Goal: Information Seeking & Learning: Learn about a topic

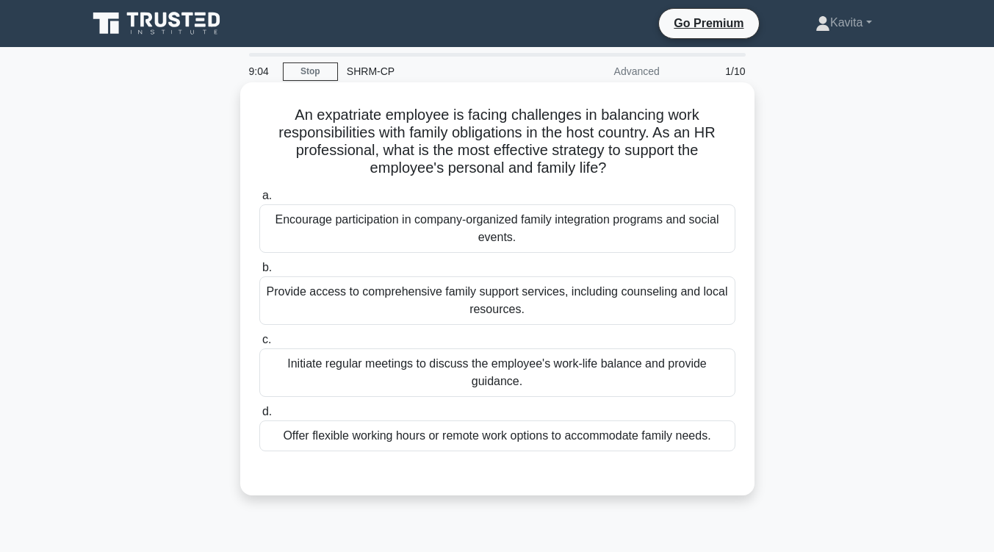
click at [539, 437] on div "Offer flexible working hours or remote work options to accommodate family needs." at bounding box center [497, 435] width 476 height 31
click at [259, 417] on input "d. Offer flexible working hours or remote work options to accommodate family ne…" at bounding box center [259, 412] width 0 height 10
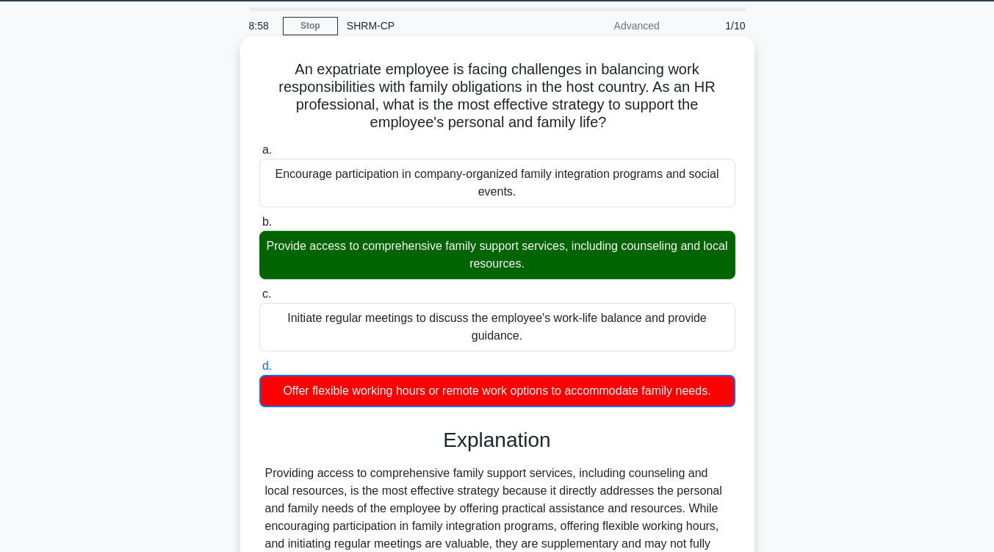
scroll to position [202, 0]
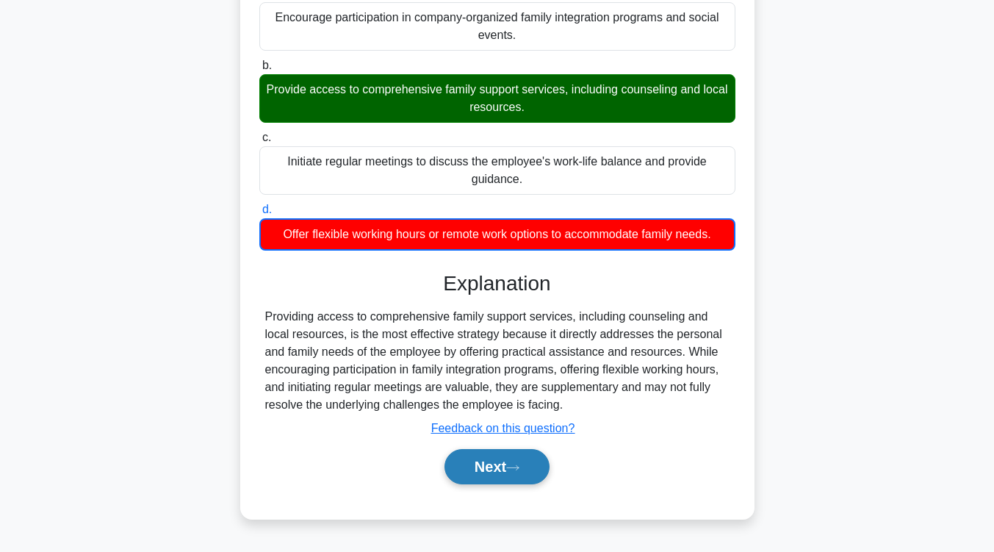
click at [514, 471] on icon at bounding box center [512, 468] width 13 height 8
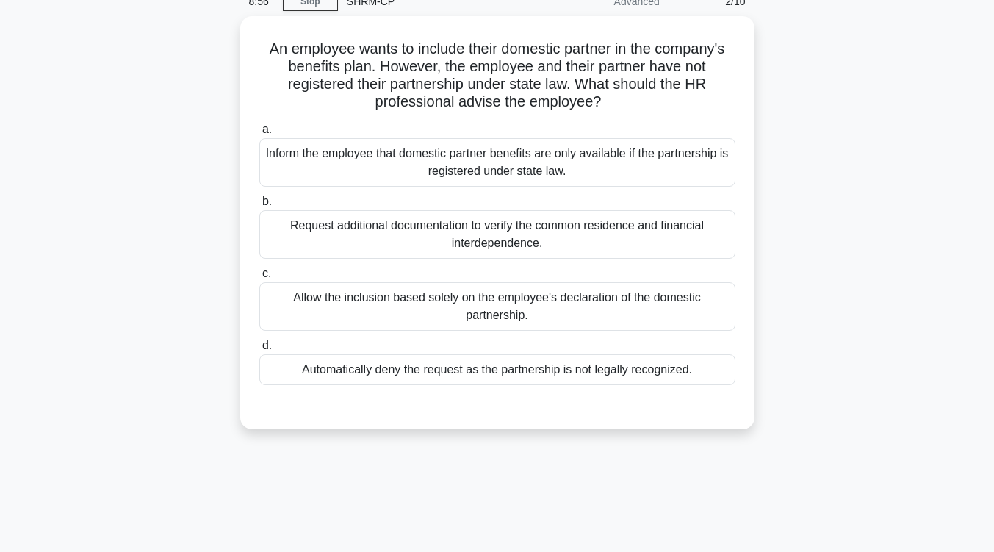
scroll to position [0, 0]
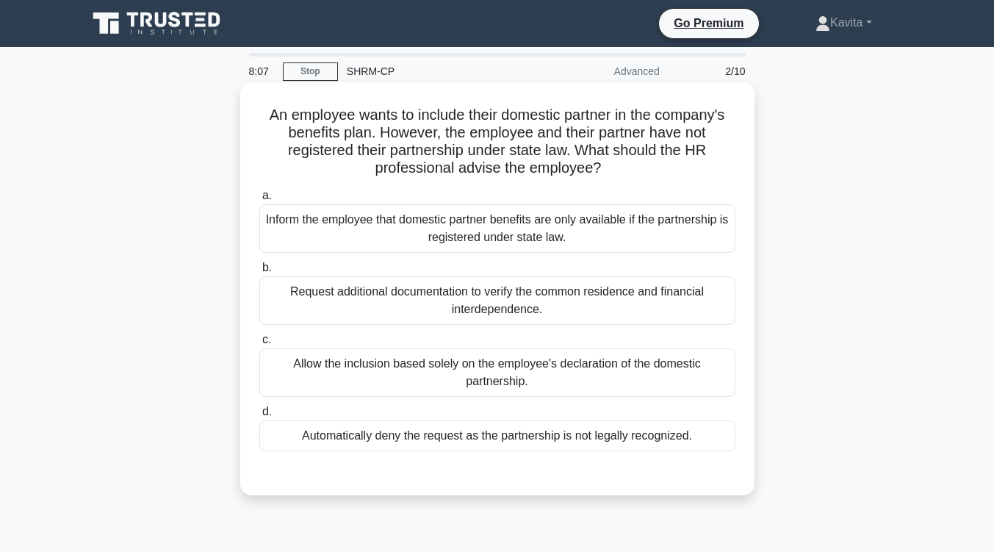
click at [588, 304] on div "Request additional documentation to verify the common residence and financial i…" at bounding box center [497, 300] width 476 height 49
click at [259, 273] on input "b. Request additional documentation to verify the common residence and financia…" at bounding box center [259, 268] width 0 height 10
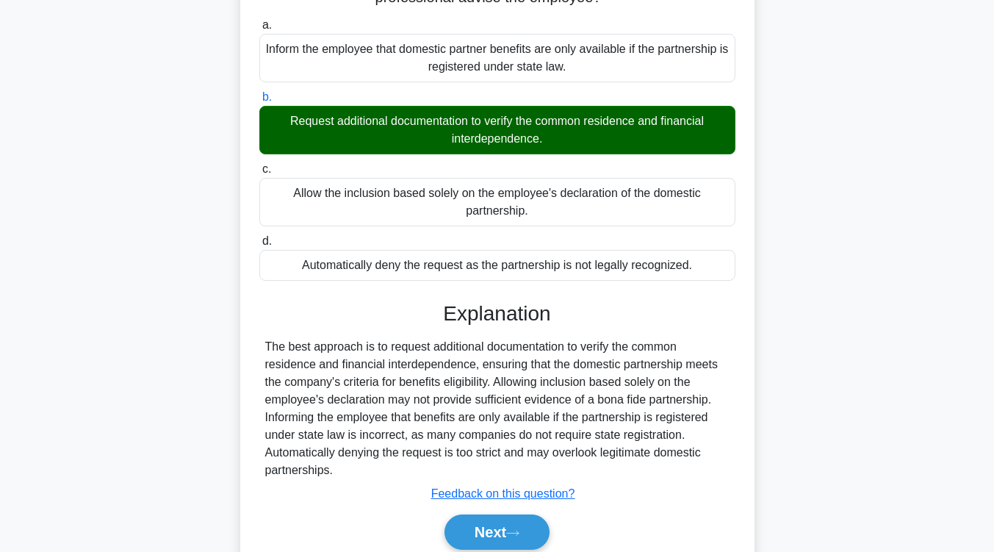
scroll to position [177, 0]
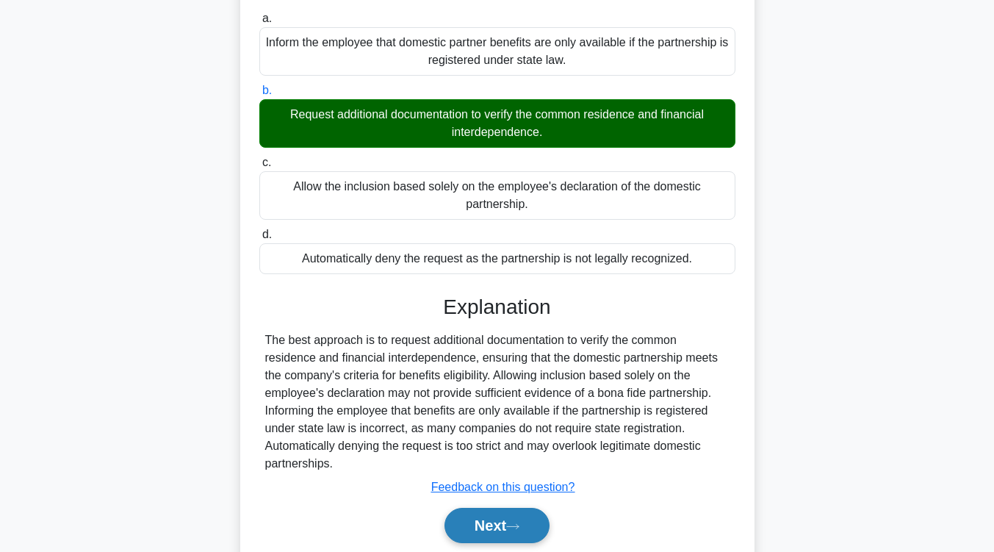
click at [484, 520] on button "Next" at bounding box center [497, 525] width 105 height 35
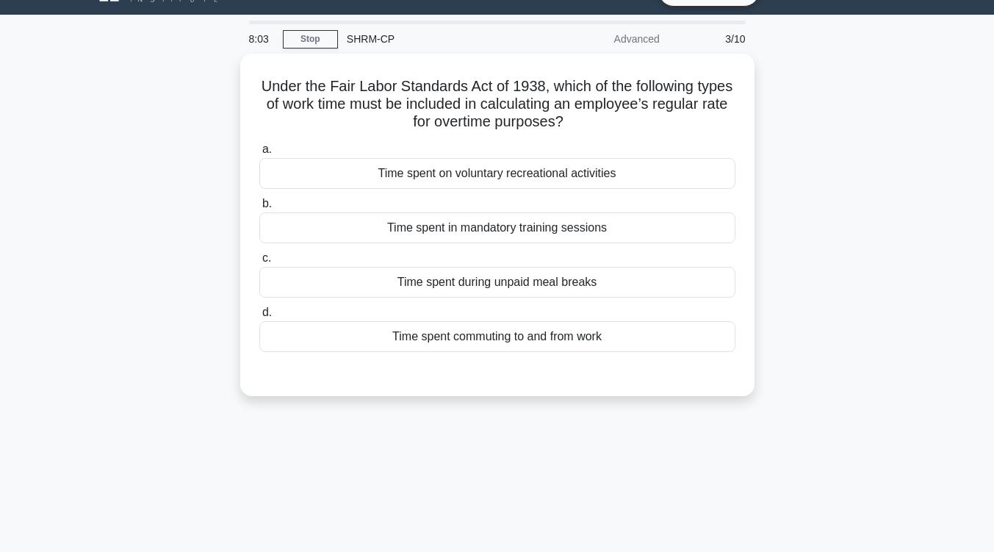
scroll to position [0, 0]
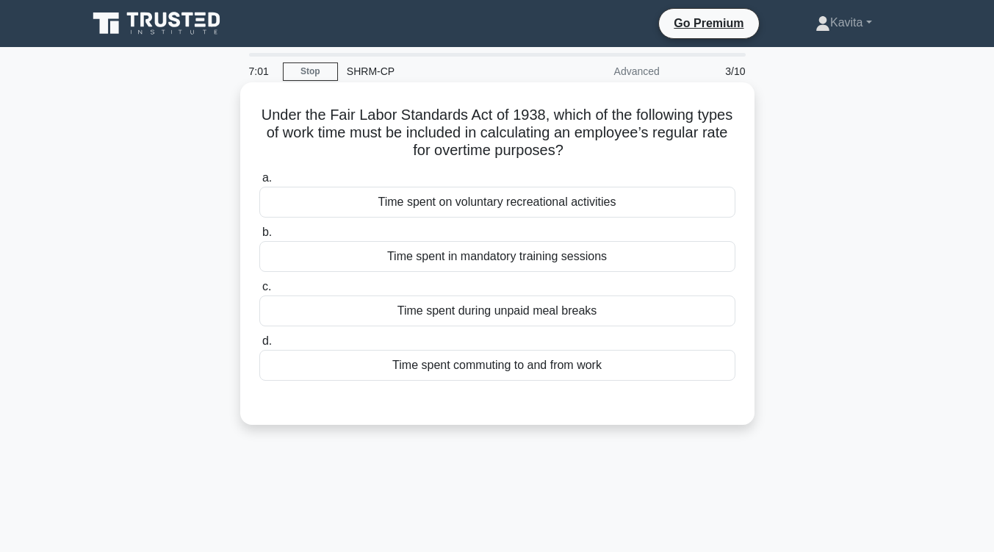
click at [525, 256] on div "Time spent in mandatory training sessions" at bounding box center [497, 256] width 476 height 31
click at [259, 237] on input "b. Time spent in mandatory training sessions" at bounding box center [259, 233] width 0 height 10
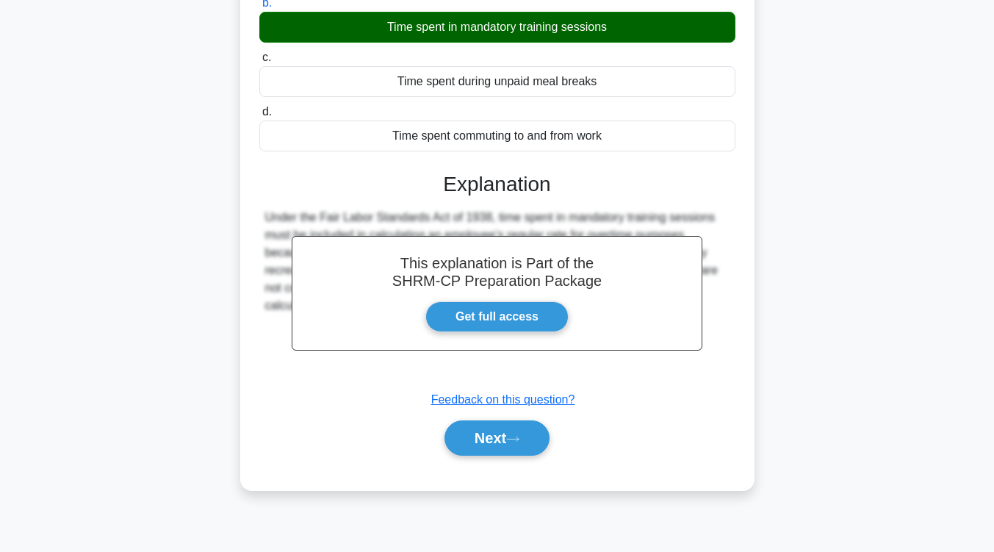
scroll to position [242, 0]
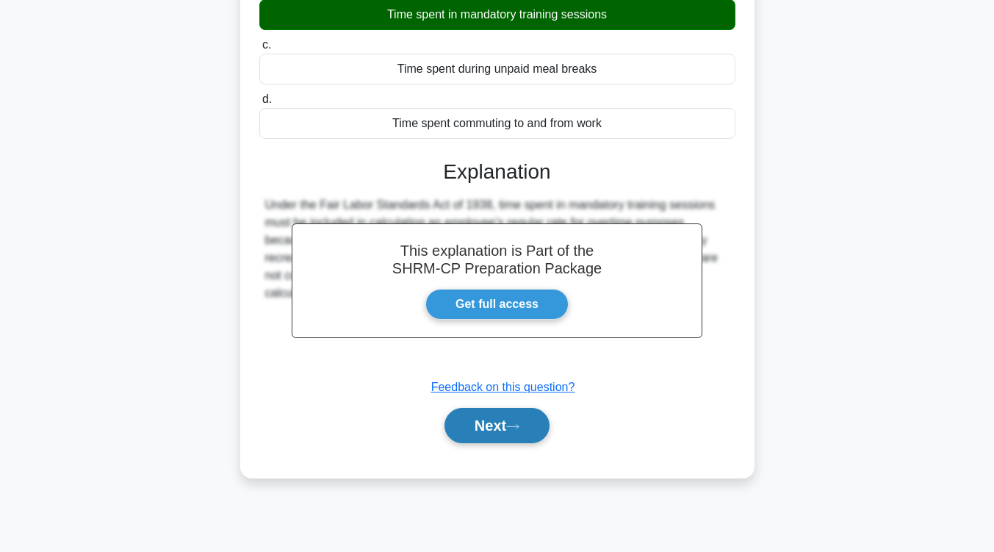
click at [503, 414] on button "Next" at bounding box center [497, 425] width 105 height 35
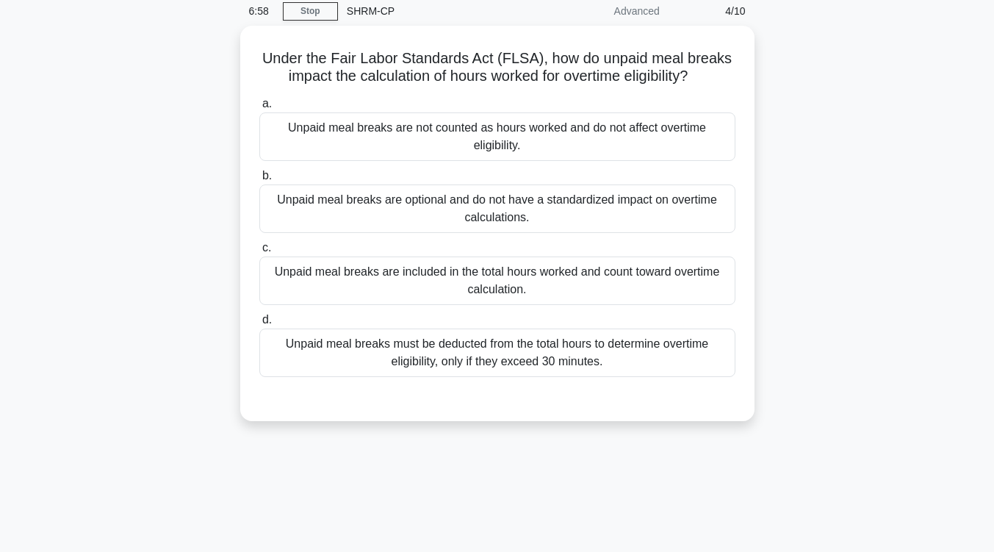
scroll to position [0, 0]
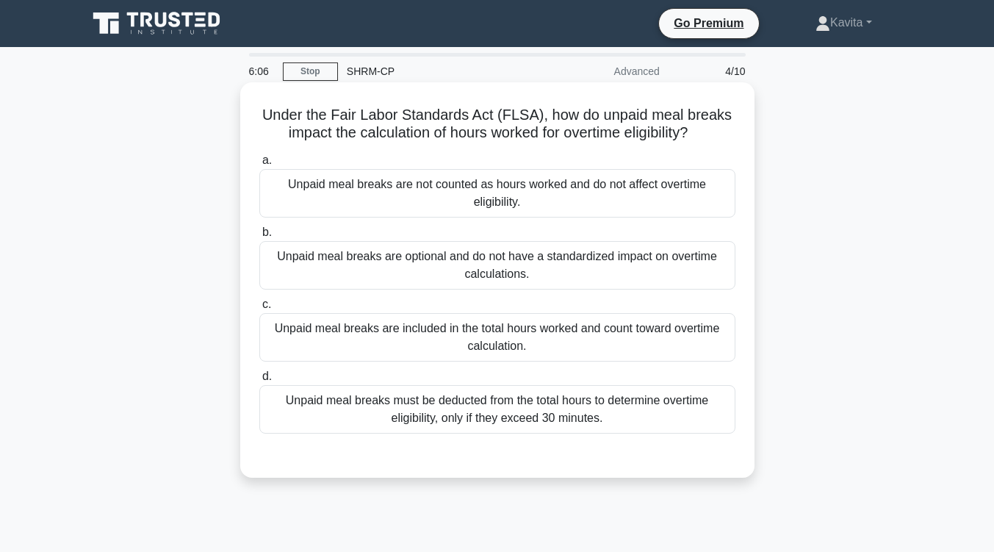
click at [528, 208] on div "Unpaid meal breaks are not counted as hours worked and do not affect overtime e…" at bounding box center [497, 193] width 476 height 49
click at [259, 165] on input "a. Unpaid meal breaks are not counted as hours worked and do not affect overtim…" at bounding box center [259, 161] width 0 height 10
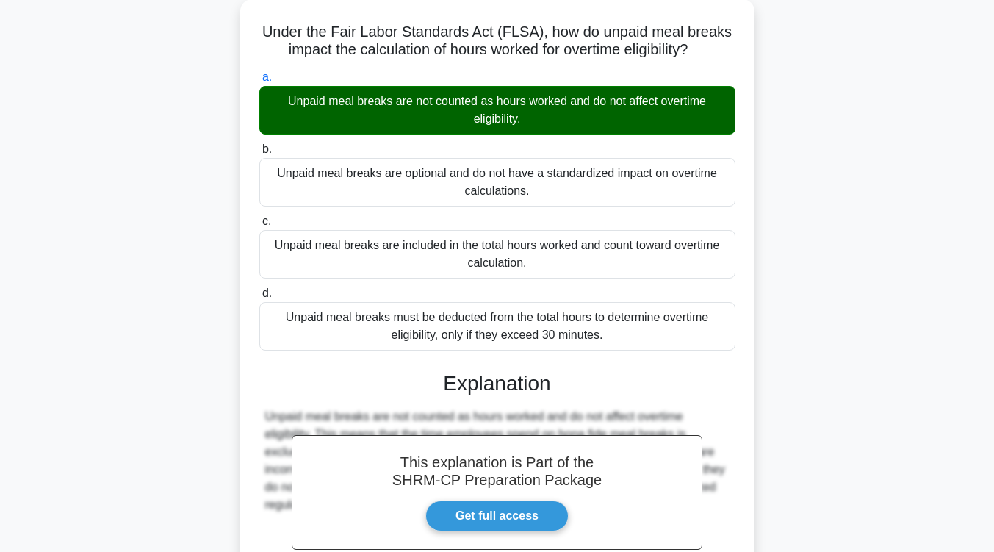
scroll to position [249, 0]
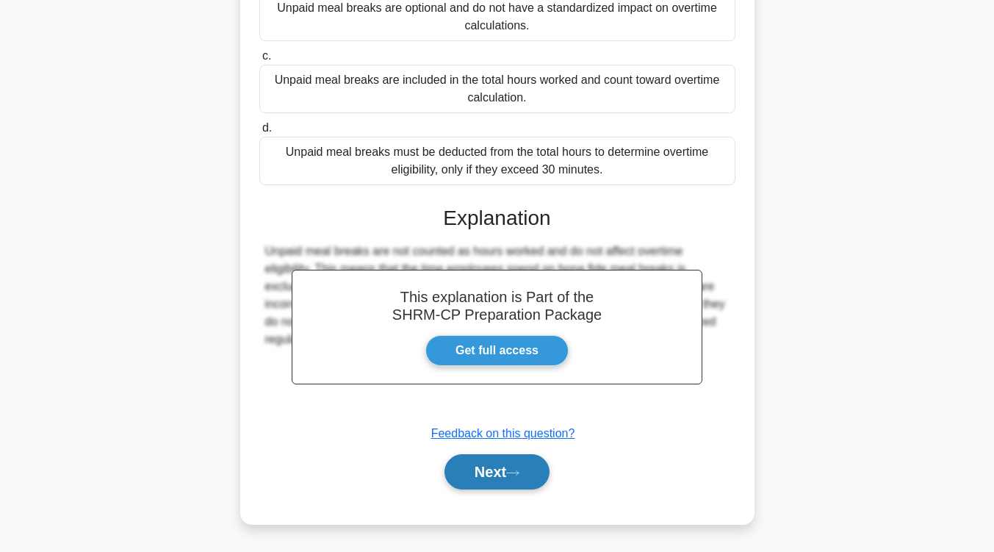
click at [514, 456] on button "Next" at bounding box center [497, 471] width 105 height 35
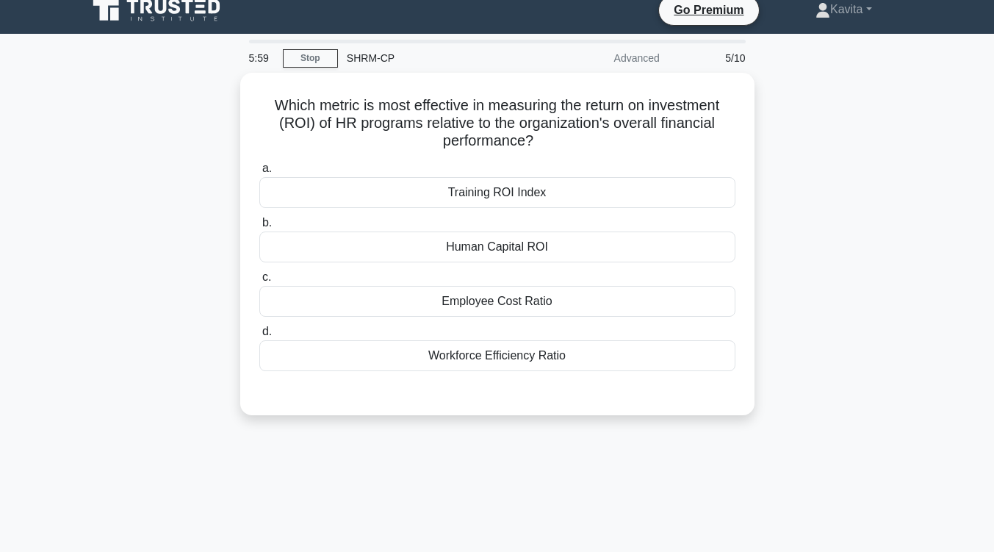
scroll to position [0, 0]
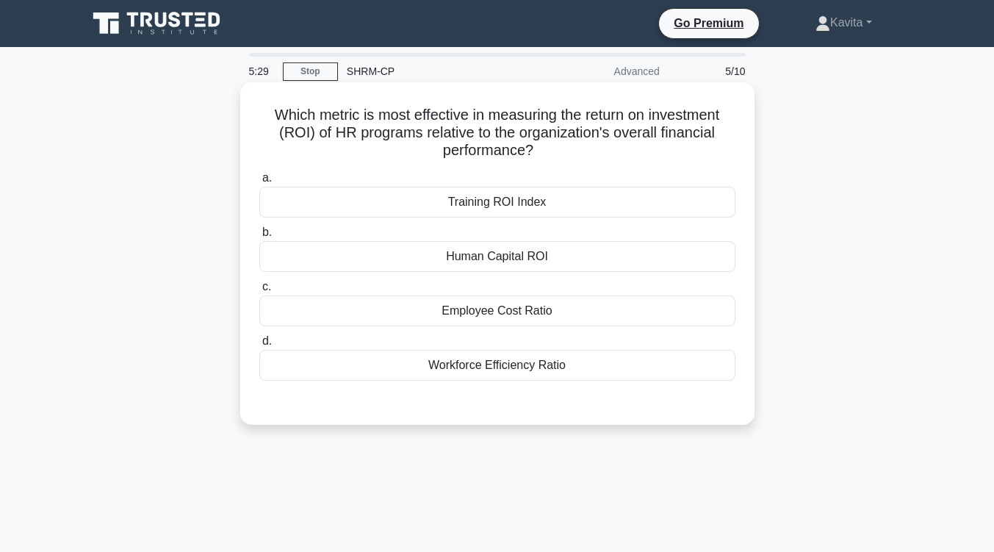
click at [517, 250] on div "Human Capital ROI" at bounding box center [497, 256] width 476 height 31
click at [259, 237] on input "b. Human Capital ROI" at bounding box center [259, 233] width 0 height 10
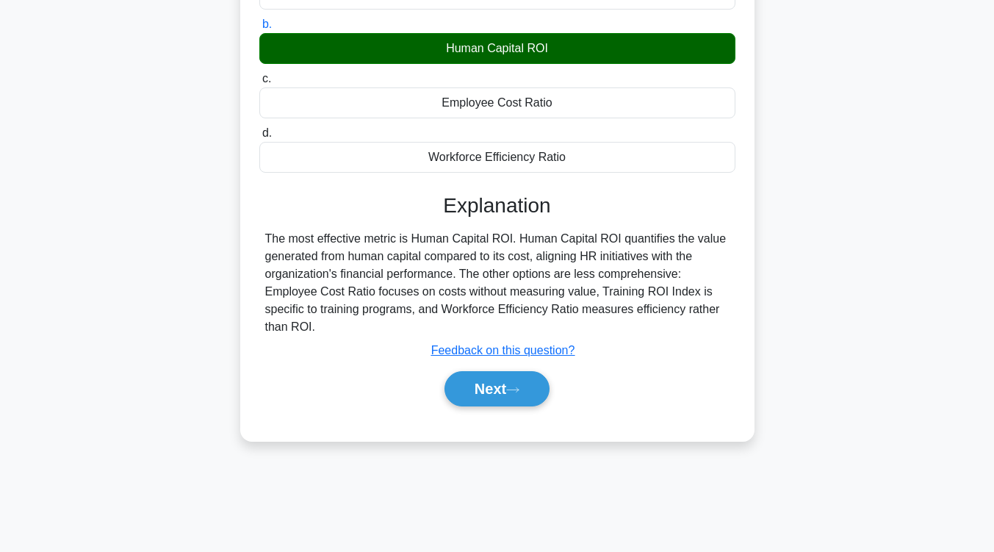
scroll to position [209, 0]
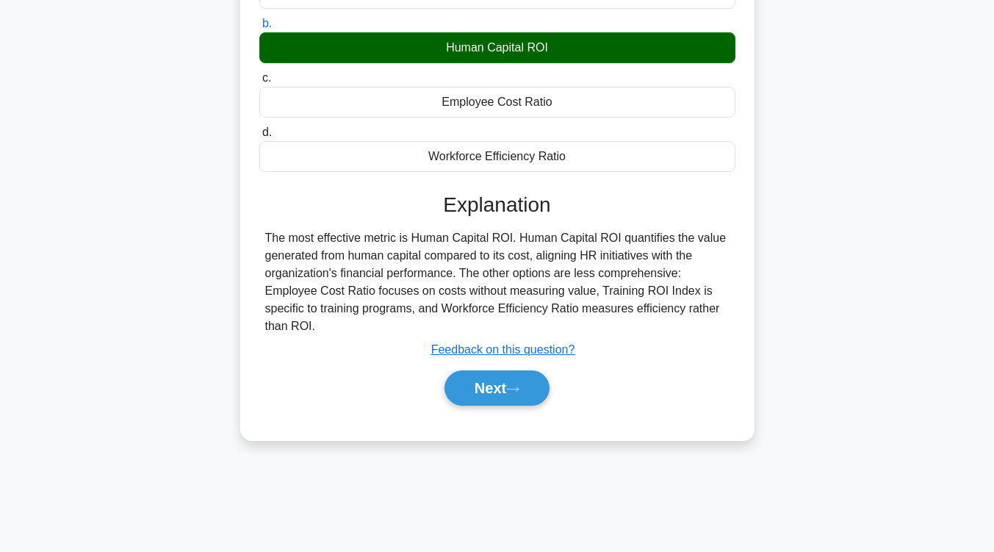
click at [508, 367] on div "Next" at bounding box center [497, 388] width 476 height 47
click at [509, 392] on button "Next" at bounding box center [497, 387] width 105 height 35
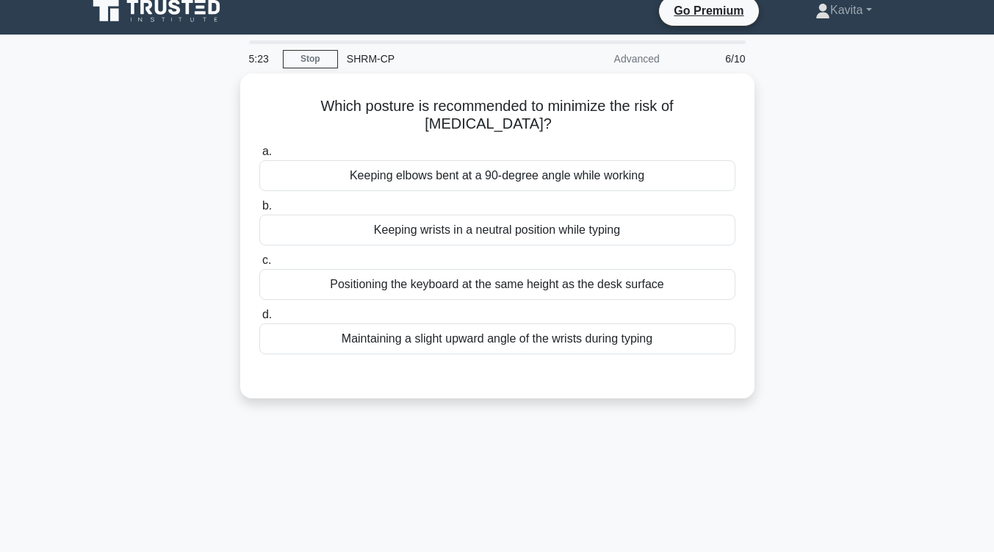
scroll to position [12, 0]
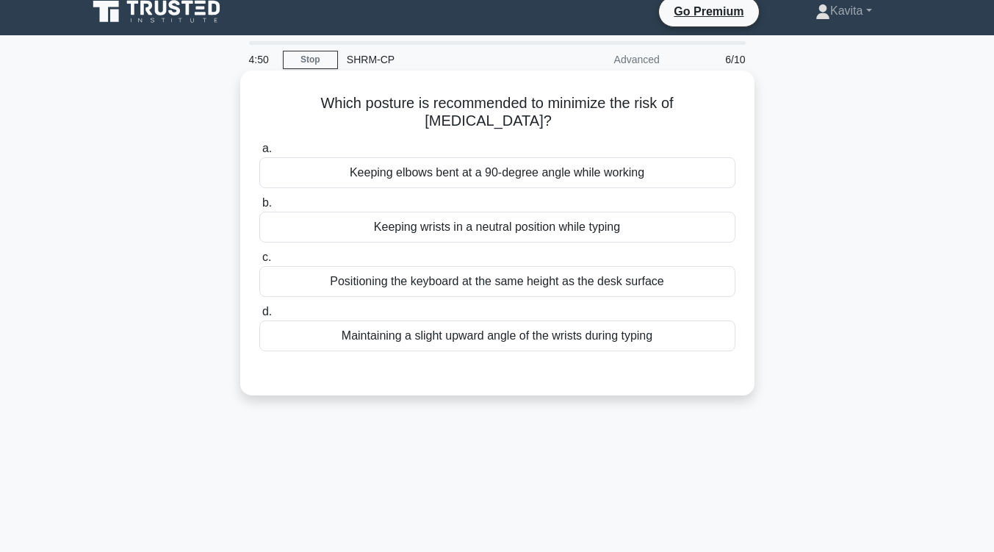
click at [537, 171] on div "Keeping elbows bent at a 90-degree angle while working" at bounding box center [497, 172] width 476 height 31
click at [259, 154] on input "a. Keeping elbows bent at a 90-degree angle while working" at bounding box center [259, 149] width 0 height 10
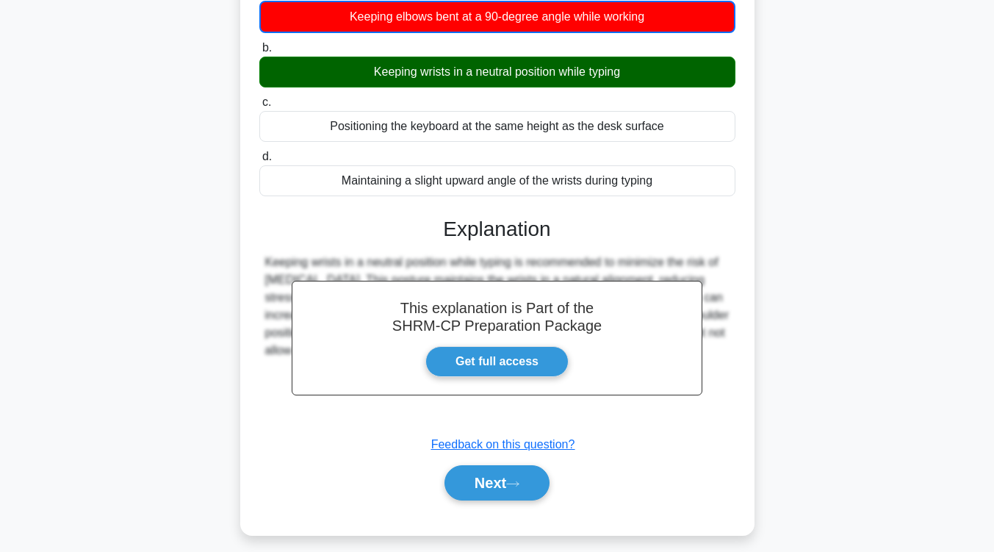
scroll to position [242, 0]
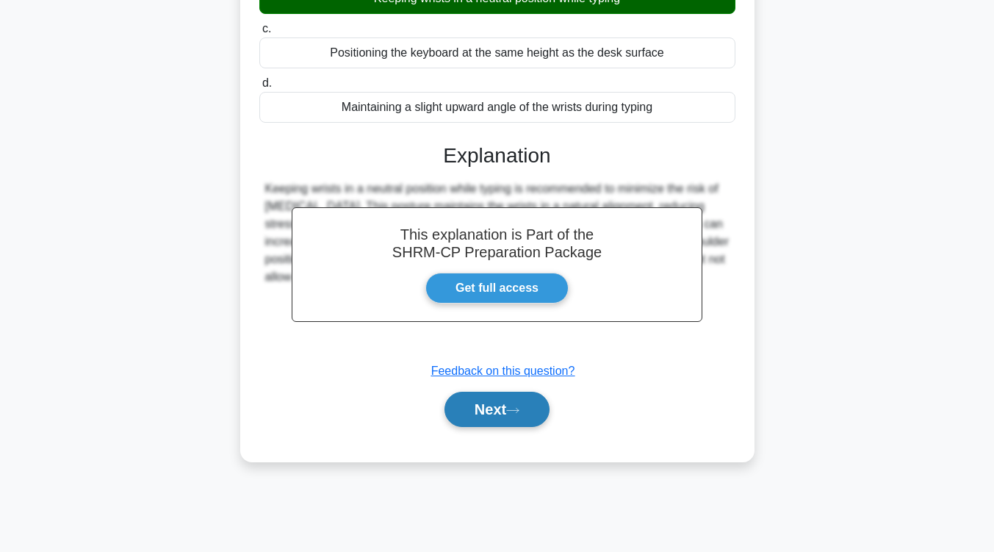
click at [534, 415] on button "Next" at bounding box center [497, 409] width 105 height 35
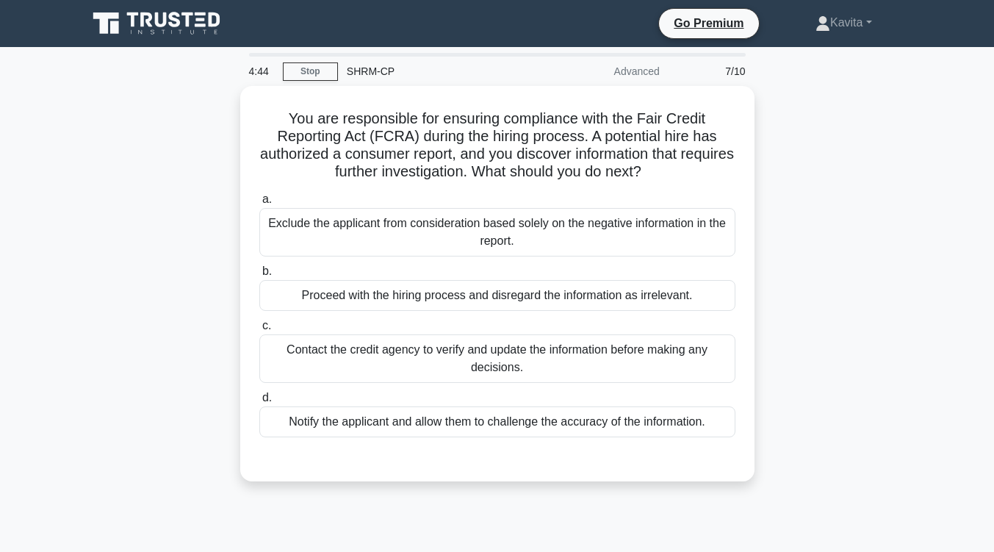
scroll to position [3, 0]
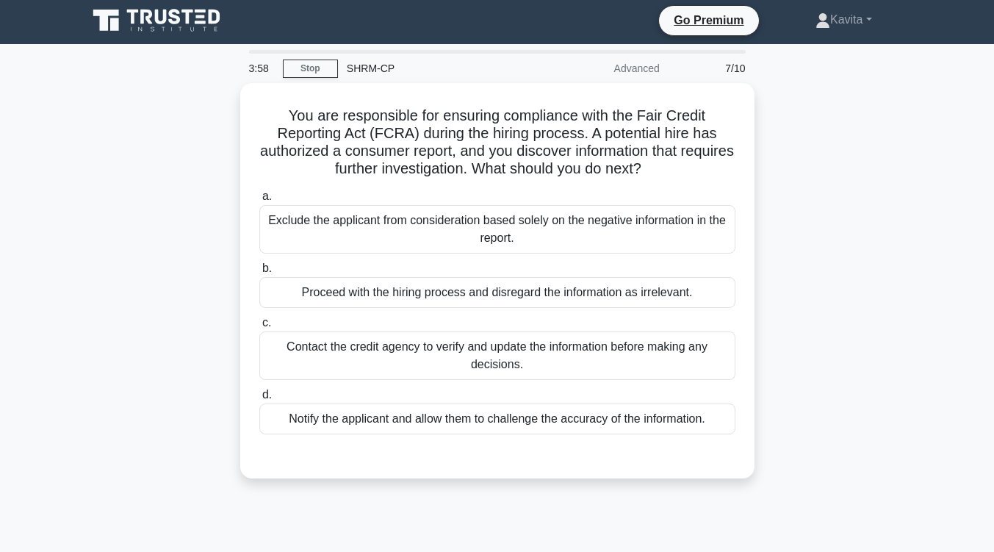
click at [534, 415] on div "Notify the applicant and allow them to challenge the accuracy of the informatio…" at bounding box center [497, 418] width 476 height 31
click at [259, 400] on input "d. Notify the applicant and allow them to challenge the accuracy of the informa…" at bounding box center [259, 395] width 0 height 10
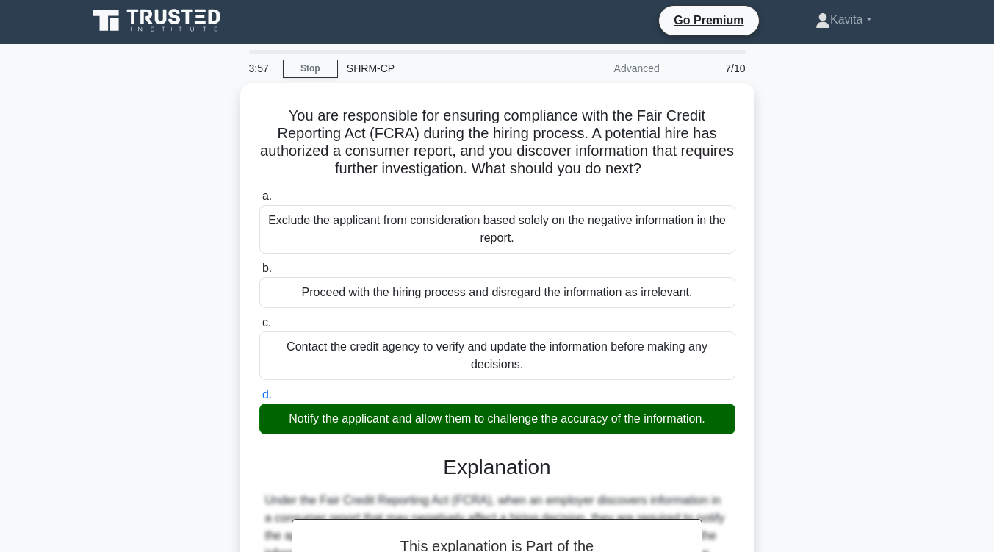
scroll to position [249, 0]
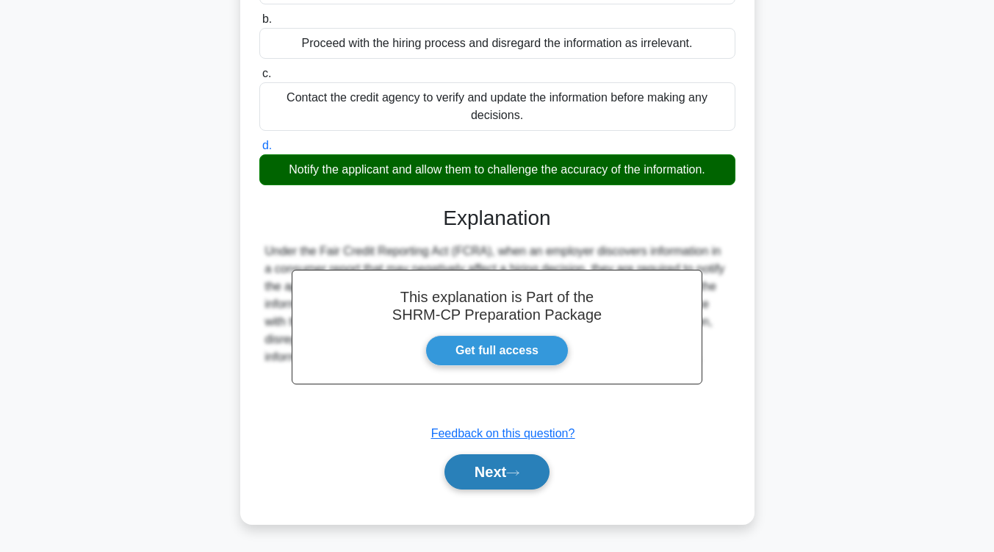
click at [512, 467] on button "Next" at bounding box center [497, 471] width 105 height 35
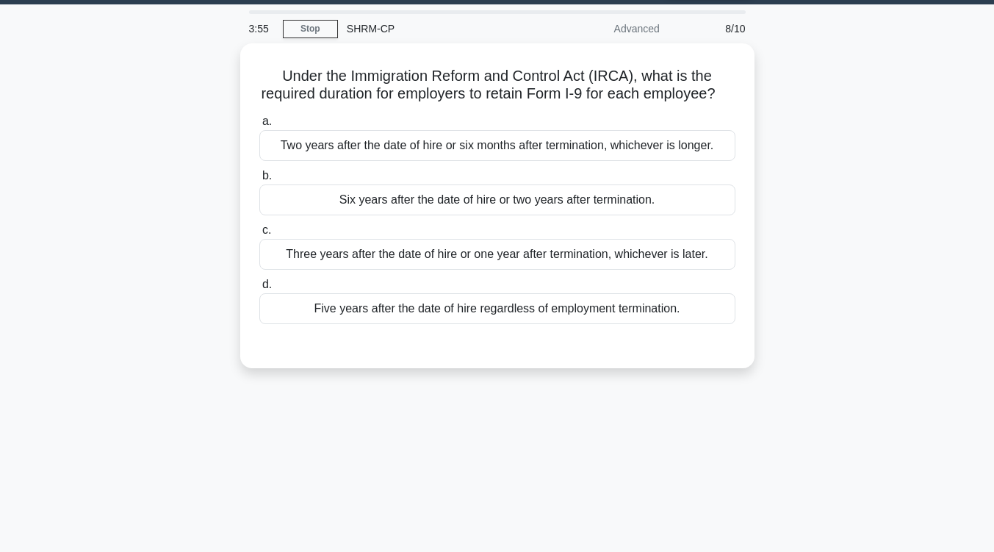
scroll to position [0, 0]
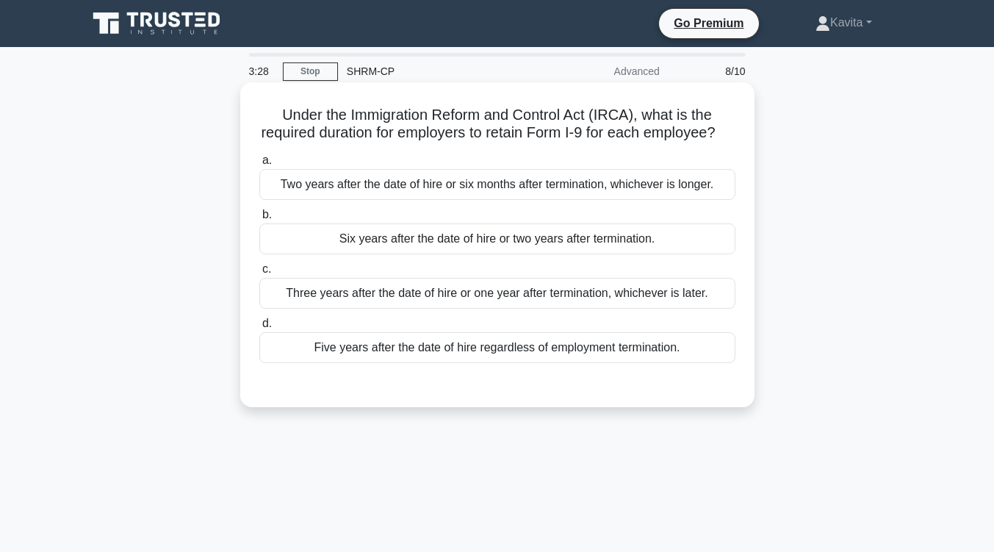
click at [533, 309] on div "Three years after the date of hire or one year after termination, whichever is …" at bounding box center [497, 293] width 476 height 31
click at [259, 274] on input "c. Three years after the date of hire or one year after termination, whichever …" at bounding box center [259, 270] width 0 height 10
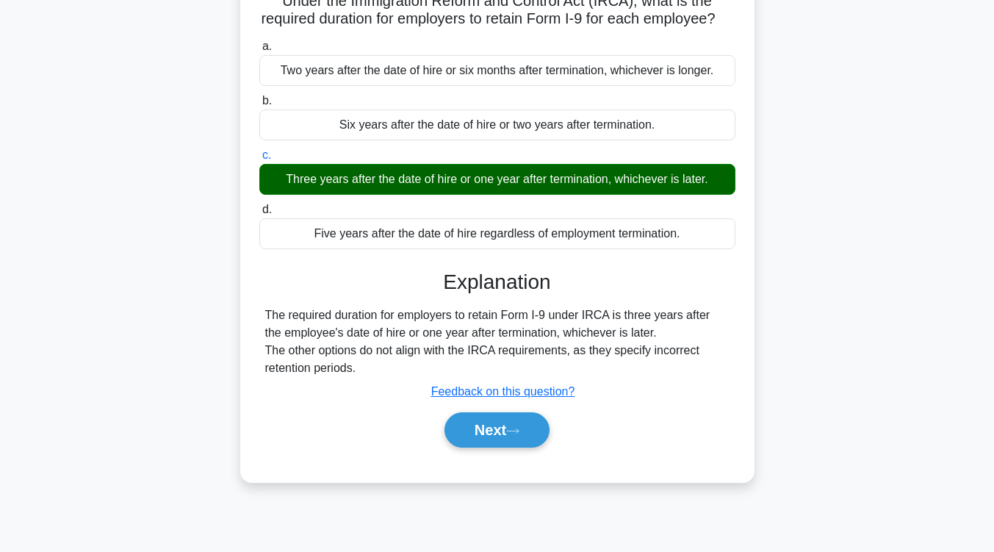
scroll to position [115, 0]
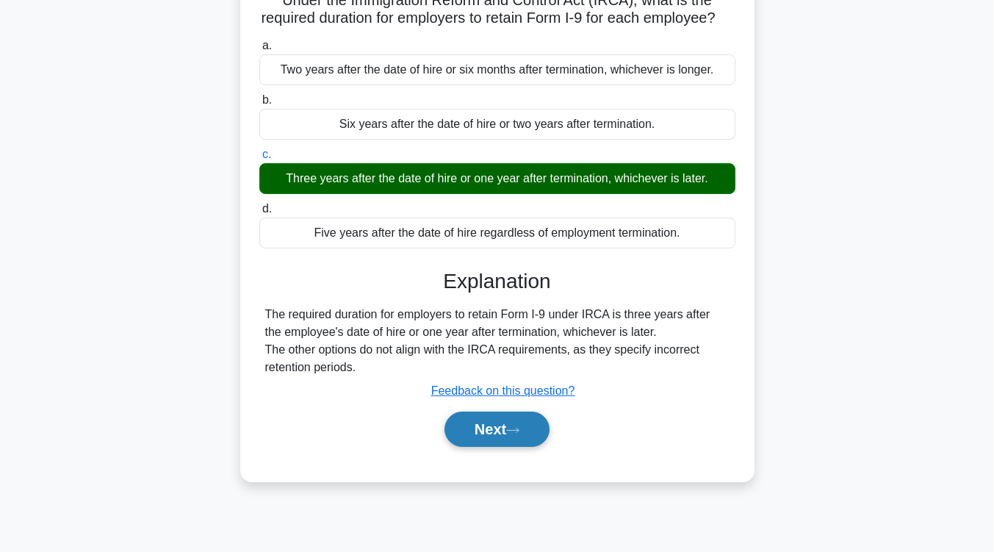
click at [518, 447] on button "Next" at bounding box center [497, 429] width 105 height 35
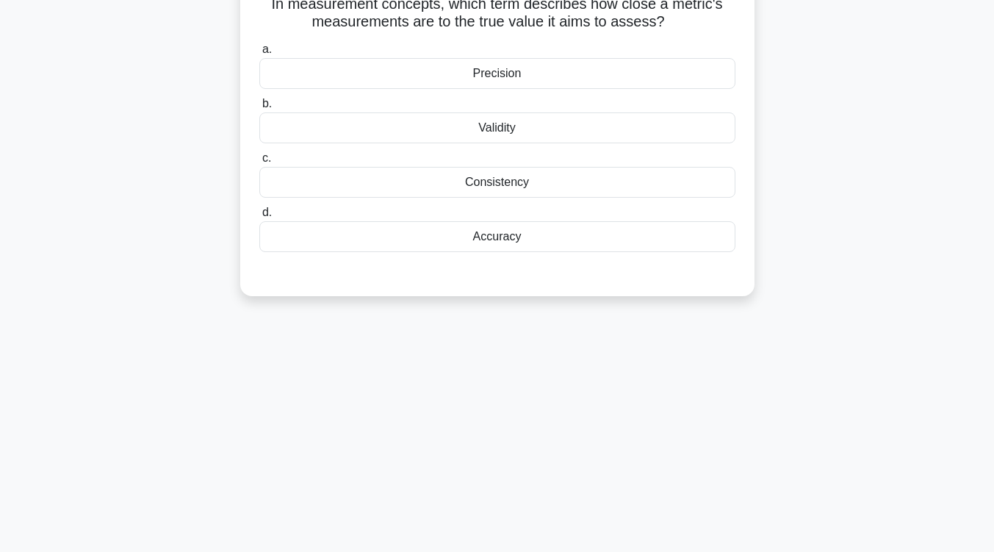
scroll to position [0, 0]
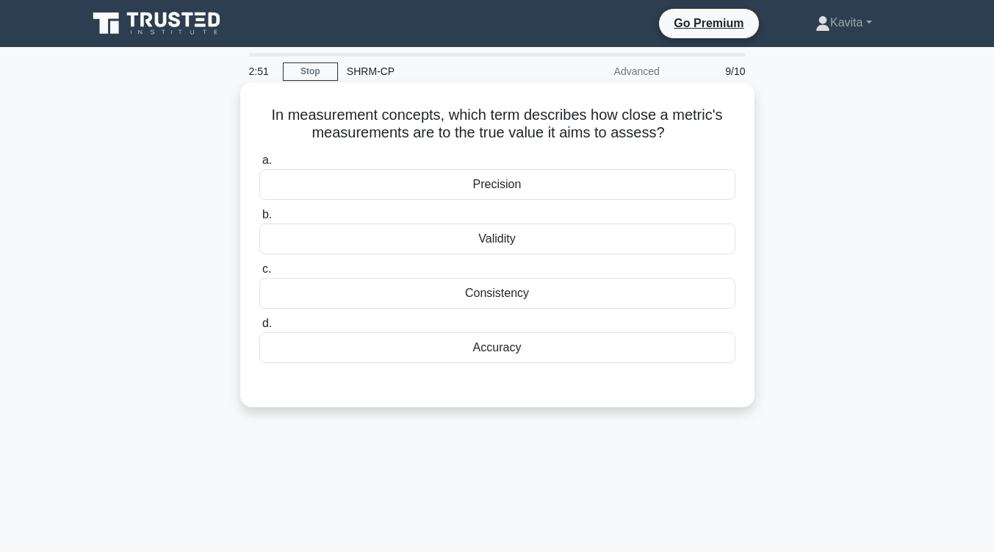
click at [498, 178] on div "Precision" at bounding box center [497, 184] width 476 height 31
click at [259, 165] on input "a. Precision" at bounding box center [259, 161] width 0 height 10
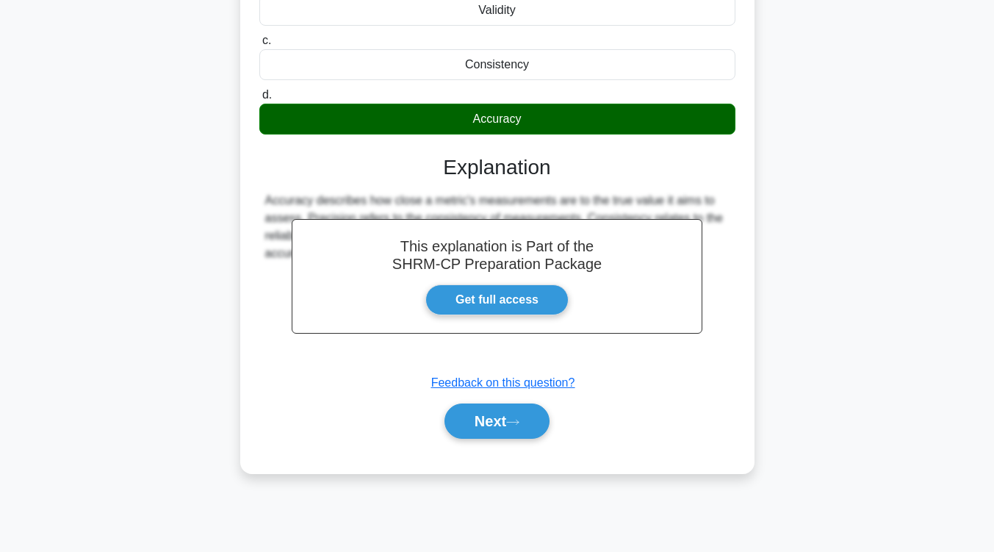
scroll to position [242, 0]
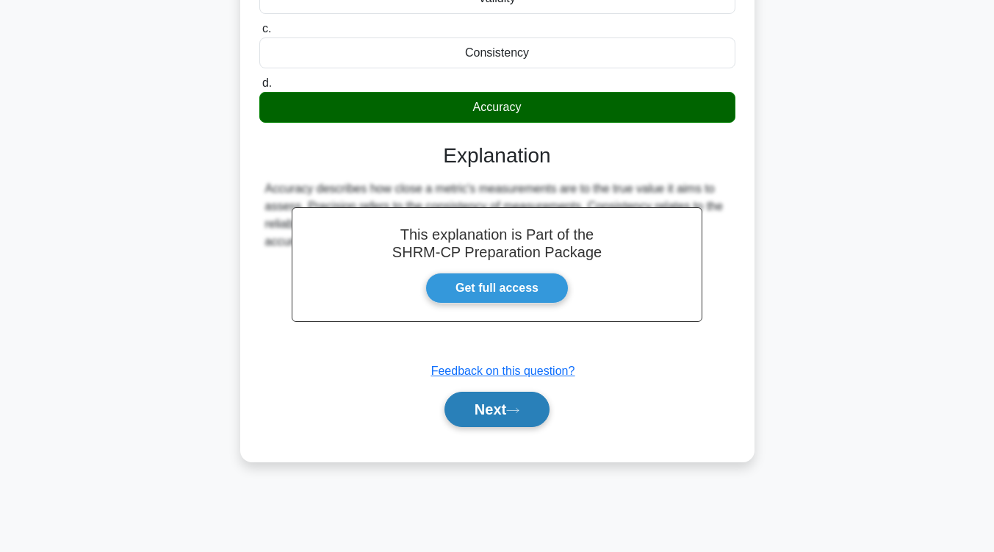
click at [526, 411] on button "Next" at bounding box center [497, 409] width 105 height 35
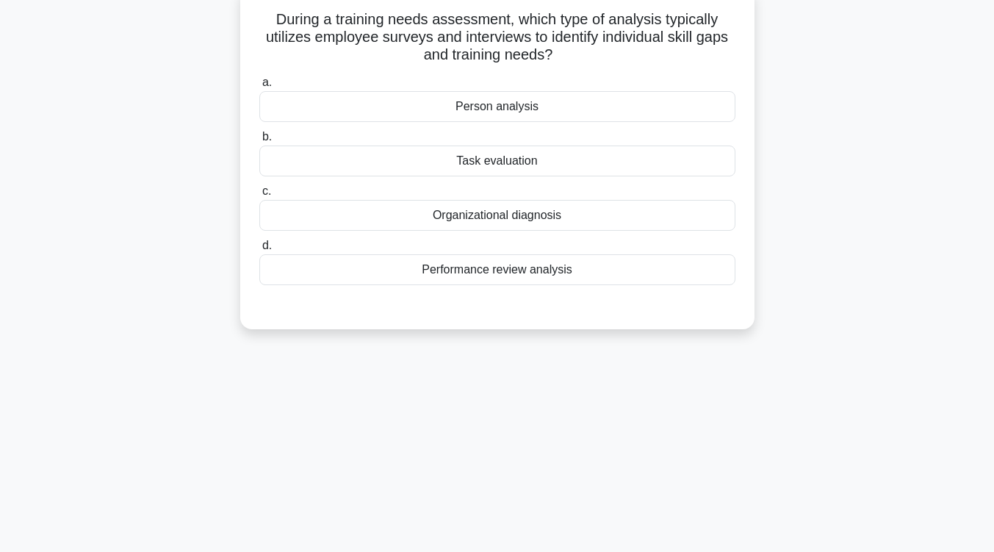
scroll to position [0, 0]
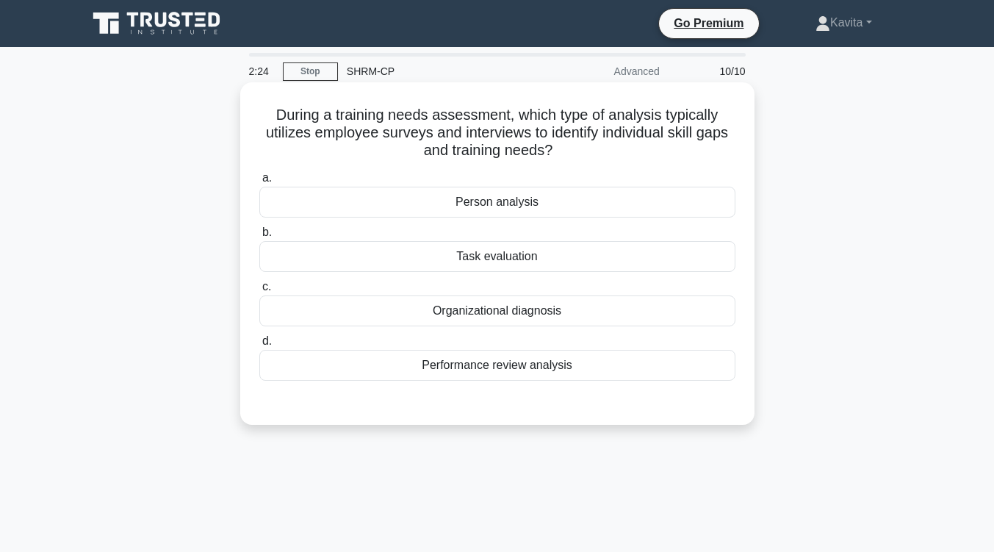
click at [531, 313] on div "Organizational diagnosis" at bounding box center [497, 310] width 476 height 31
click at [259, 292] on input "c. Organizational diagnosis" at bounding box center [259, 287] width 0 height 10
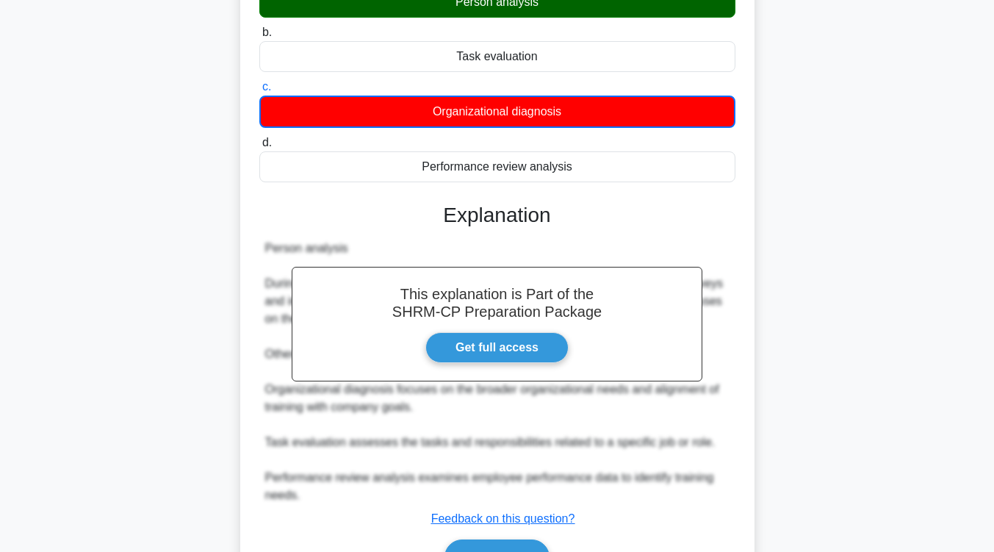
scroll to position [286, 0]
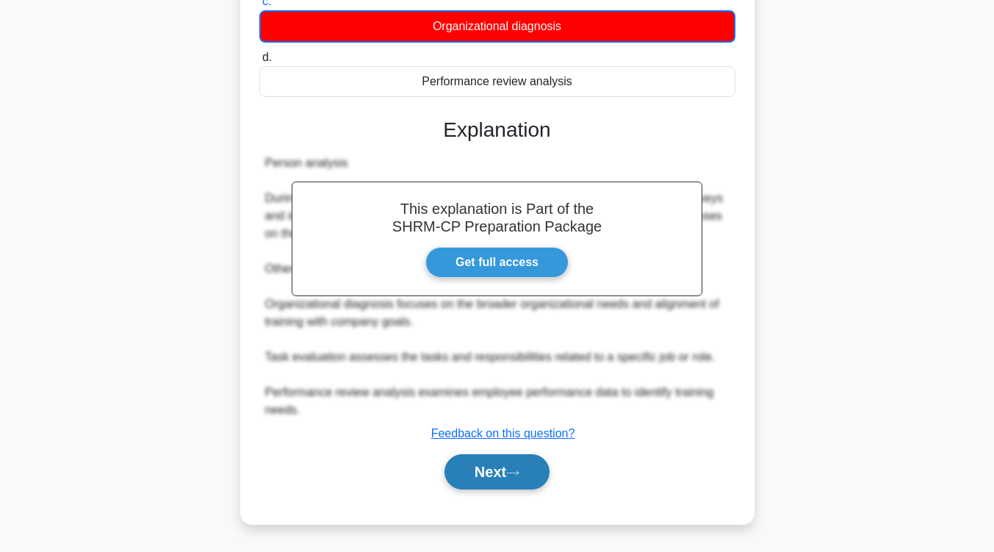
click at [505, 487] on button "Next" at bounding box center [497, 471] width 105 height 35
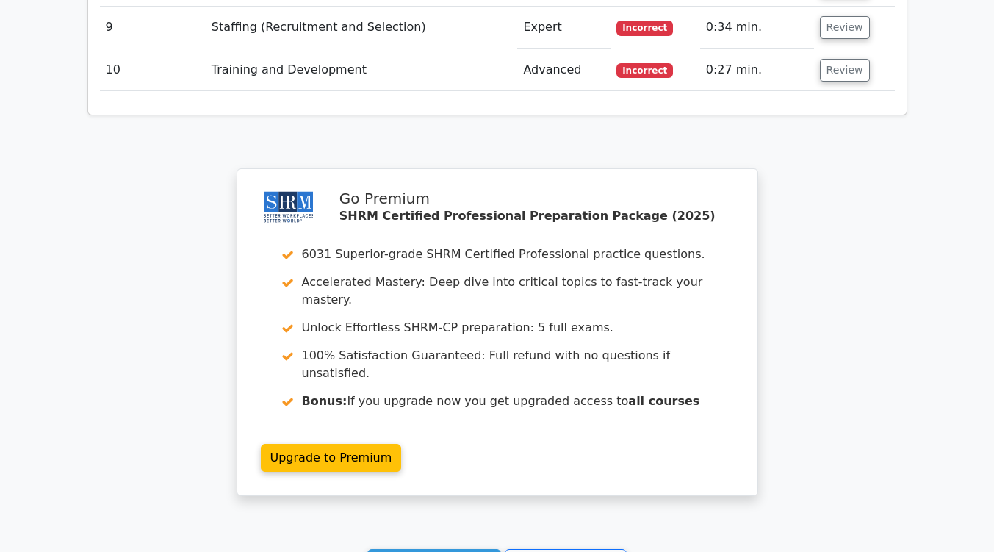
scroll to position [2321, 0]
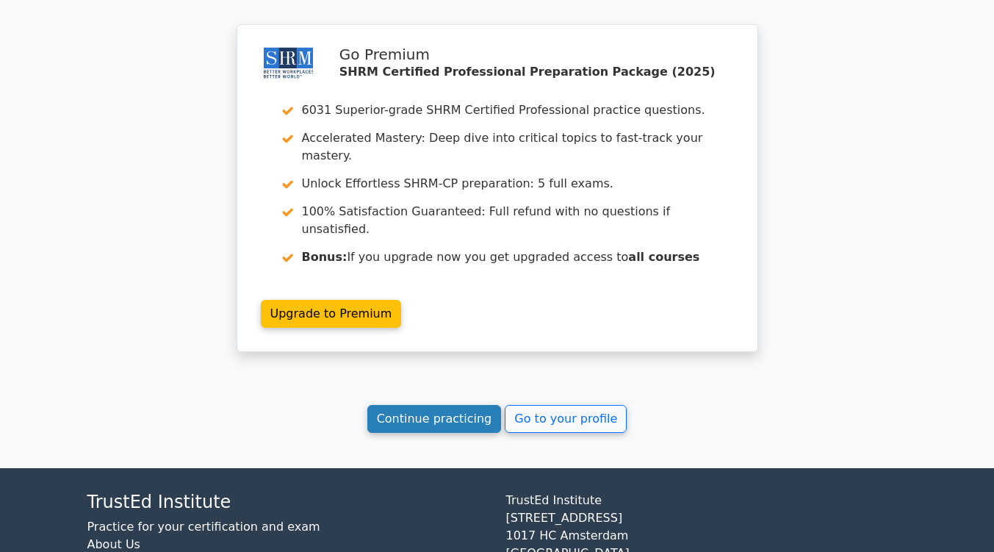
click at [456, 405] on link "Continue practicing" at bounding box center [434, 419] width 134 height 28
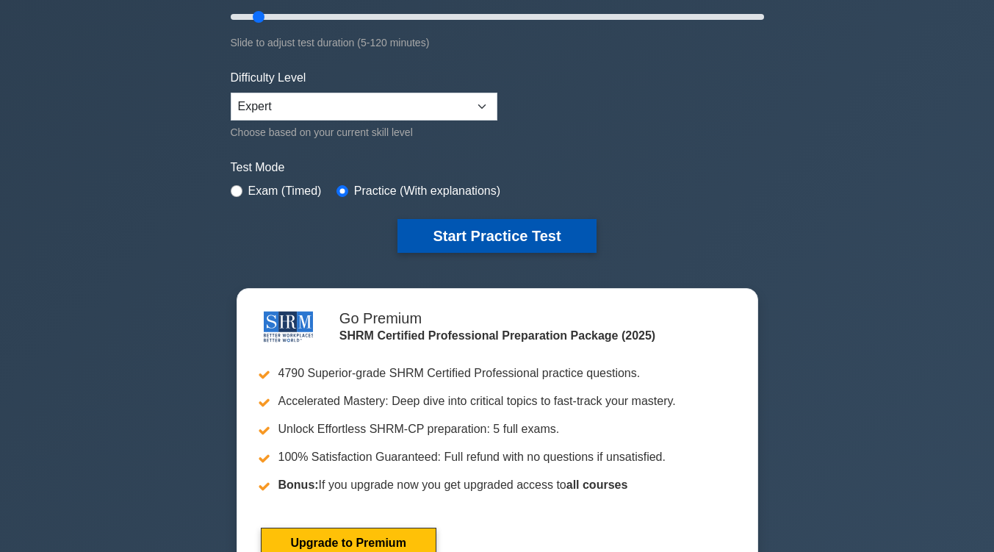
click at [495, 240] on button "Start Practice Test" at bounding box center [497, 236] width 198 height 34
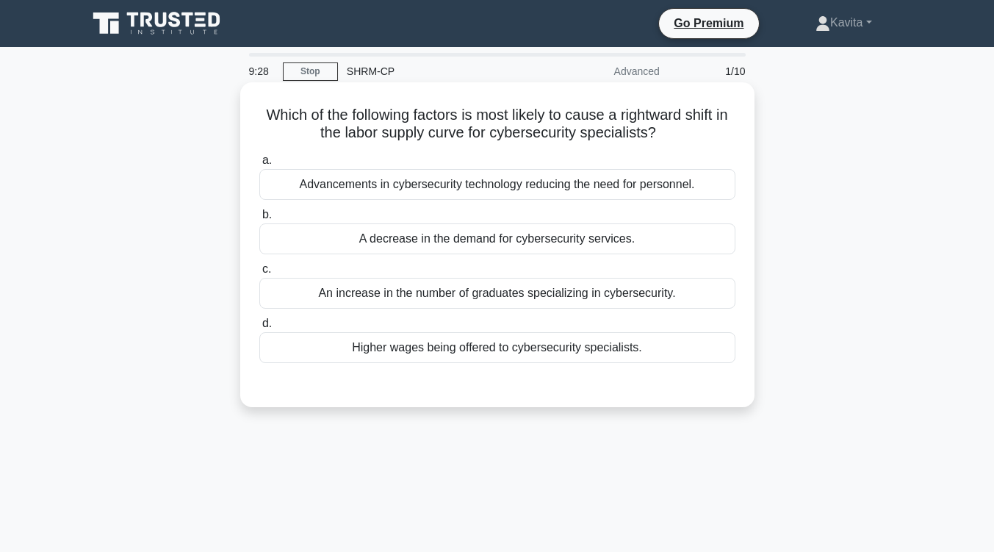
click at [506, 354] on div "Higher wages being offered to cybersecurity specialists." at bounding box center [497, 347] width 476 height 31
click at [259, 329] on input "d. Higher wages being offered to cybersecurity specialists." at bounding box center [259, 324] width 0 height 10
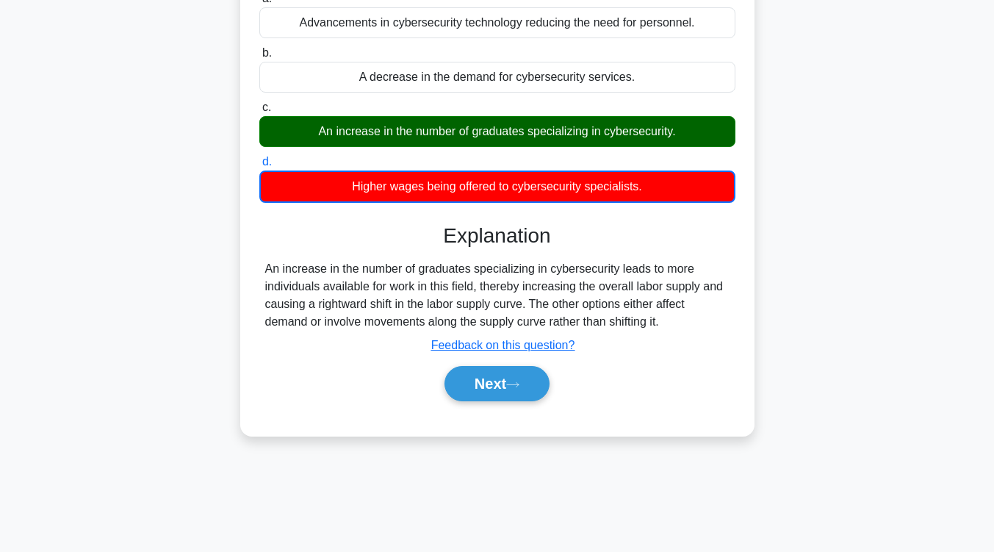
scroll to position [195, 0]
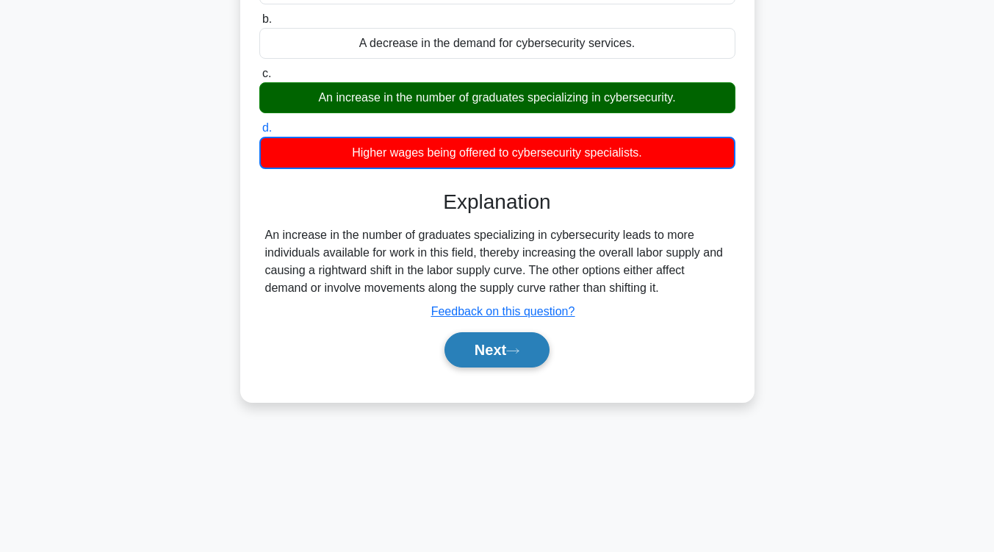
click at [503, 356] on button "Next" at bounding box center [497, 349] width 105 height 35
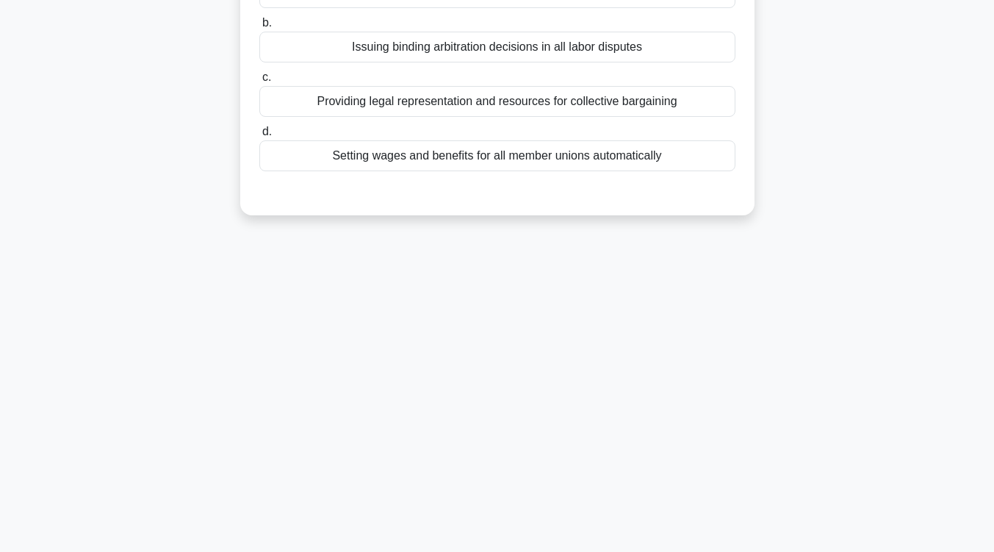
scroll to position [0, 0]
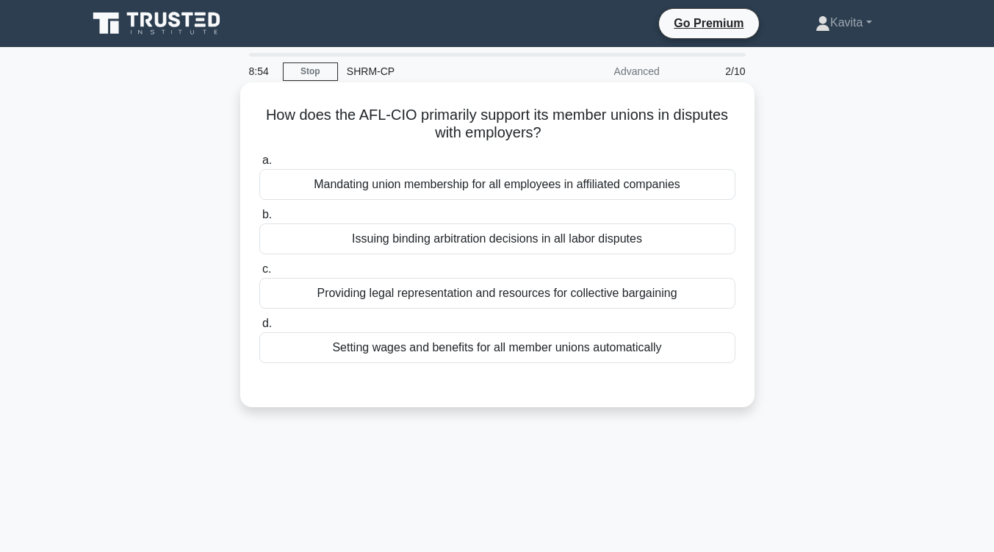
click at [513, 304] on div "Providing legal representation and resources for collective bargaining" at bounding box center [497, 293] width 476 height 31
click at [259, 274] on input "c. Providing legal representation and resources for collective bargaining" at bounding box center [259, 270] width 0 height 10
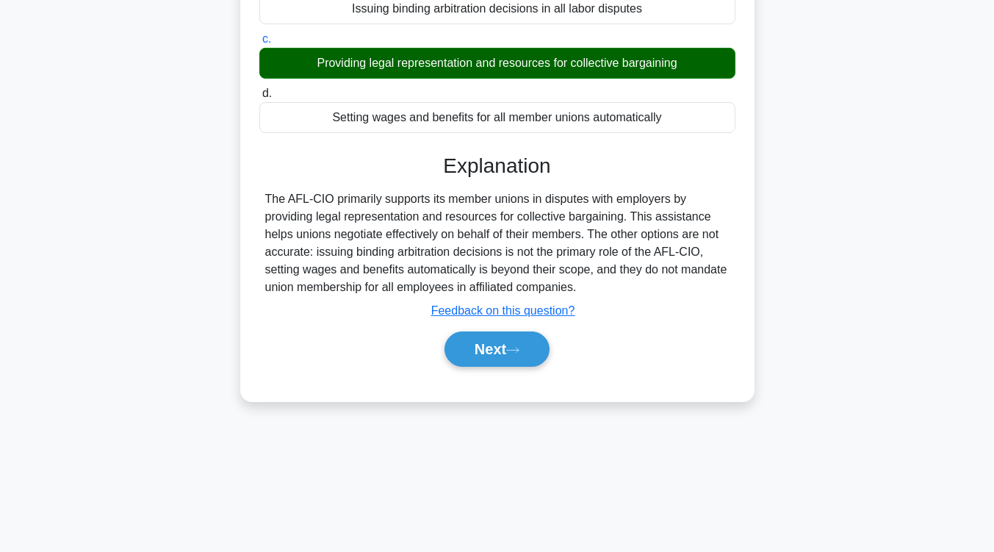
scroll to position [231, 0]
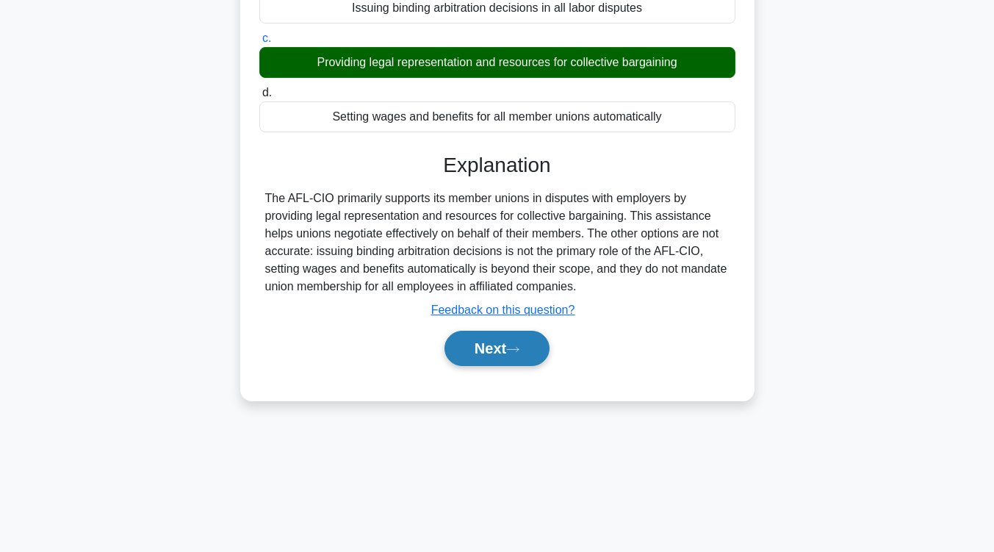
click at [503, 350] on button "Next" at bounding box center [497, 348] width 105 height 35
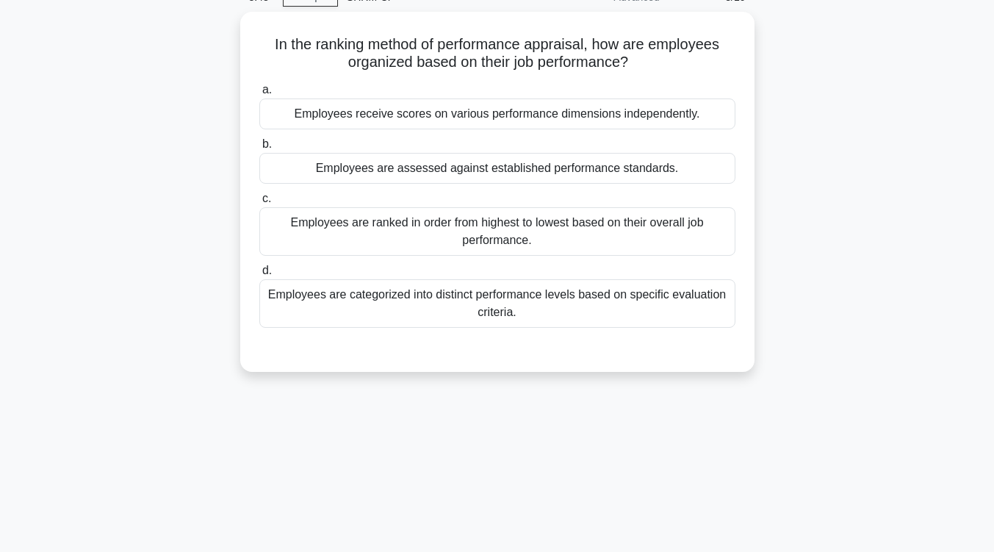
scroll to position [73, 0]
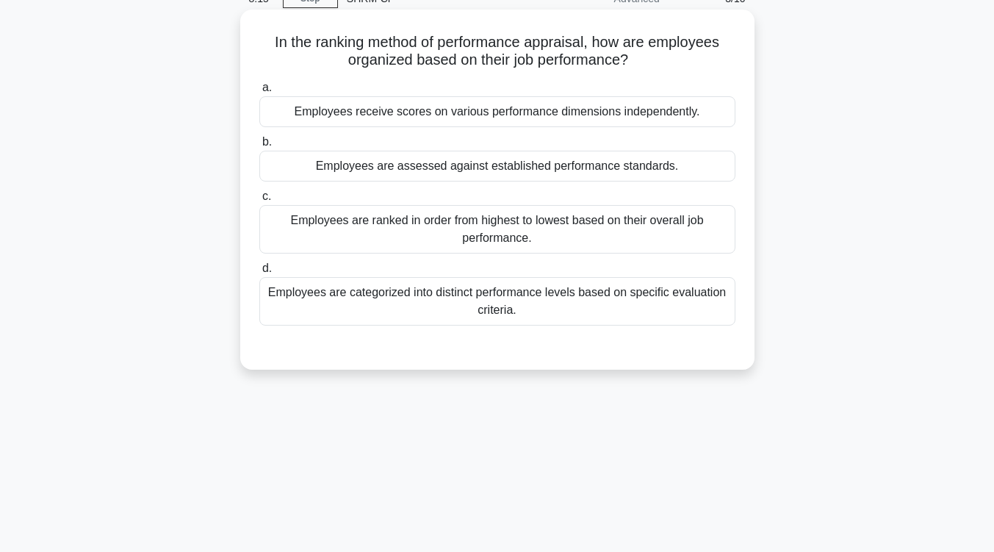
click at [501, 248] on div "Employees are ranked in order from highest to lowest based on their overall job…" at bounding box center [497, 229] width 476 height 49
click at [259, 201] on input "c. Employees are ranked in order from highest to lowest based on their overall …" at bounding box center [259, 197] width 0 height 10
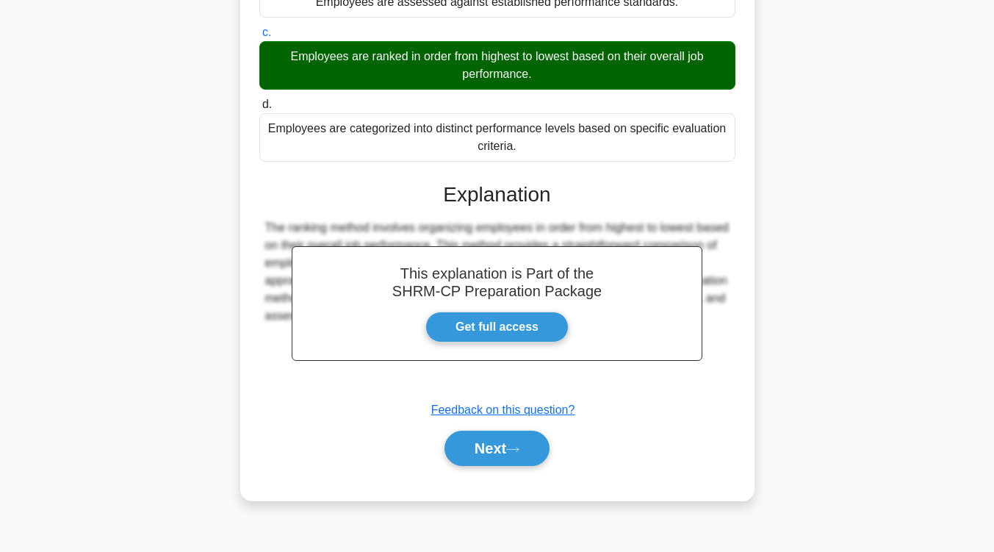
scroll to position [242, 0]
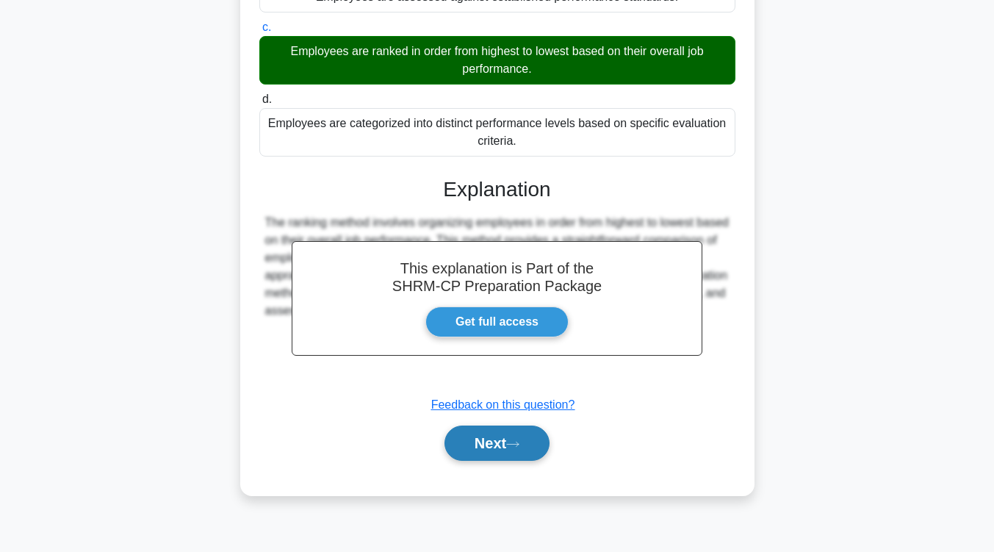
click at [479, 445] on button "Next" at bounding box center [497, 443] width 105 height 35
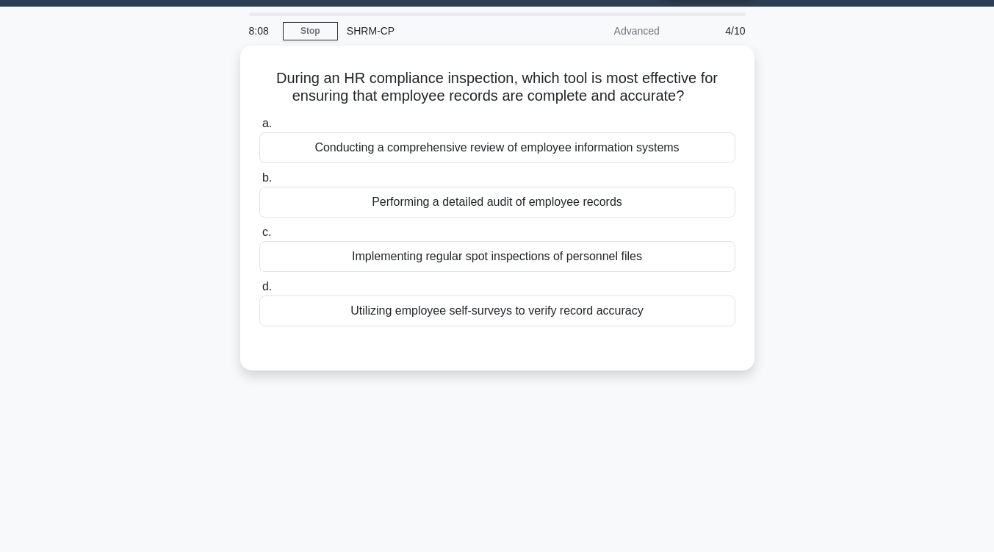
scroll to position [0, 0]
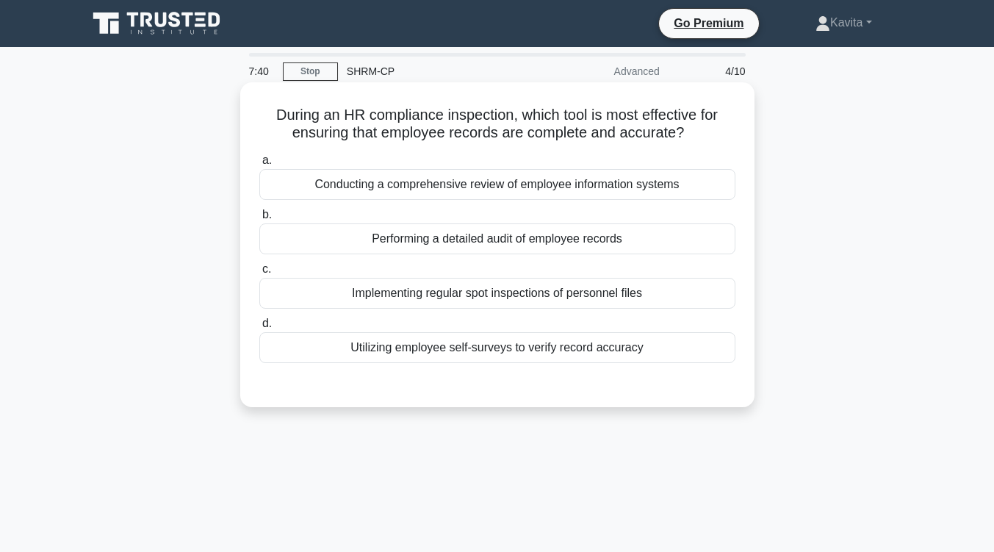
click at [506, 246] on div "Performing a detailed audit of employee records" at bounding box center [497, 238] width 476 height 31
click at [259, 220] on input "b. Performing a detailed audit of employee records" at bounding box center [259, 215] width 0 height 10
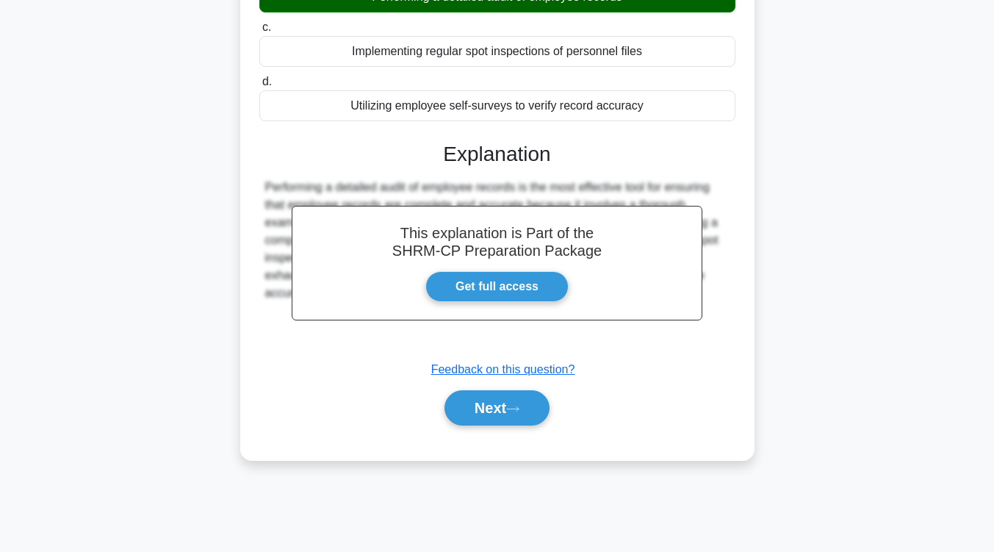
scroll to position [241, 0]
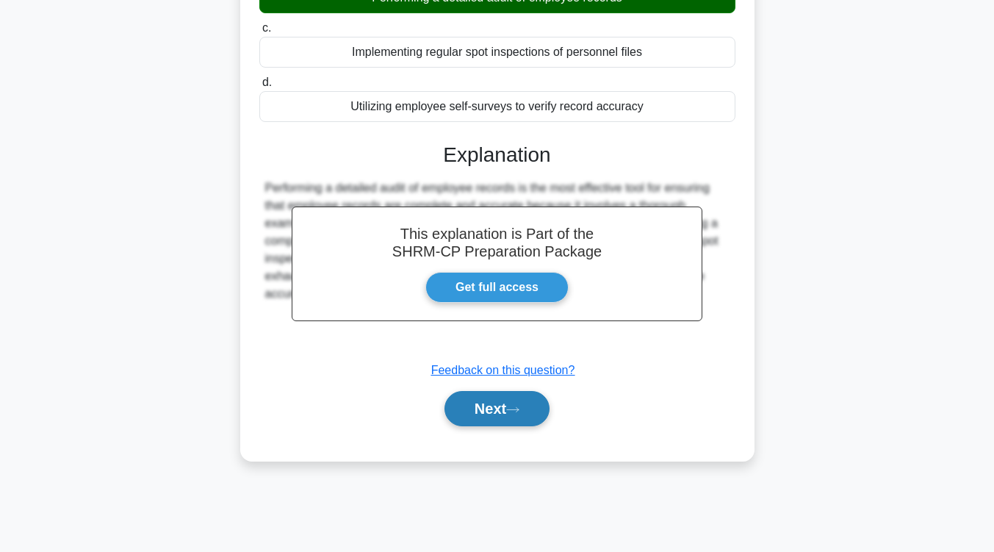
click at [513, 415] on button "Next" at bounding box center [497, 408] width 105 height 35
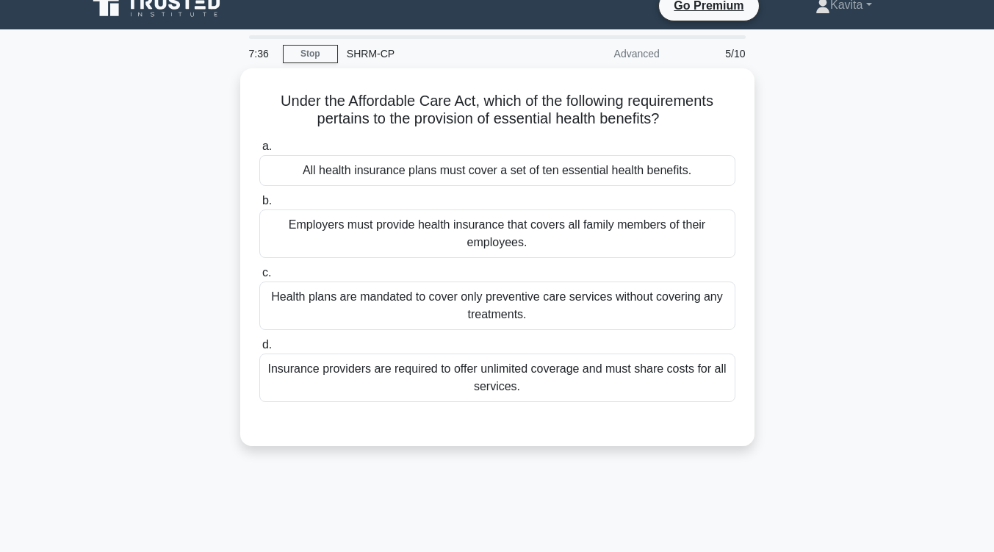
scroll to position [0, 0]
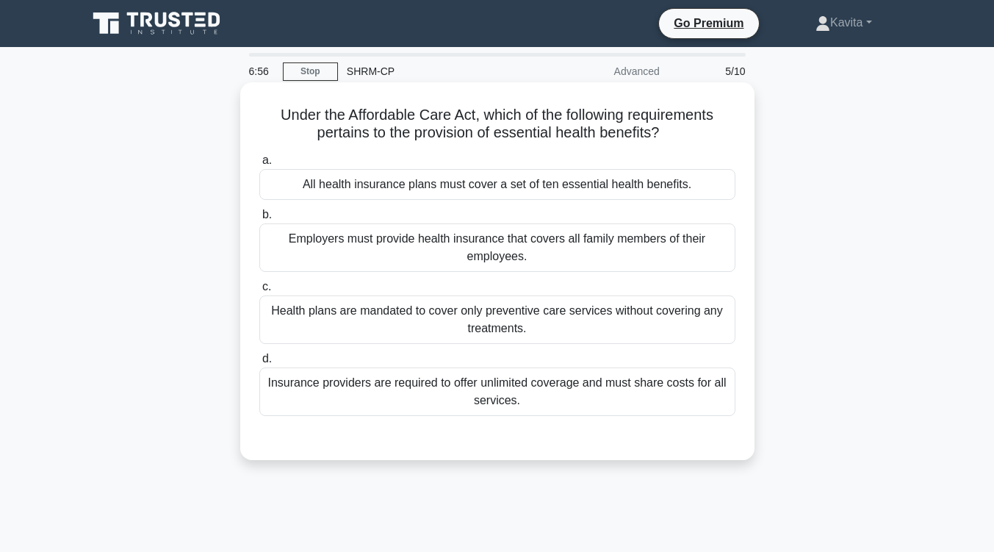
click at [546, 265] on div "Employers must provide health insurance that covers all family members of their…" at bounding box center [497, 247] width 476 height 49
click at [259, 220] on input "b. Employers must provide health insurance that covers all family members of th…" at bounding box center [259, 215] width 0 height 10
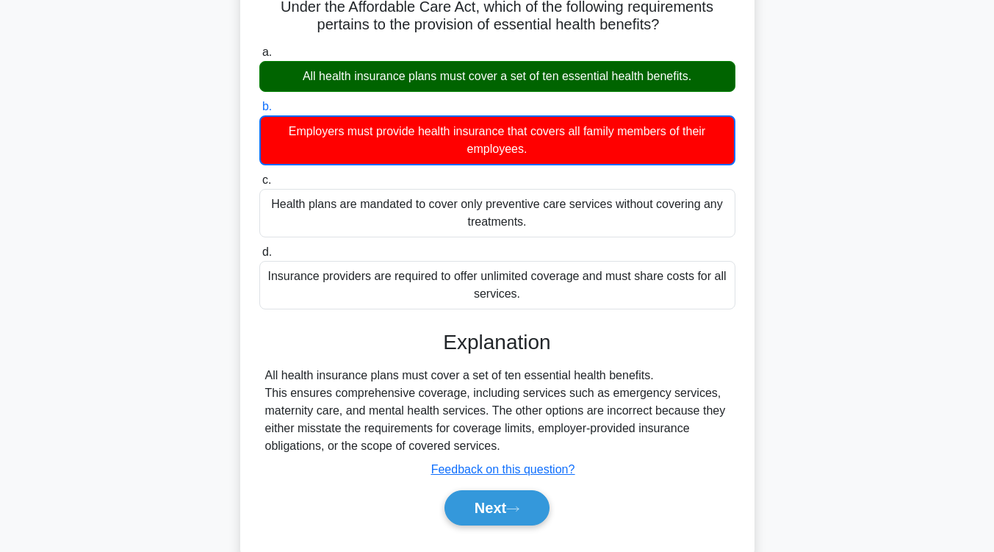
scroll to position [109, 0]
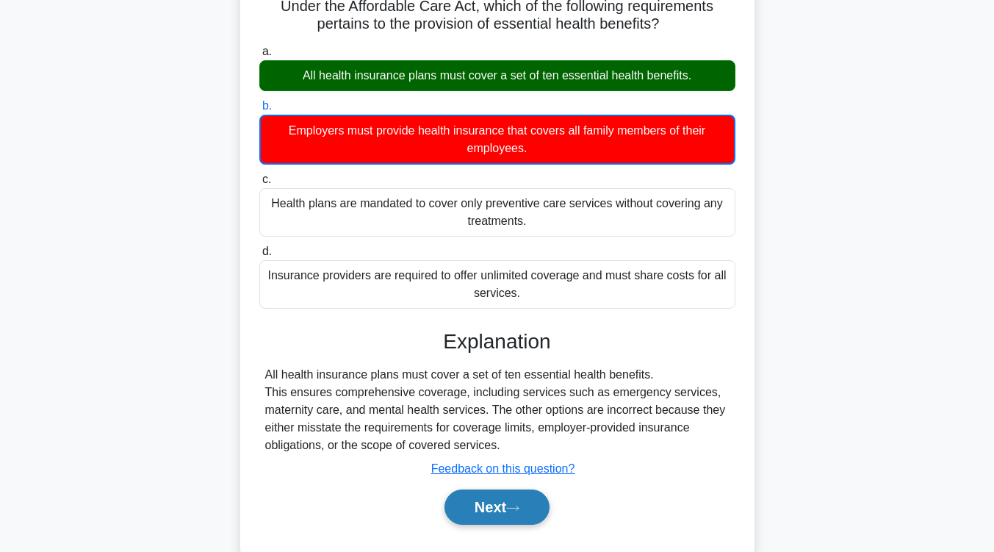
click at [491, 506] on button "Next" at bounding box center [497, 506] width 105 height 35
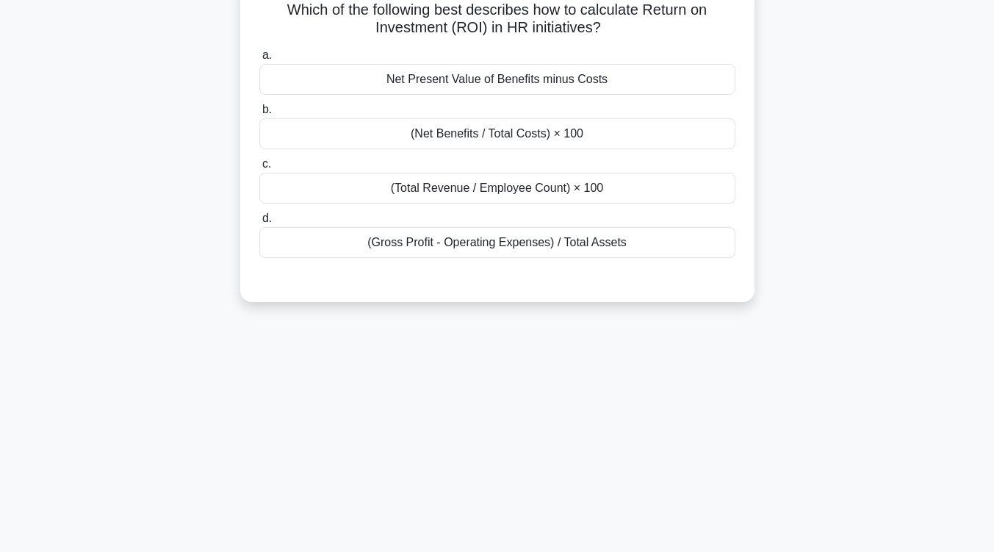
scroll to position [12, 0]
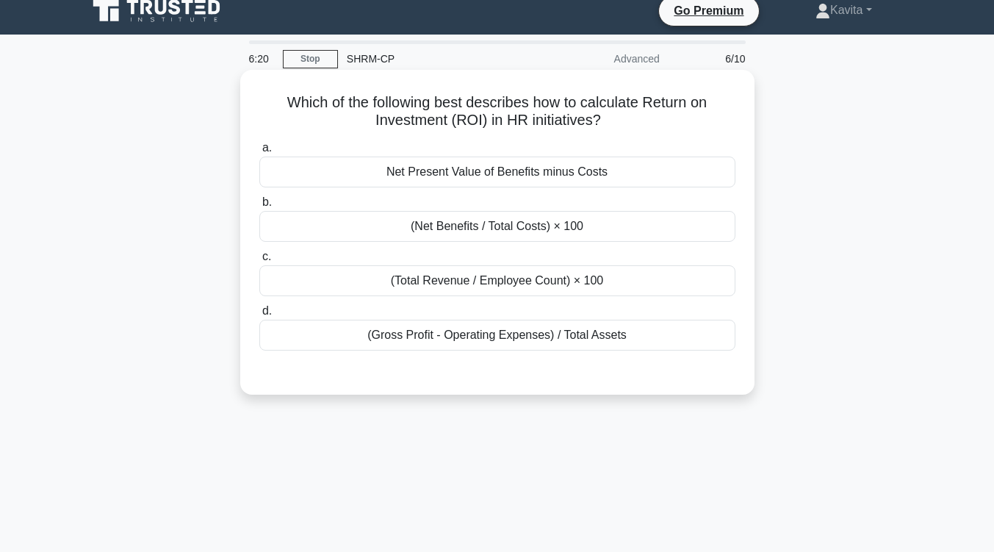
click at [502, 339] on div "(Gross Profit - Operating Expenses) / Total Assets" at bounding box center [497, 335] width 476 height 31
click at [259, 316] on input "d. (Gross Profit - Operating Expenses) / Total Assets" at bounding box center [259, 311] width 0 height 10
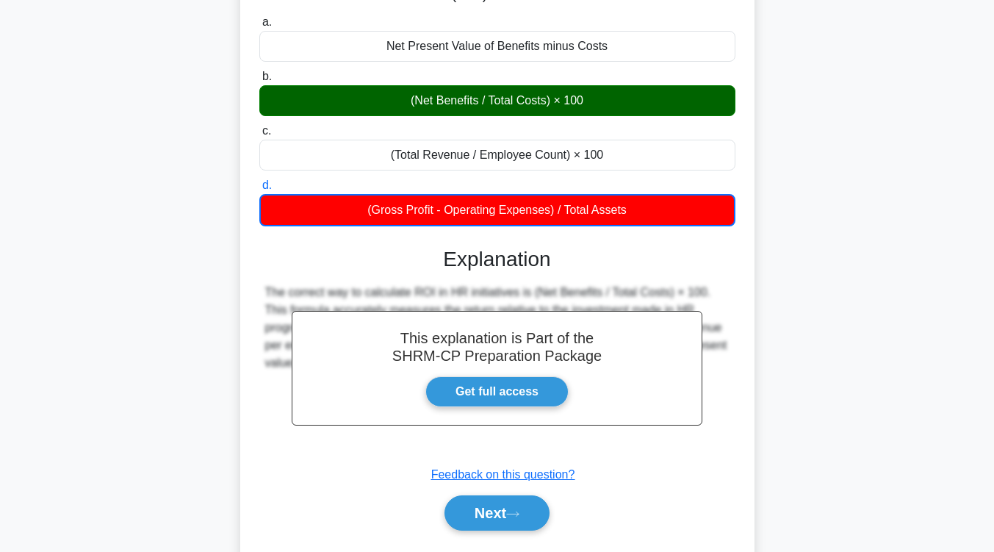
scroll to position [148, 0]
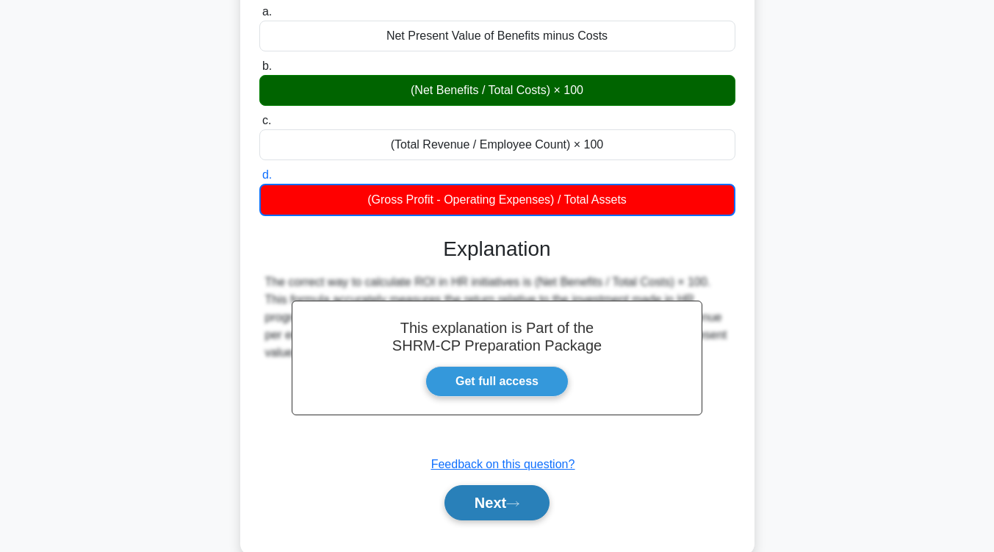
click at [520, 509] on button "Next" at bounding box center [497, 502] width 105 height 35
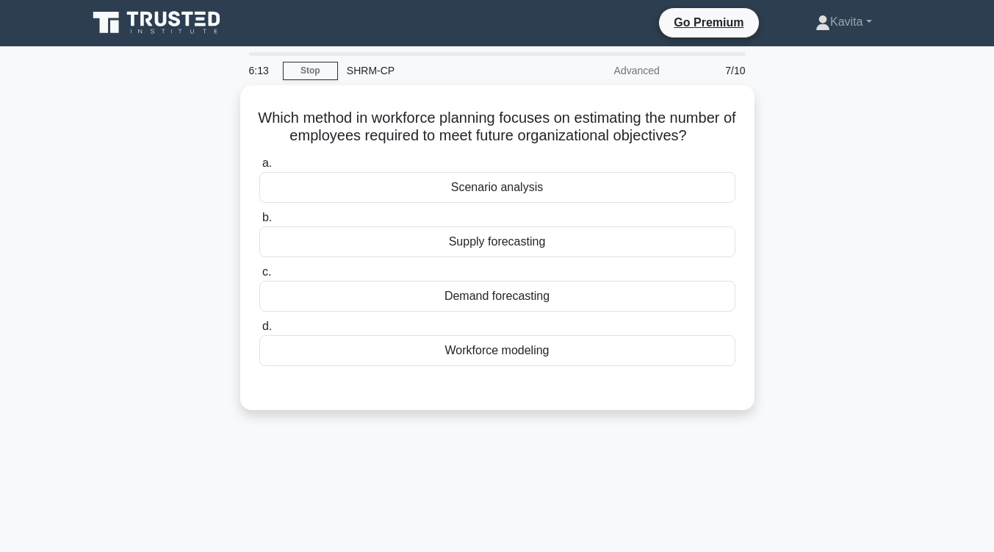
scroll to position [0, 0]
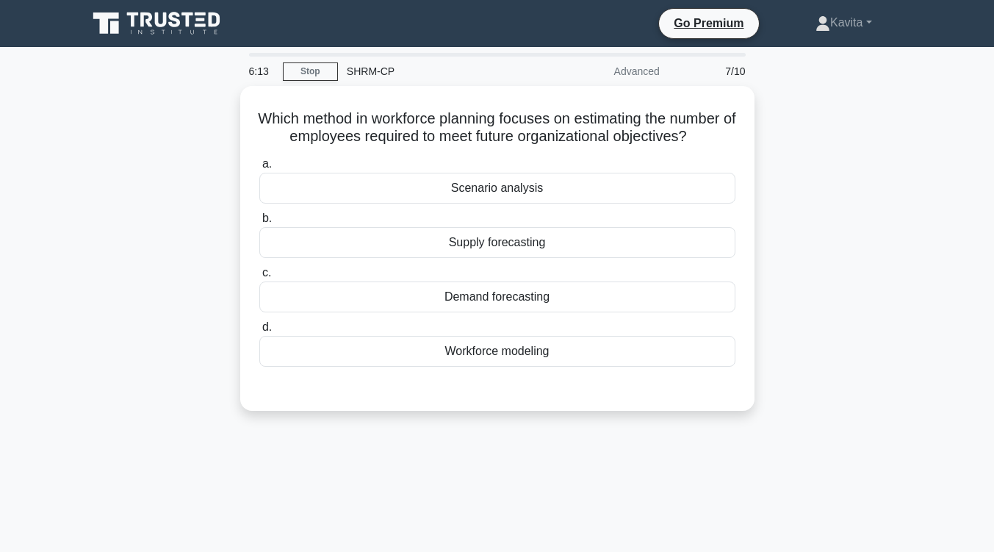
click at [520, 509] on div "6:13 Stop SHRM-CP Advanced 7/10 Which method in workforce planning focuses on e…" at bounding box center [498, 420] width 838 height 735
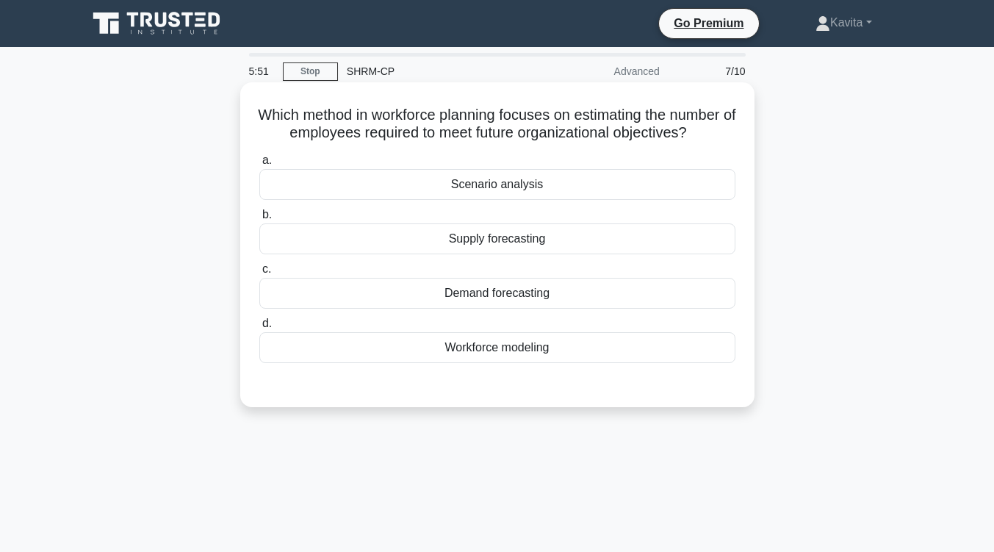
click at [531, 309] on div "Demand forecasting" at bounding box center [497, 293] width 476 height 31
click at [259, 274] on input "c. Demand forecasting" at bounding box center [259, 270] width 0 height 10
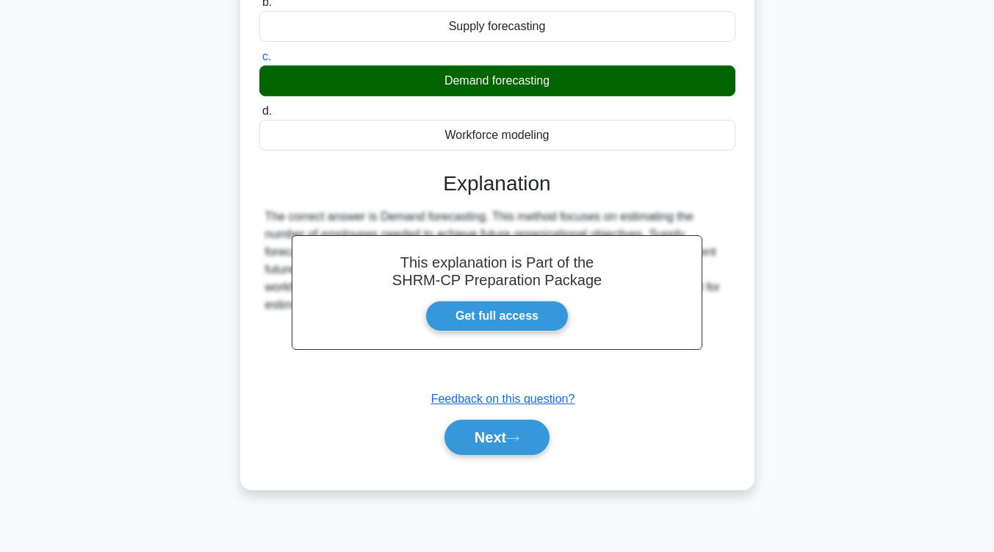
scroll to position [242, 0]
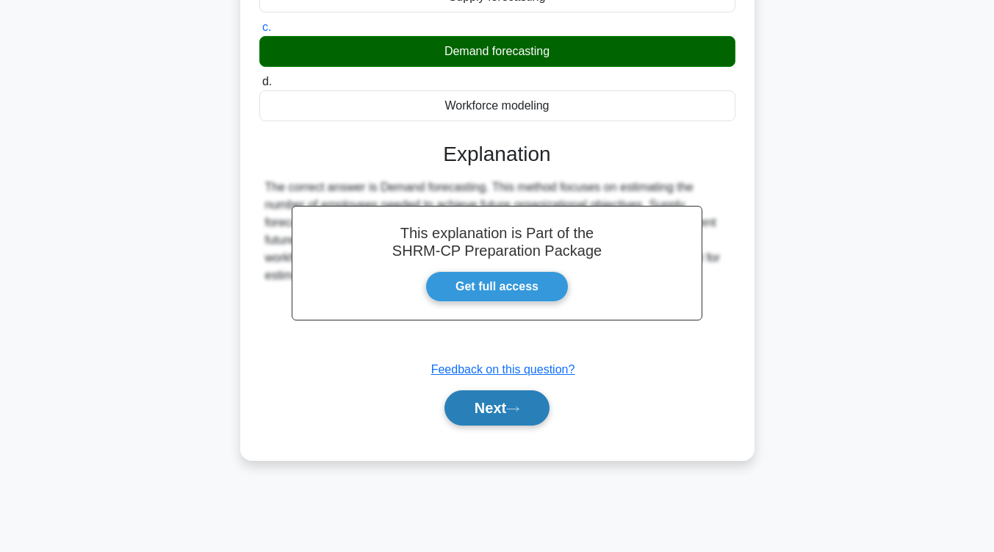
click at [516, 418] on button "Next" at bounding box center [497, 407] width 105 height 35
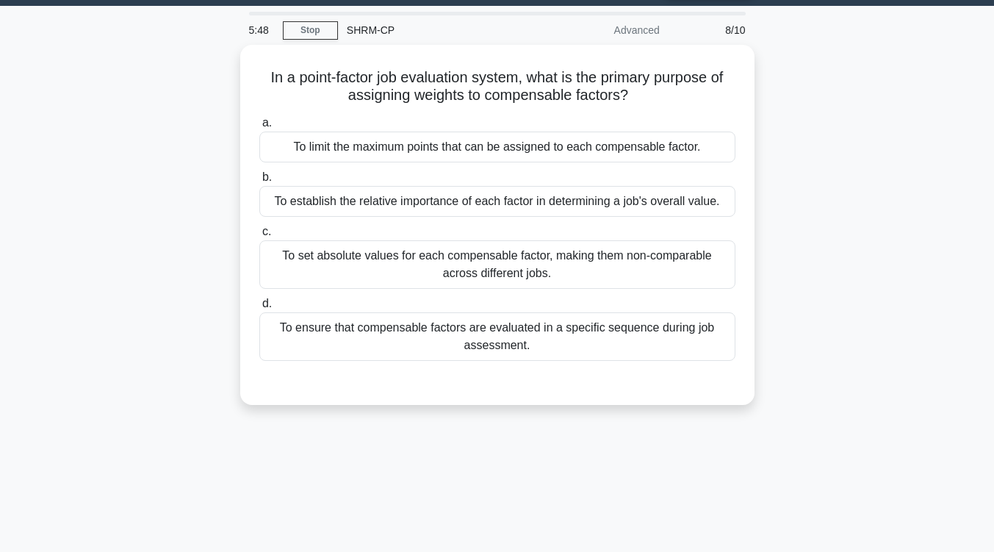
scroll to position [0, 0]
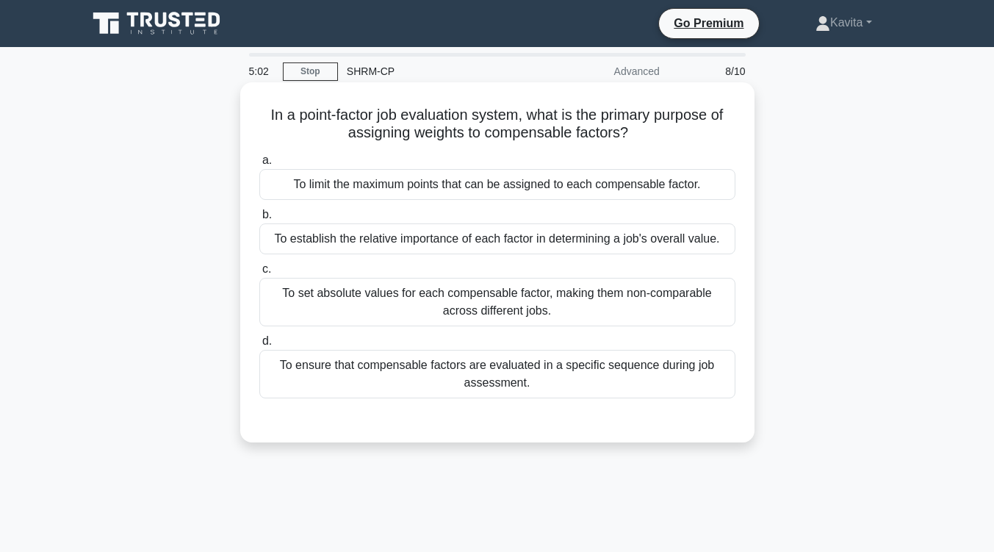
click at [488, 315] on div "To set absolute values for each compensable factor, making them non-comparable …" at bounding box center [497, 302] width 476 height 49
click at [259, 274] on input "c. To set absolute values for each compensable factor, making them non-comparab…" at bounding box center [259, 270] width 0 height 10
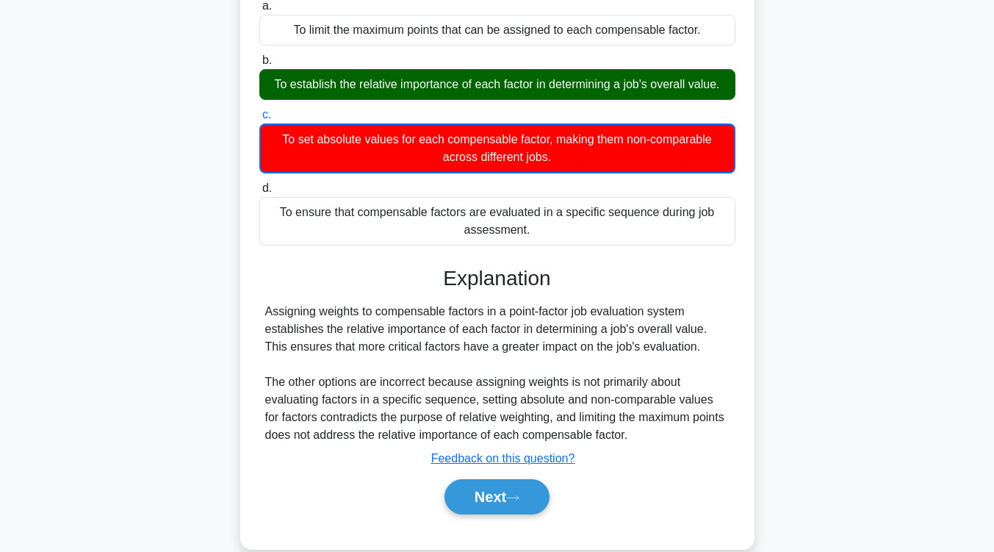
scroll to position [242, 0]
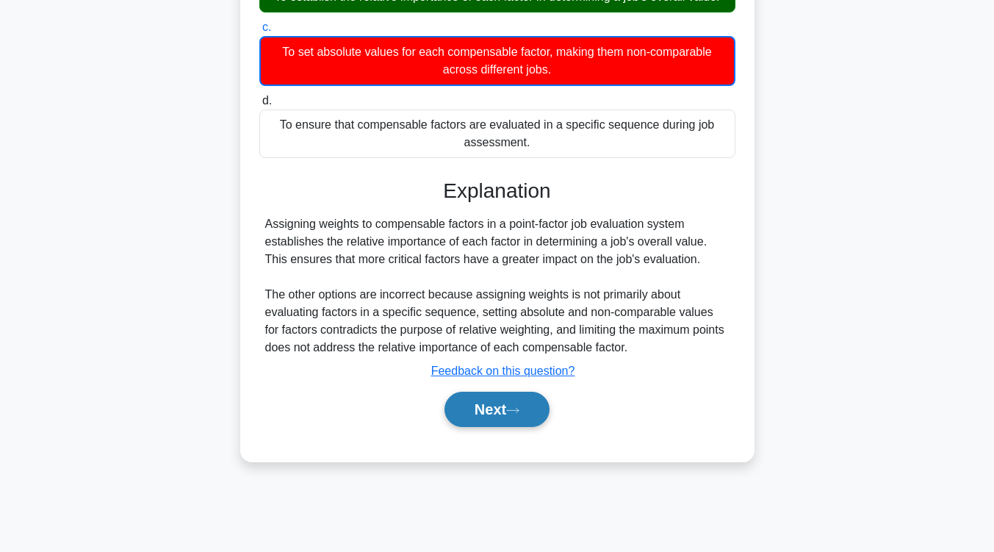
click at [500, 412] on button "Next" at bounding box center [497, 409] width 105 height 35
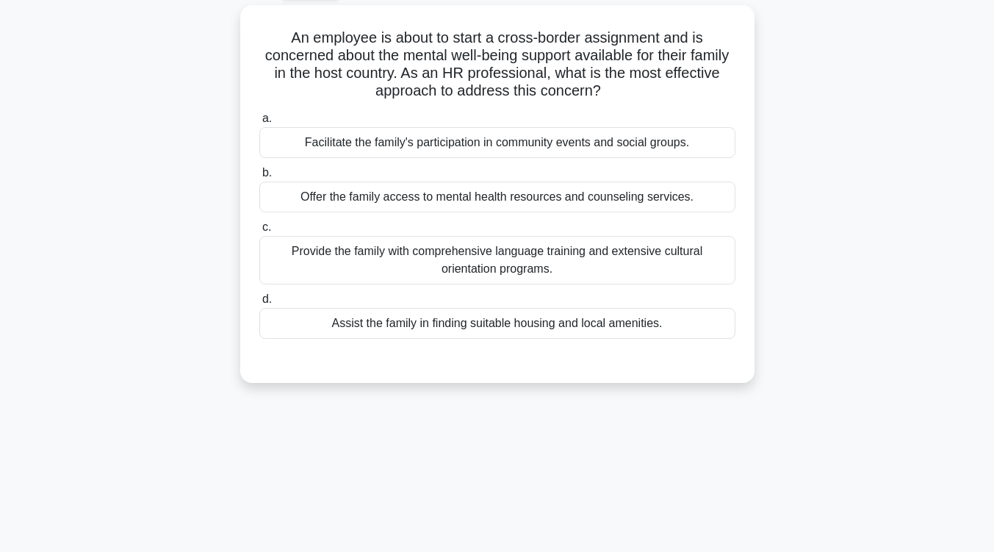
scroll to position [0, 0]
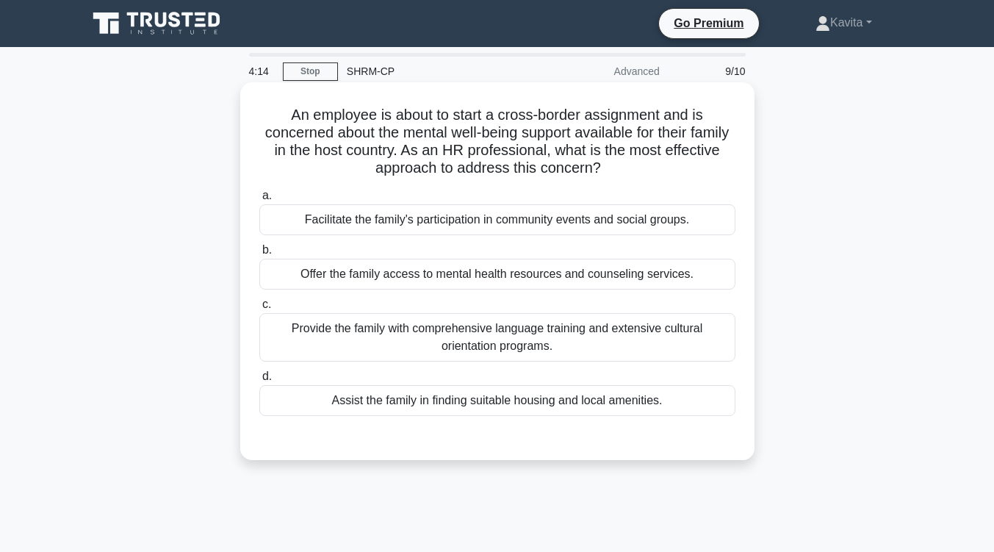
click at [531, 279] on div "Offer the family access to mental health resources and counseling services." at bounding box center [497, 274] width 476 height 31
click at [259, 255] on input "b. Offer the family access to mental health resources and counseling services." at bounding box center [259, 250] width 0 height 10
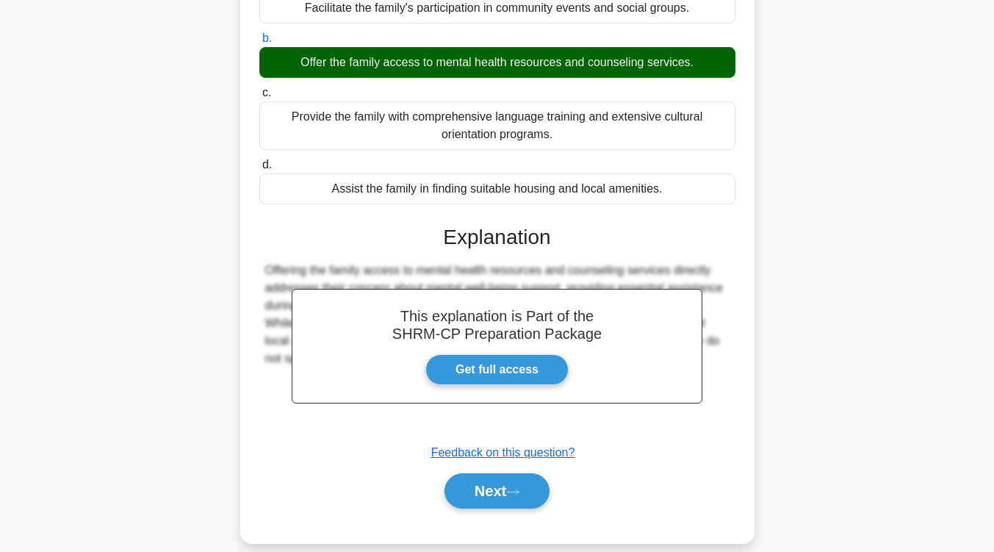
scroll to position [212, 0]
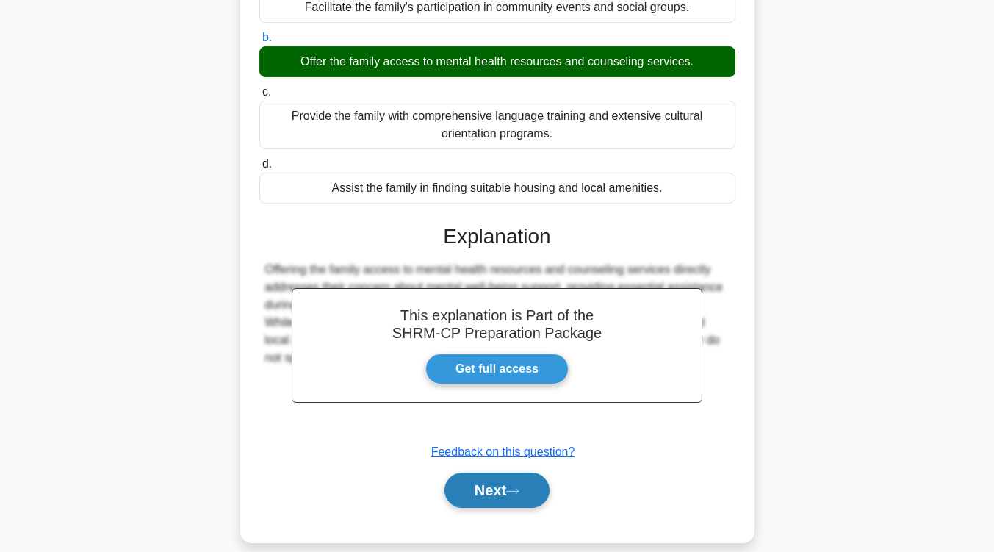
click at [502, 492] on button "Next" at bounding box center [497, 490] width 105 height 35
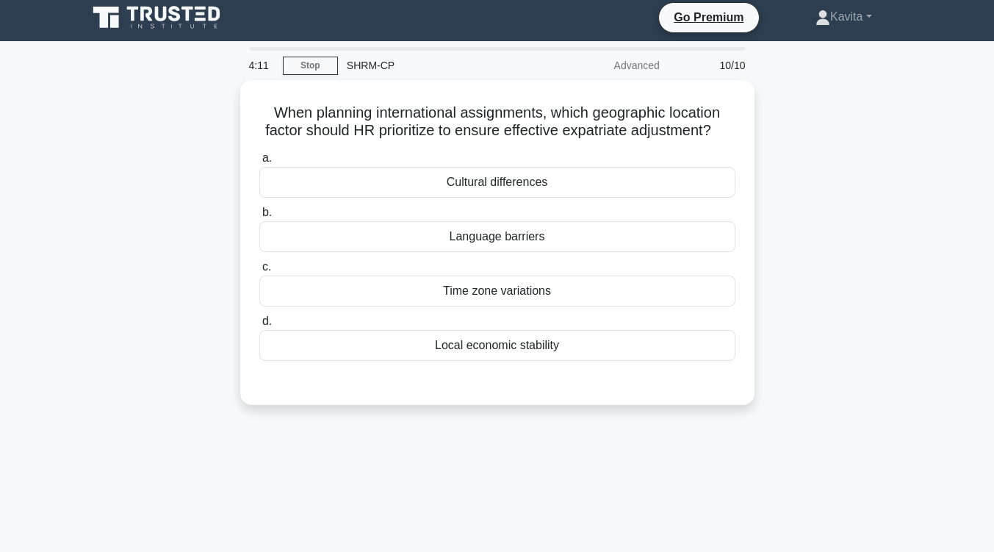
scroll to position [0, 0]
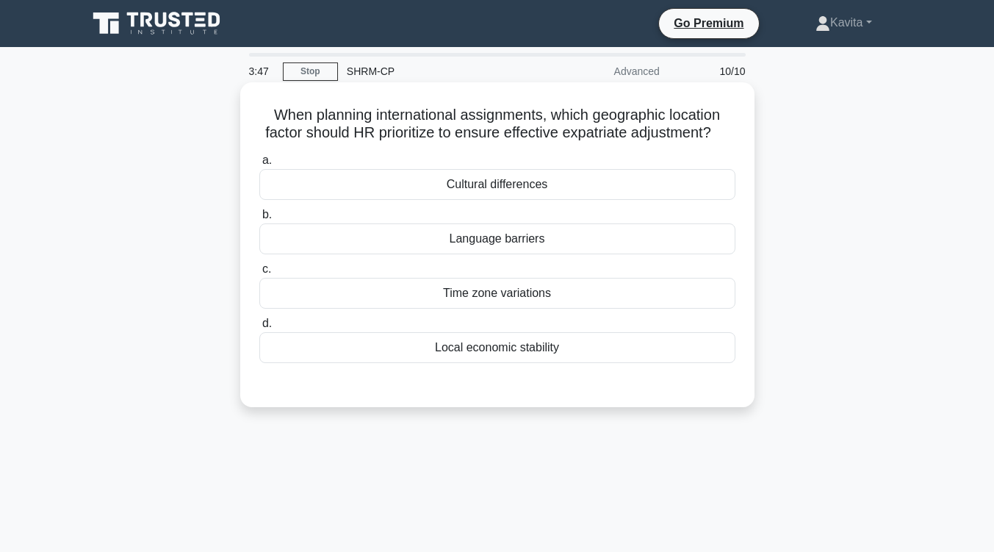
click at [552, 200] on div "Cultural differences" at bounding box center [497, 184] width 476 height 31
click at [259, 165] on input "a. Cultural differences" at bounding box center [259, 161] width 0 height 10
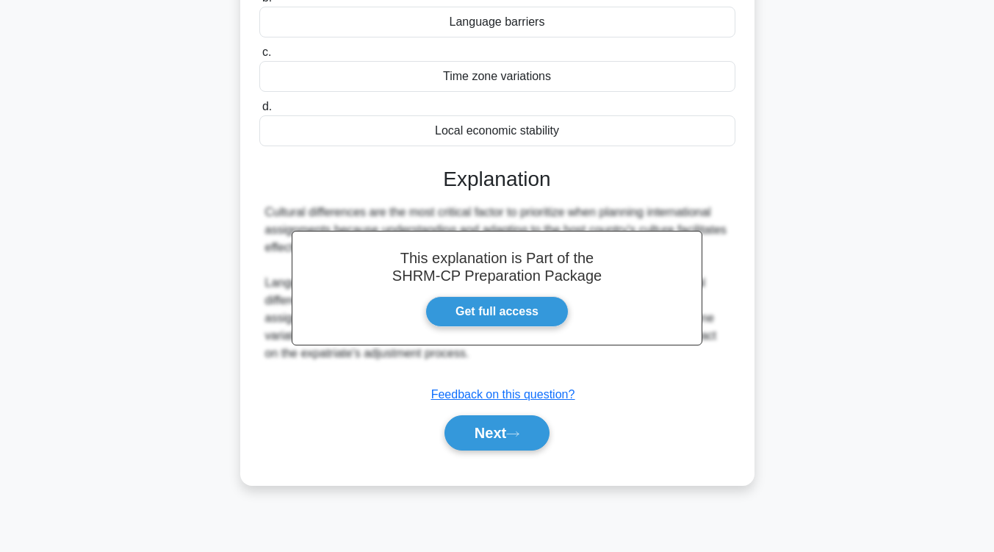
scroll to position [218, 0]
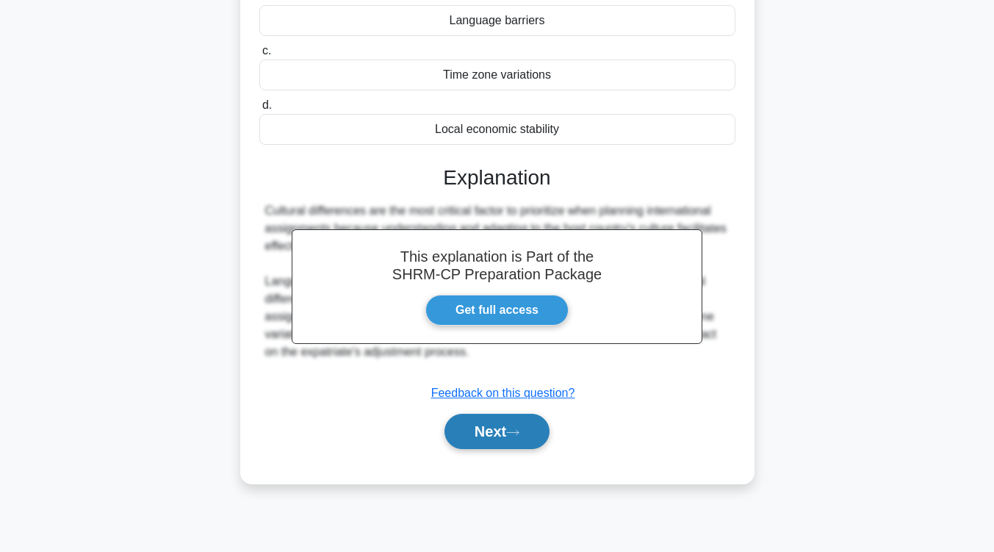
click at [504, 449] on button "Next" at bounding box center [497, 431] width 105 height 35
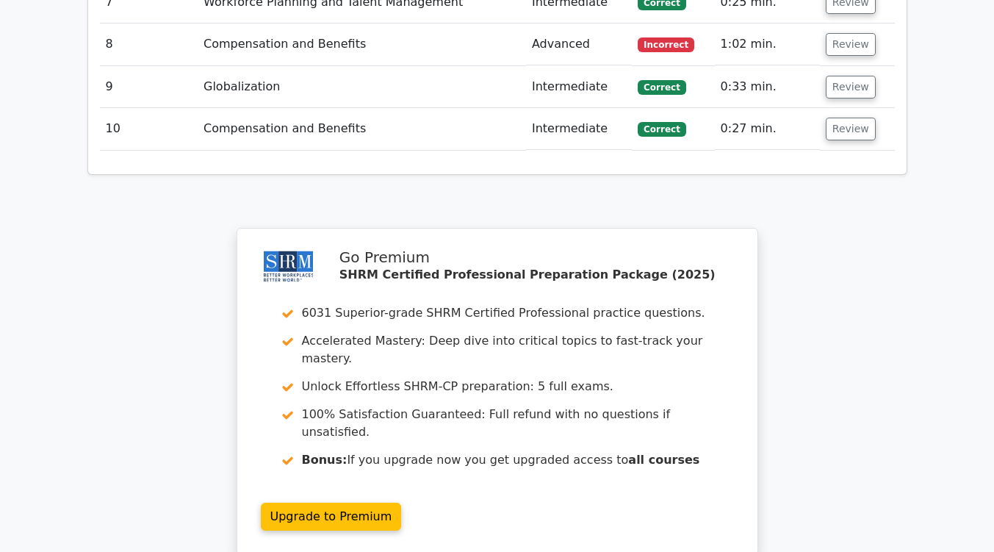
scroll to position [2053, 0]
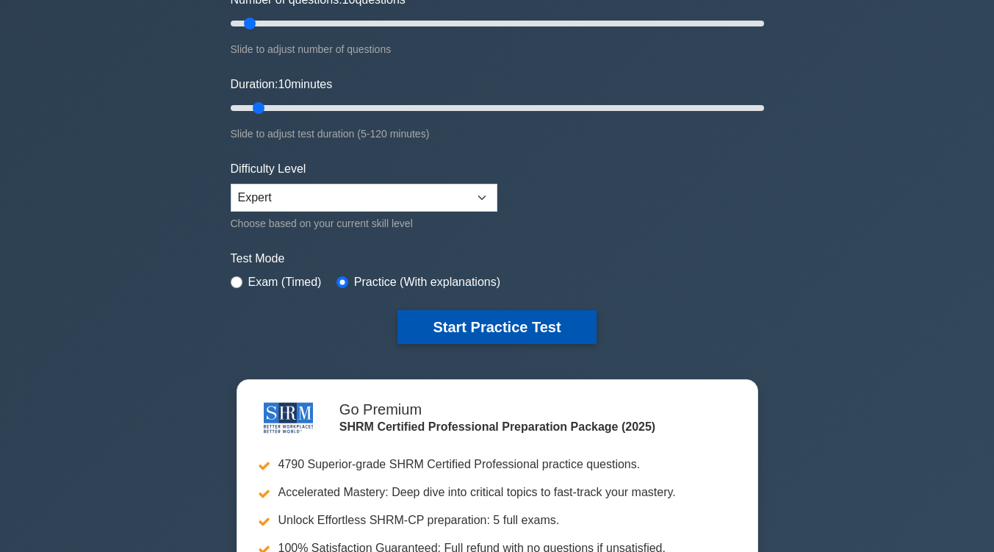
click at [506, 334] on button "Start Practice Test" at bounding box center [497, 327] width 198 height 34
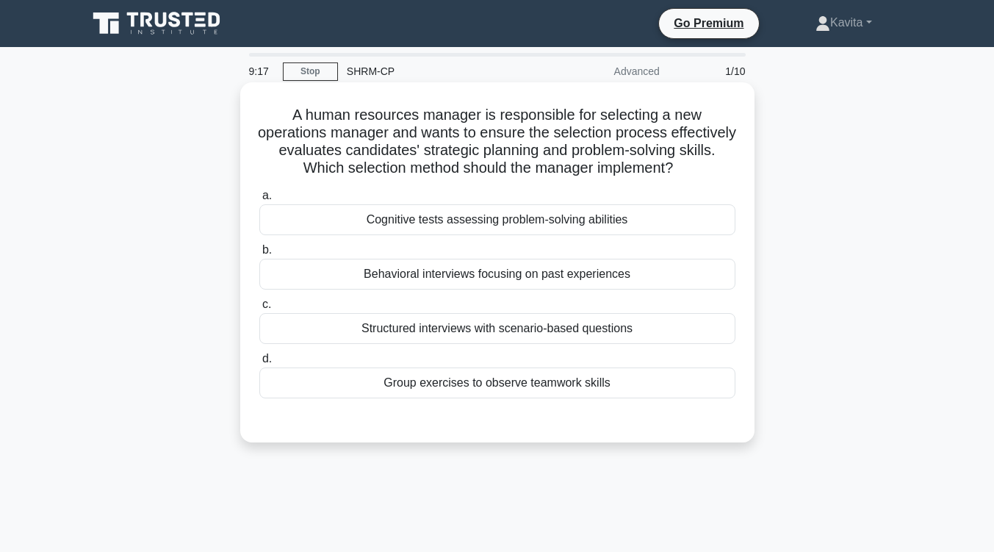
click at [511, 235] on div "Cognitive tests assessing problem-solving abilities" at bounding box center [497, 219] width 476 height 31
click at [259, 201] on input "a. Cognitive tests assessing problem-solving abilities" at bounding box center [259, 196] width 0 height 10
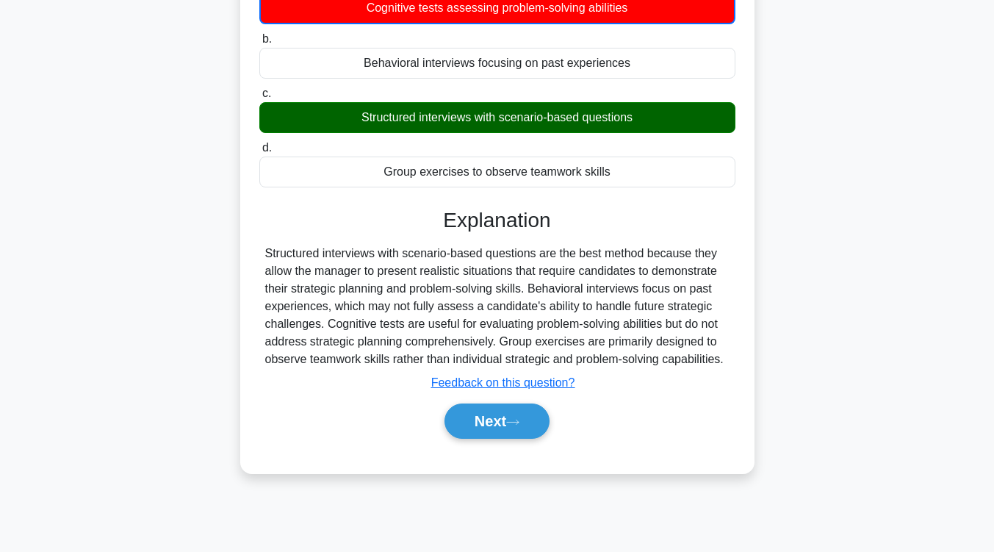
scroll to position [211, 0]
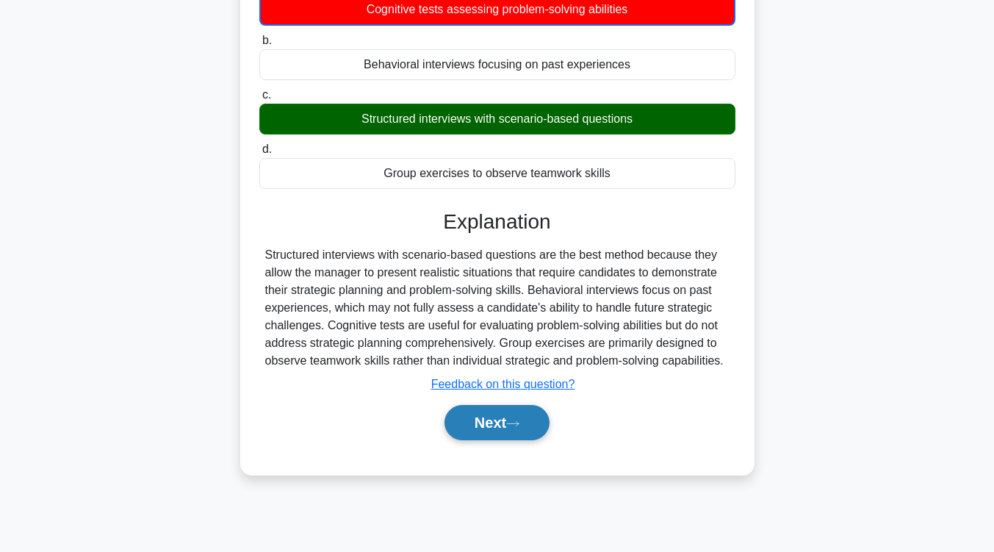
click at [508, 440] on button "Next" at bounding box center [497, 422] width 105 height 35
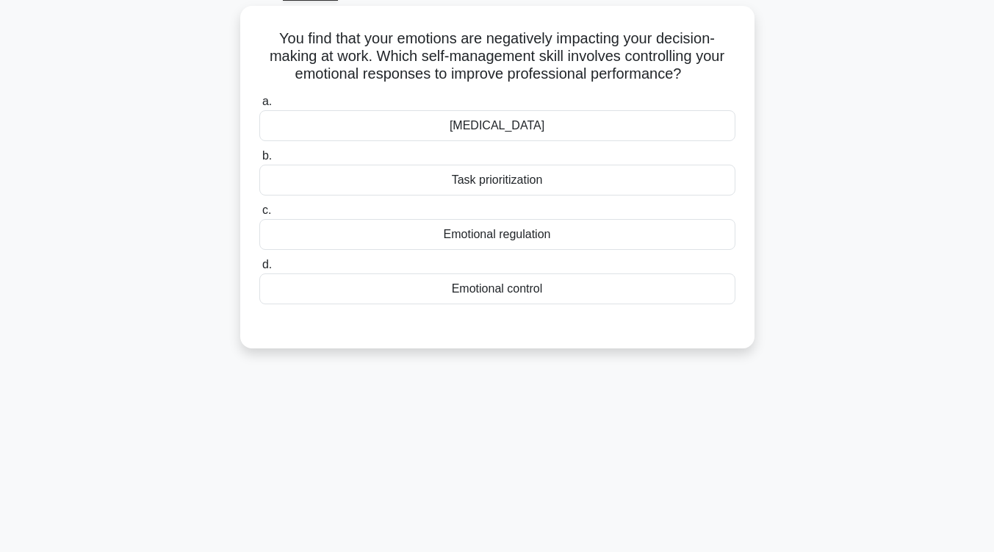
scroll to position [79, 0]
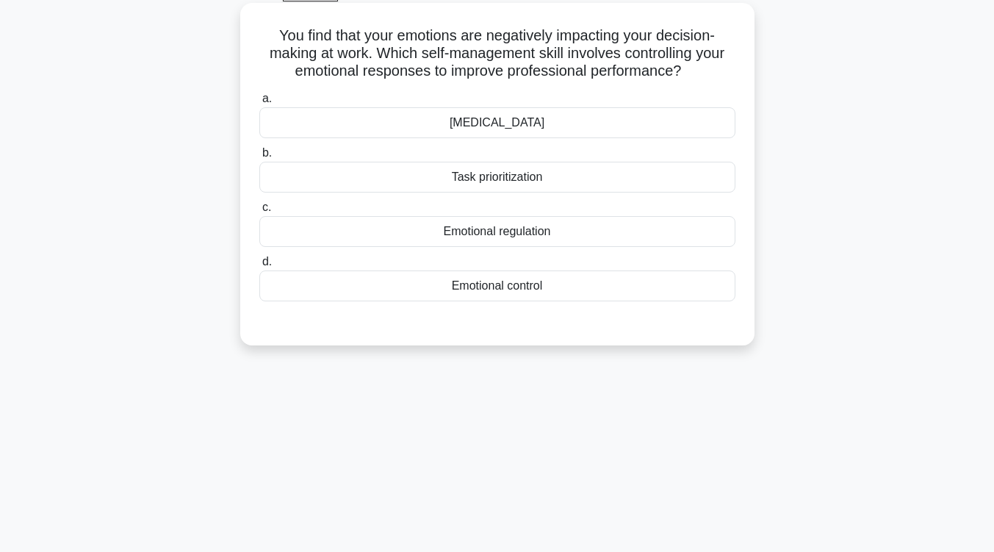
click at [640, 232] on div "Emotional regulation" at bounding box center [497, 231] width 476 height 31
click at [259, 212] on input "c. Emotional regulation" at bounding box center [259, 208] width 0 height 10
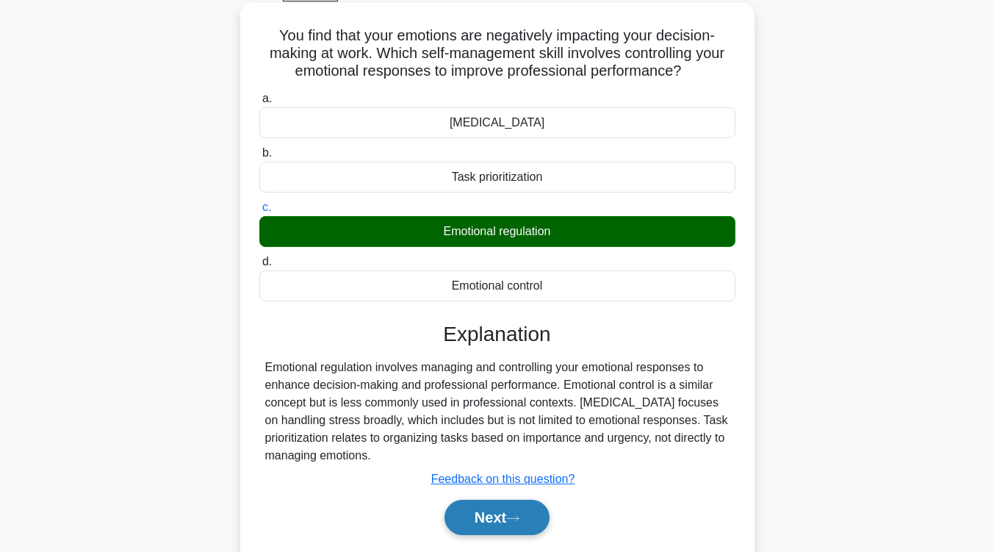
click at [491, 525] on button "Next" at bounding box center [497, 517] width 105 height 35
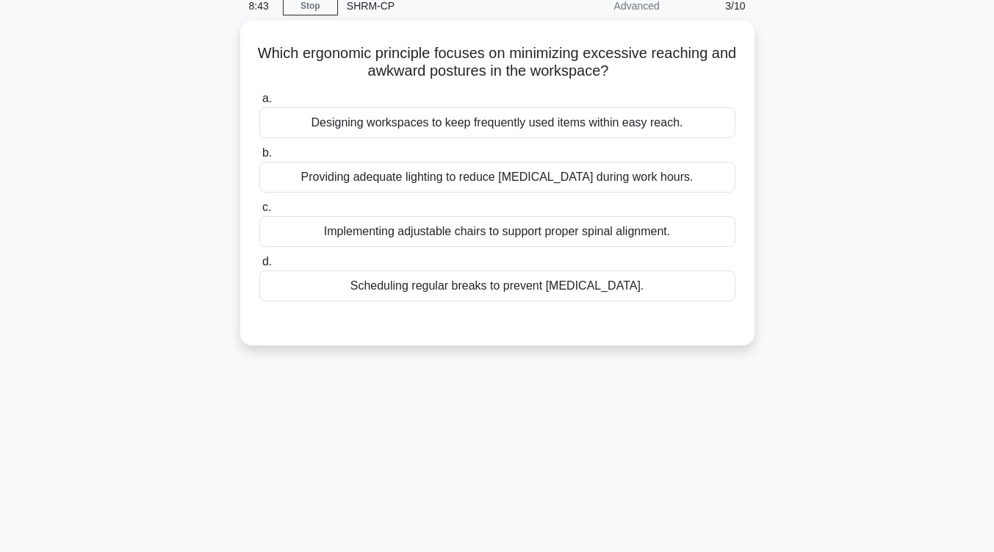
scroll to position [65, 0]
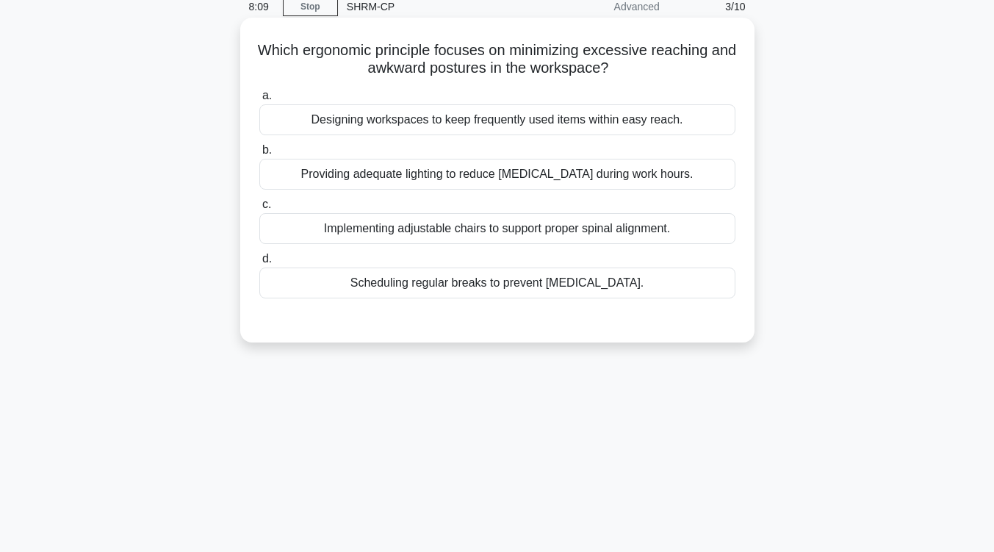
click at [567, 235] on div "Implementing adjustable chairs to support proper spinal alignment." at bounding box center [497, 228] width 476 height 31
click at [259, 209] on input "c. Implementing adjustable chairs to support proper spinal alignment." at bounding box center [259, 205] width 0 height 10
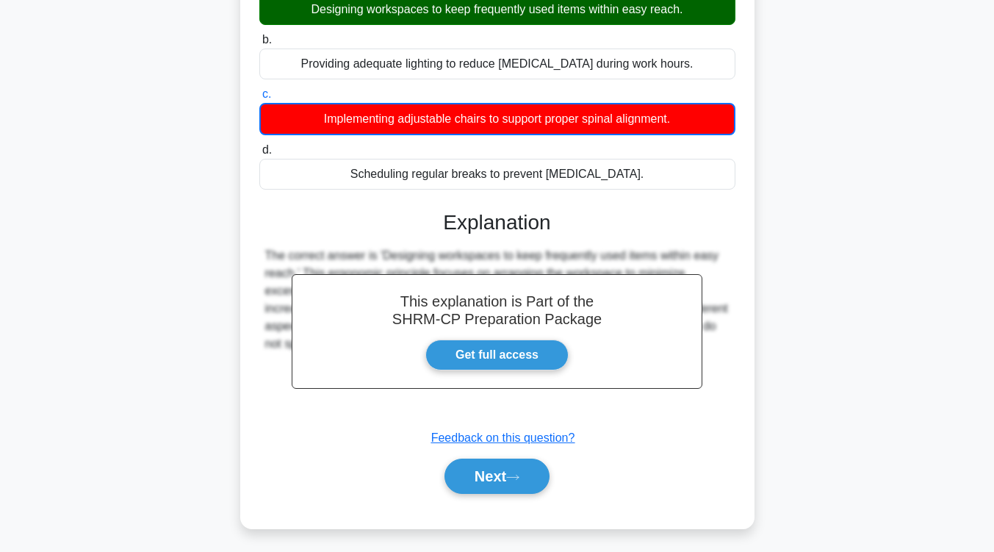
scroll to position [242, 0]
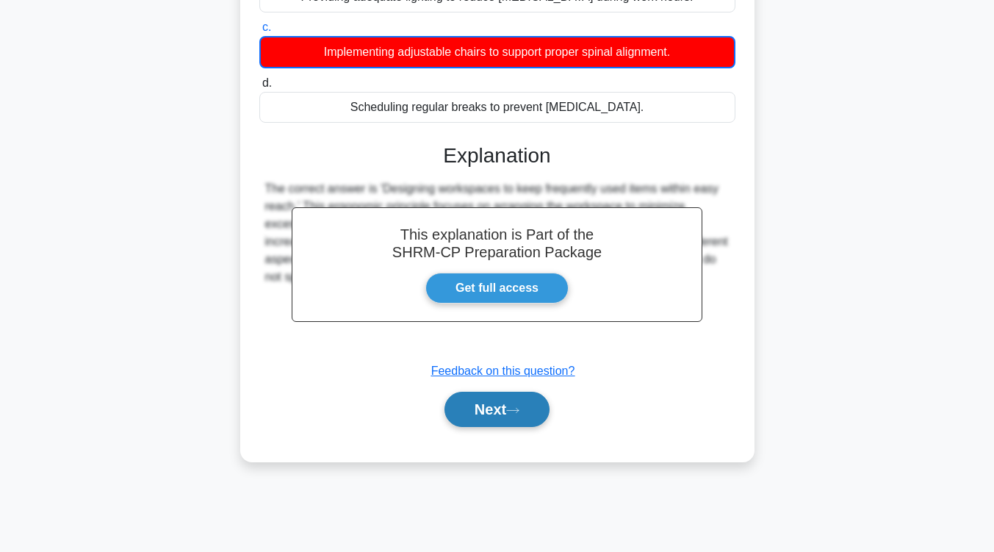
click at [531, 397] on button "Next" at bounding box center [497, 409] width 105 height 35
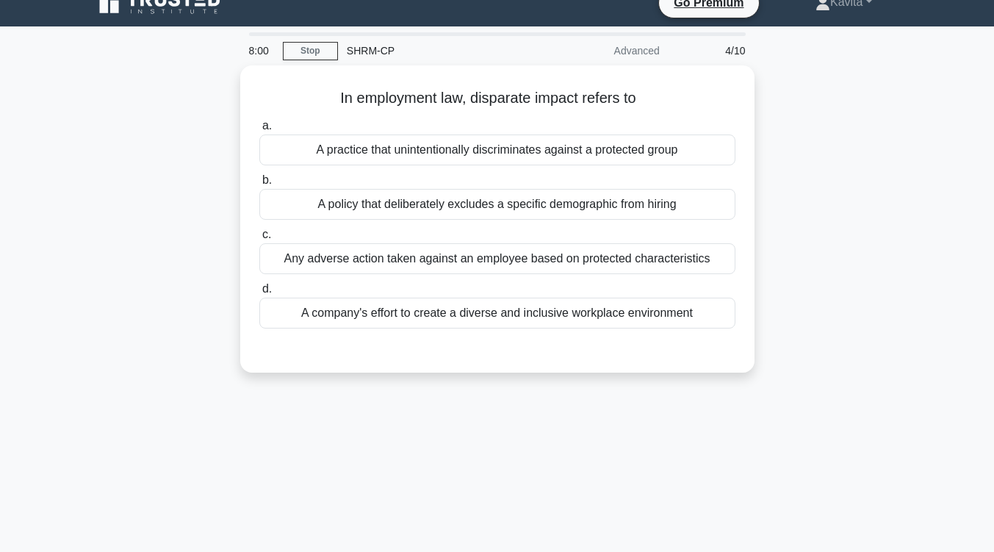
scroll to position [20, 0]
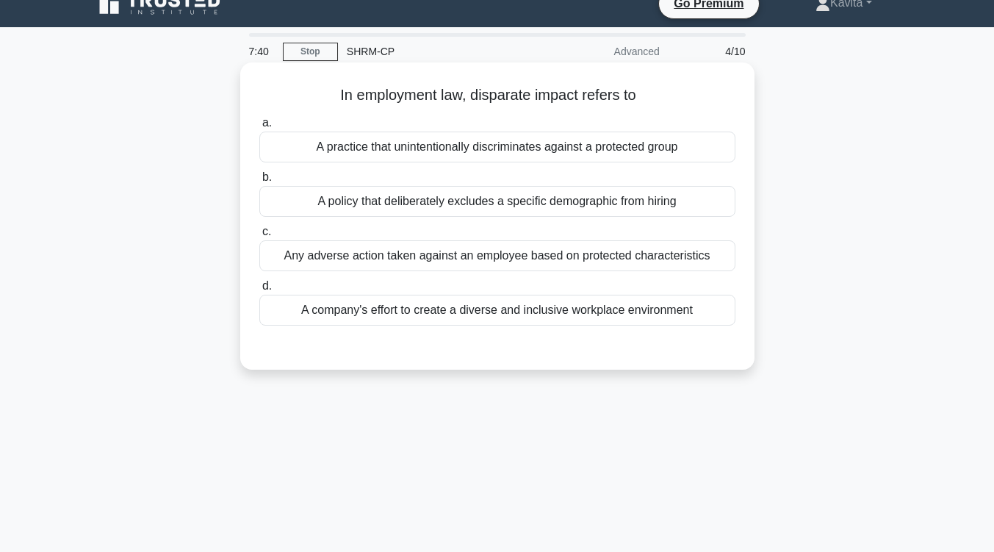
click at [605, 151] on div "A practice that unintentionally discriminates against a protected group" at bounding box center [497, 147] width 476 height 31
click at [259, 128] on input "a. A practice that unintentionally discriminates against a protected group" at bounding box center [259, 123] width 0 height 10
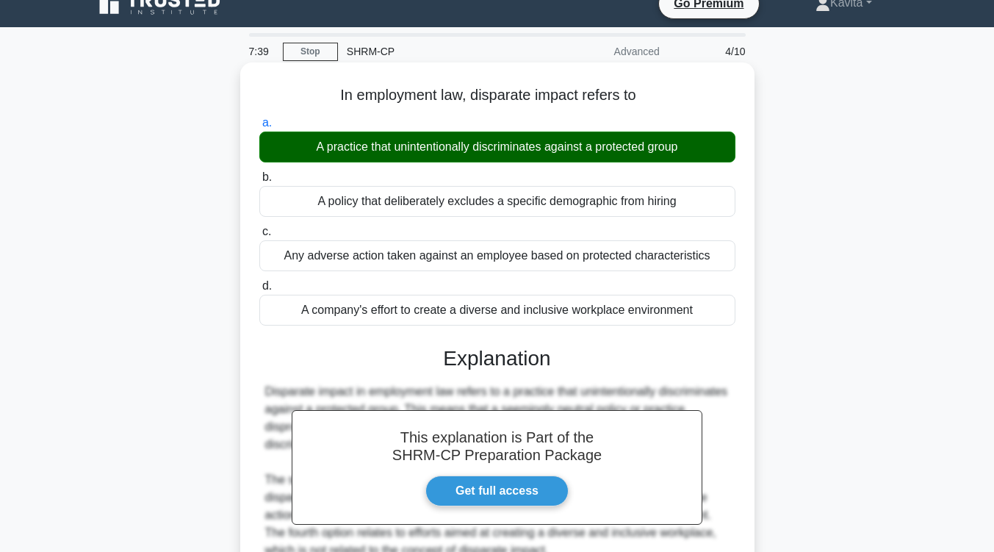
scroll to position [242, 0]
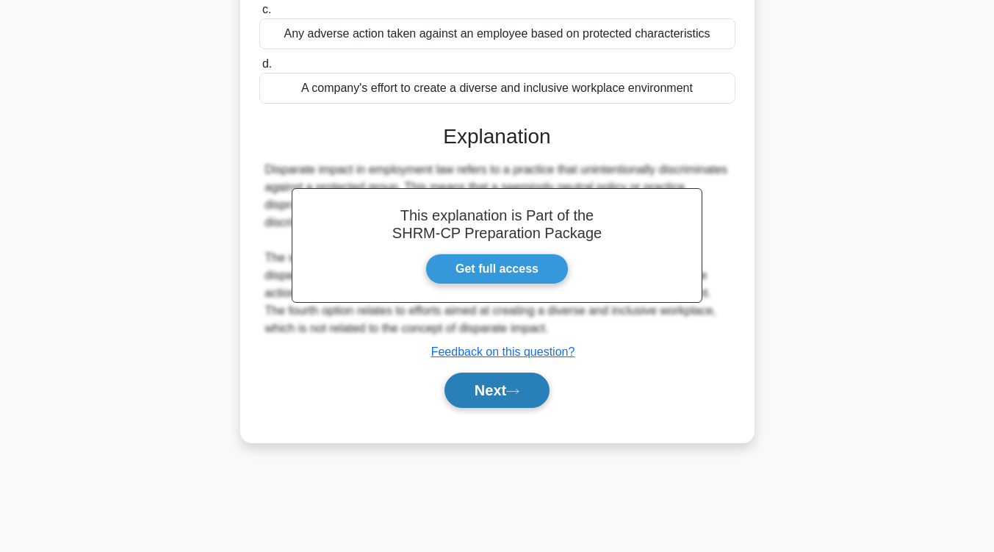
click at [504, 403] on button "Next" at bounding box center [497, 390] width 105 height 35
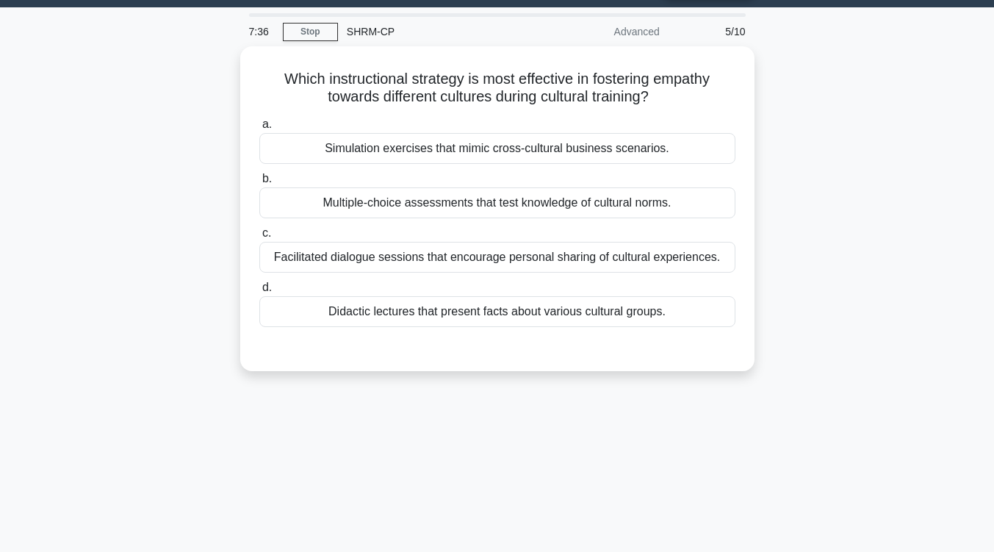
scroll to position [39, 0]
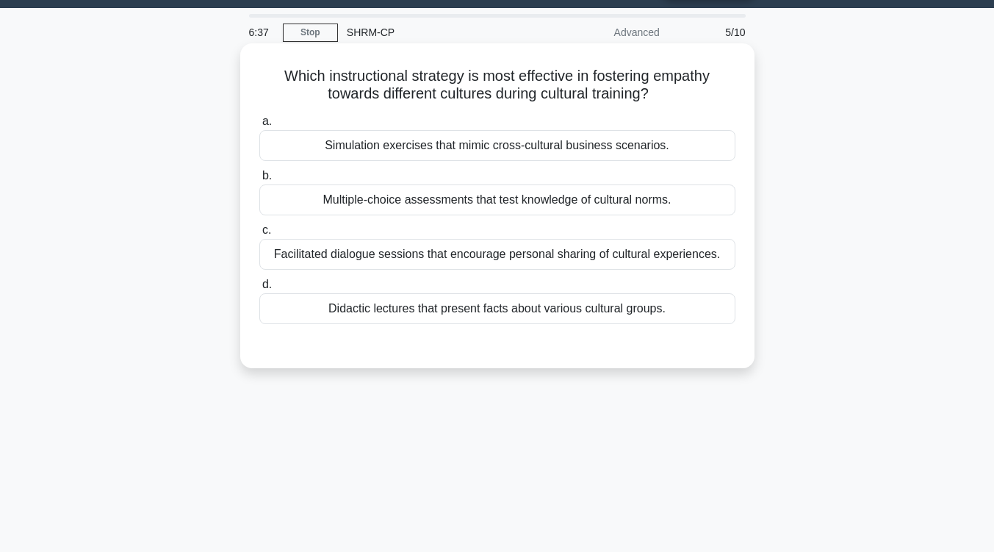
click at [565, 256] on div "Facilitated dialogue sessions that encourage personal sharing of cultural exper…" at bounding box center [497, 254] width 476 height 31
click at [259, 235] on input "c. Facilitated dialogue sessions that encourage personal sharing of cultural ex…" at bounding box center [259, 231] width 0 height 10
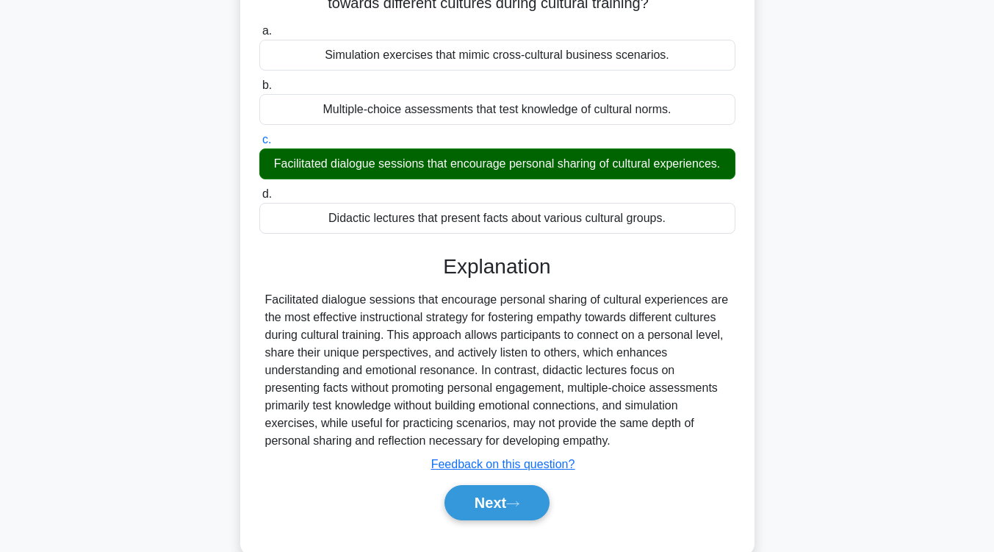
scroll to position [151, 0]
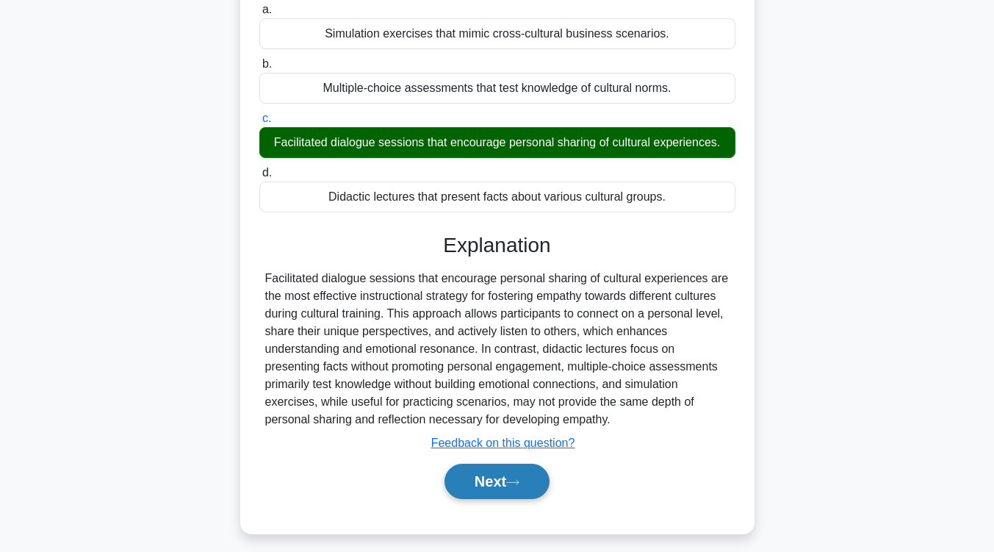
click at [496, 487] on button "Next" at bounding box center [497, 481] width 105 height 35
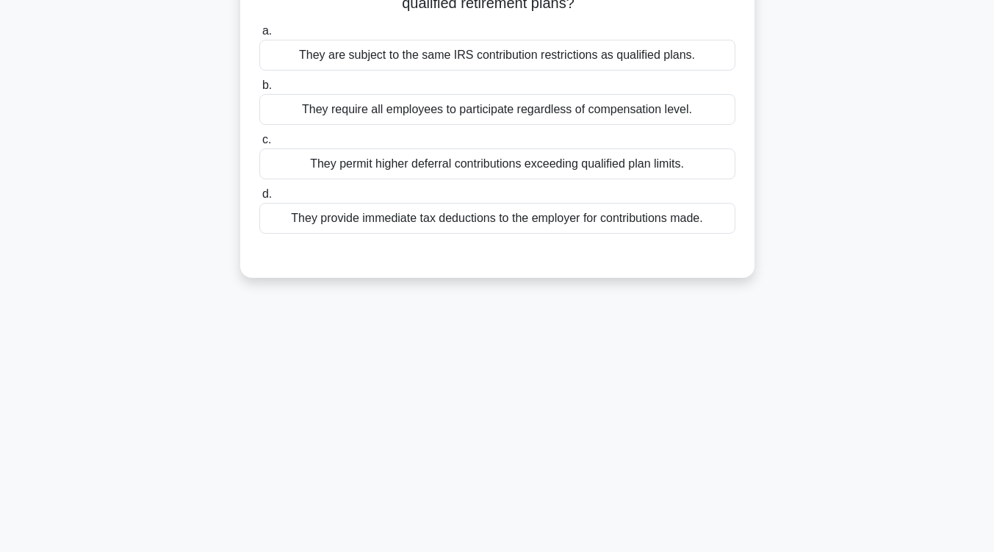
scroll to position [0, 0]
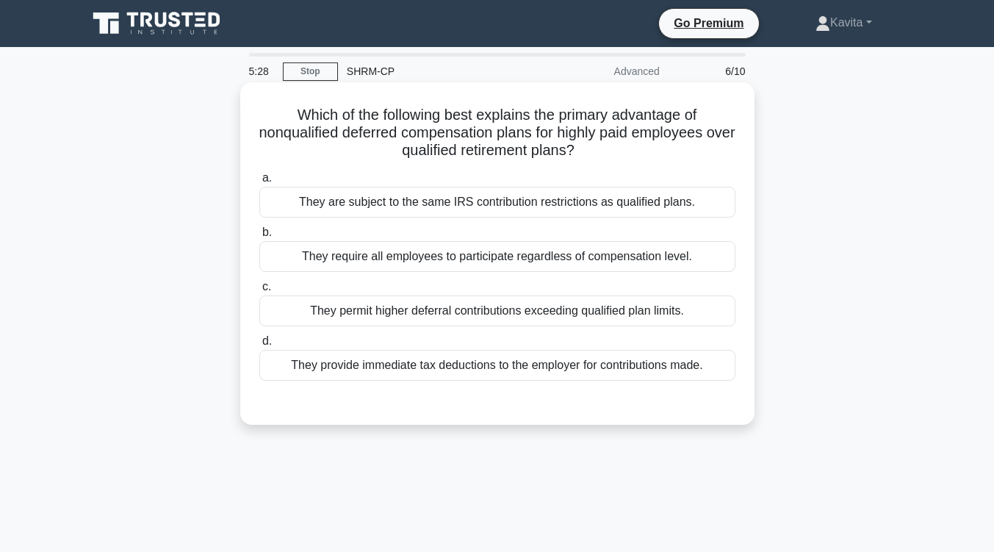
click at [568, 264] on div "They require all employees to participate regardless of compensation level." at bounding box center [497, 256] width 476 height 31
click at [259, 237] on input "b. They require all employees to participate regardless of compensation level." at bounding box center [259, 233] width 0 height 10
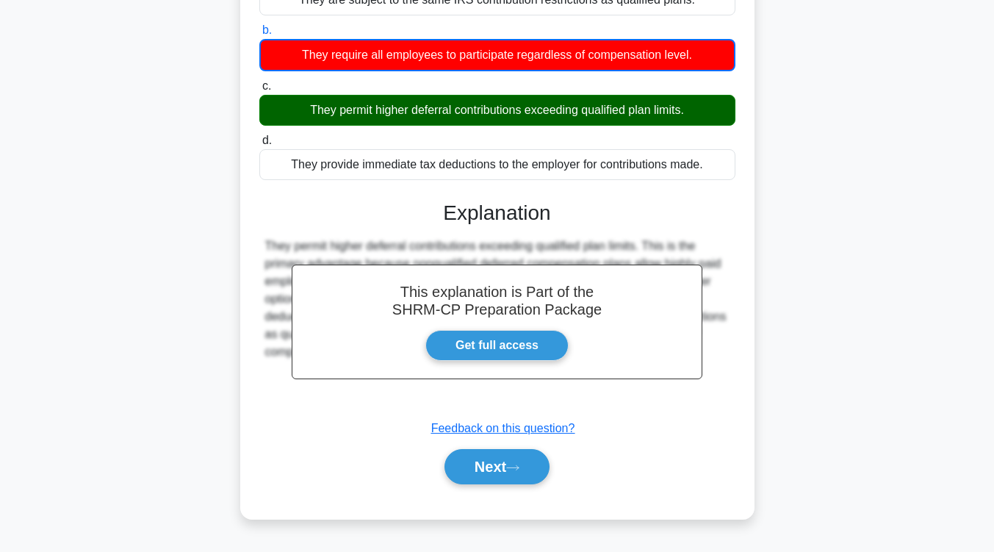
scroll to position [208, 0]
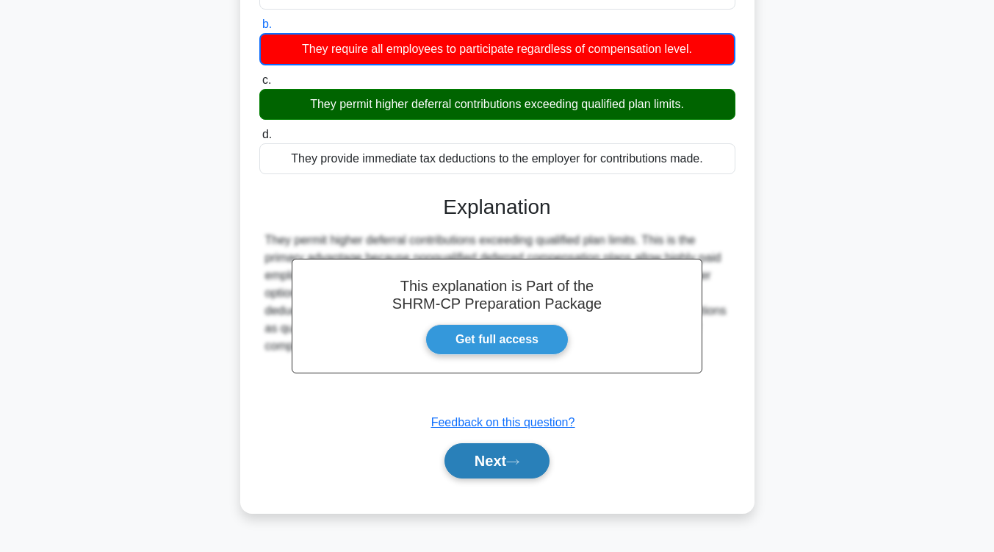
click at [514, 461] on icon at bounding box center [512, 462] width 13 height 8
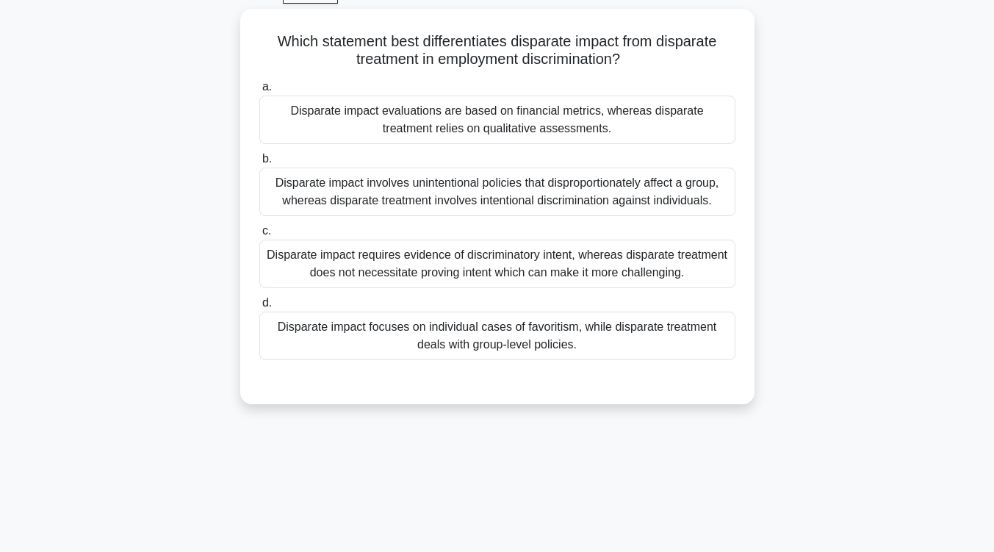
scroll to position [76, 0]
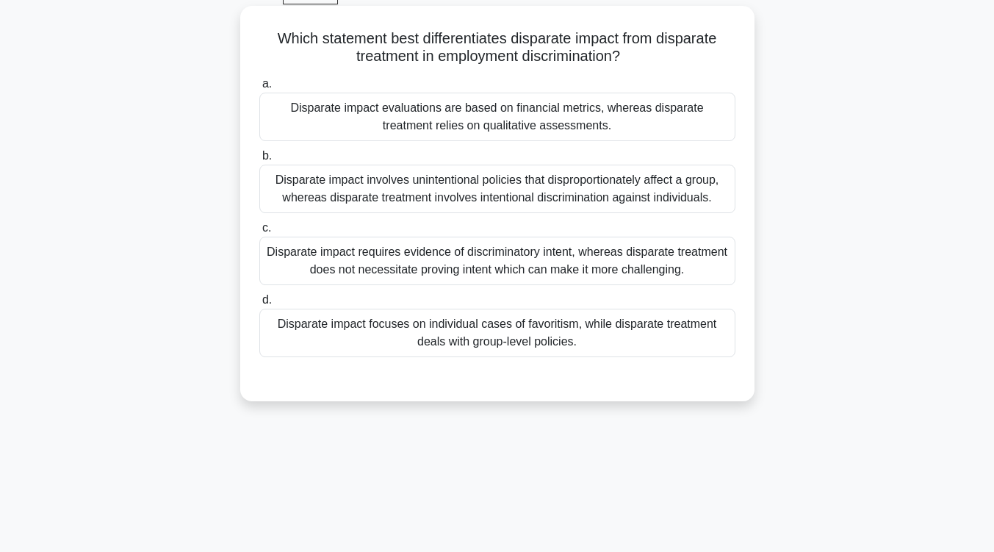
click at [605, 197] on div "Disparate impact involves unintentional policies that disproportionately affect…" at bounding box center [497, 189] width 476 height 49
click at [259, 161] on input "b. Disparate impact involves unintentional policies that disproportionately aff…" at bounding box center [259, 156] width 0 height 10
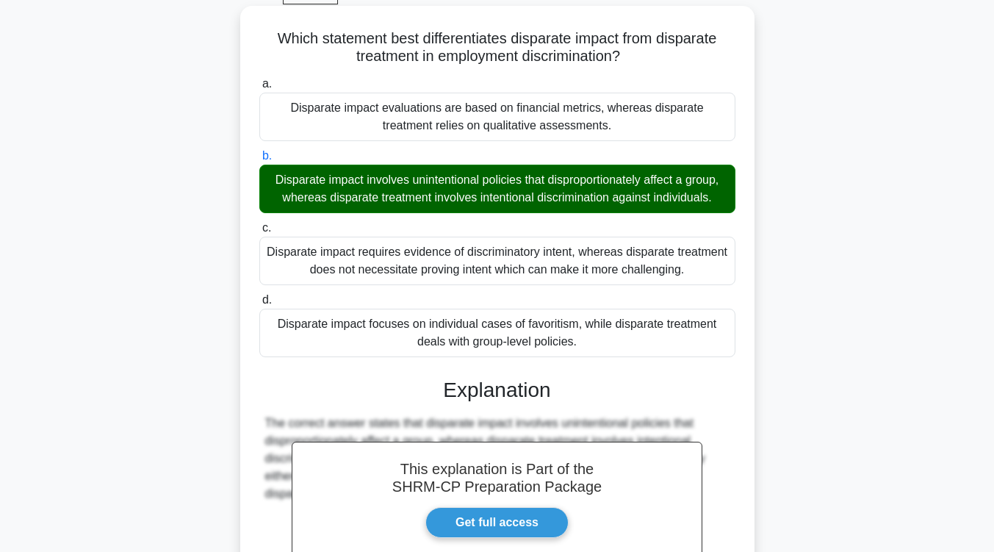
scroll to position [249, 0]
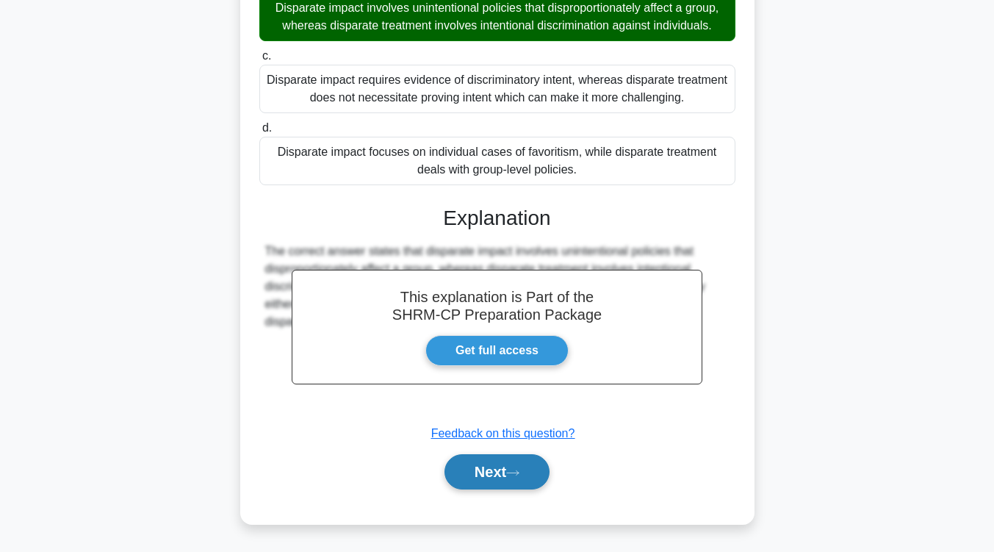
click at [515, 480] on button "Next" at bounding box center [497, 471] width 105 height 35
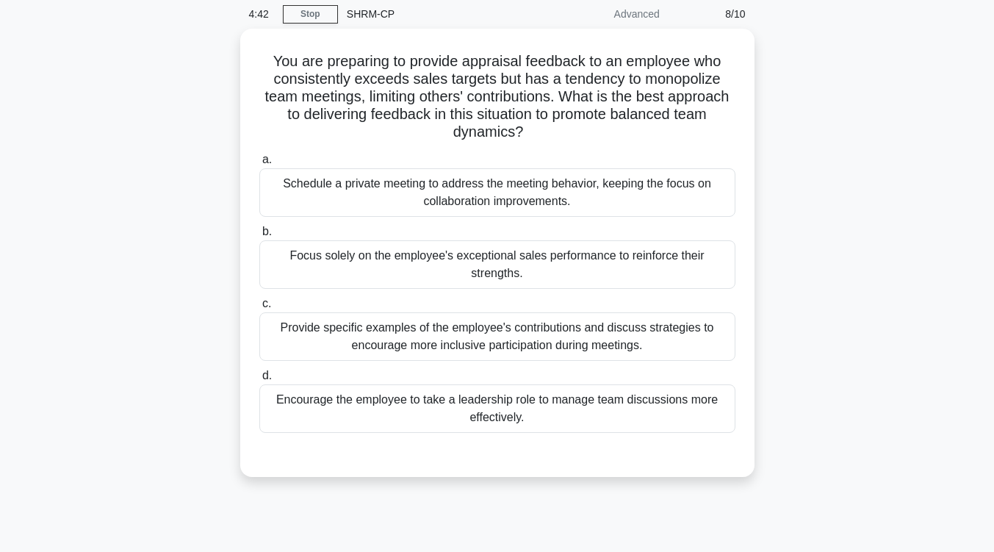
scroll to position [57, 0]
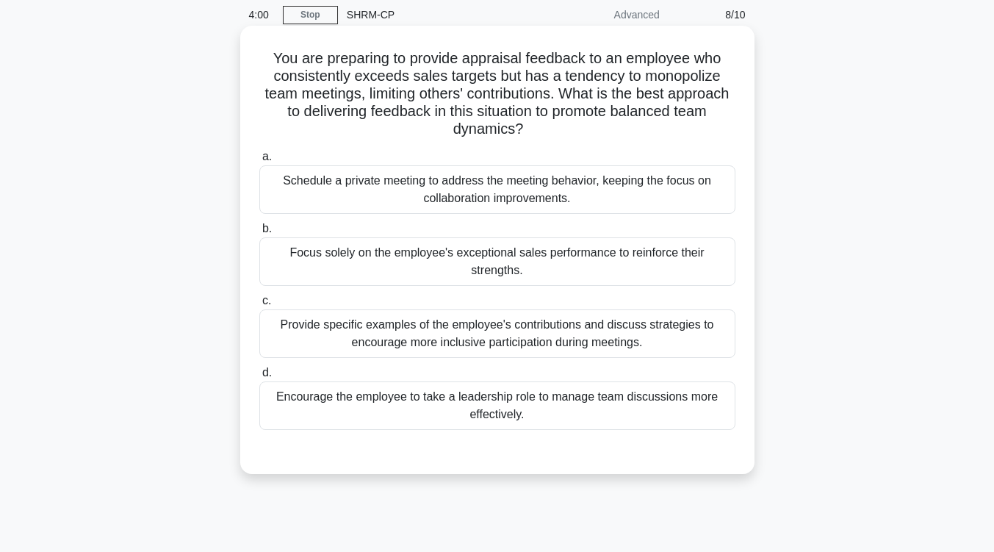
click at [544, 333] on div "Provide specific examples of the employee's contributions and discuss strategie…" at bounding box center [497, 333] width 476 height 49
click at [259, 306] on input "c. Provide specific examples of the employee's contributions and discuss strate…" at bounding box center [259, 301] width 0 height 10
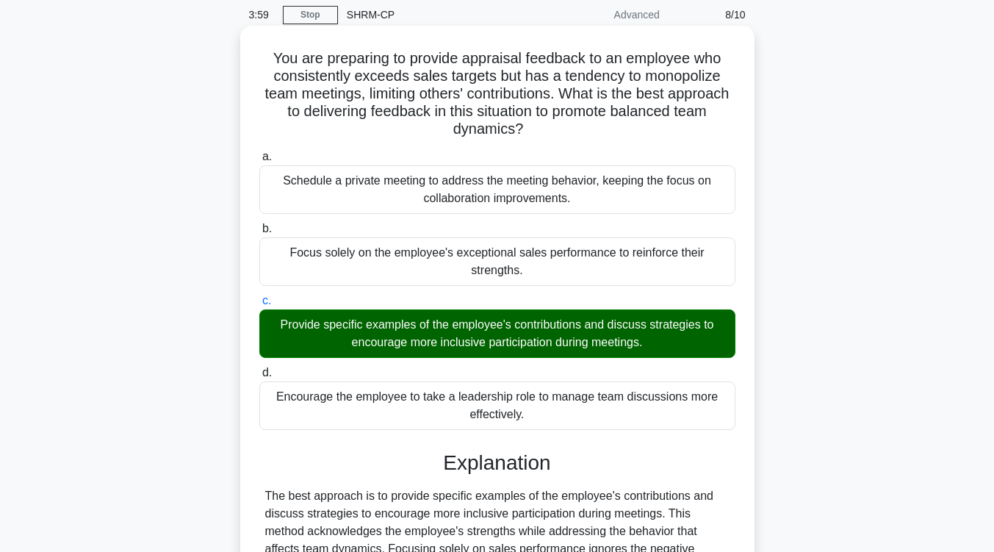
scroll to position [267, 0]
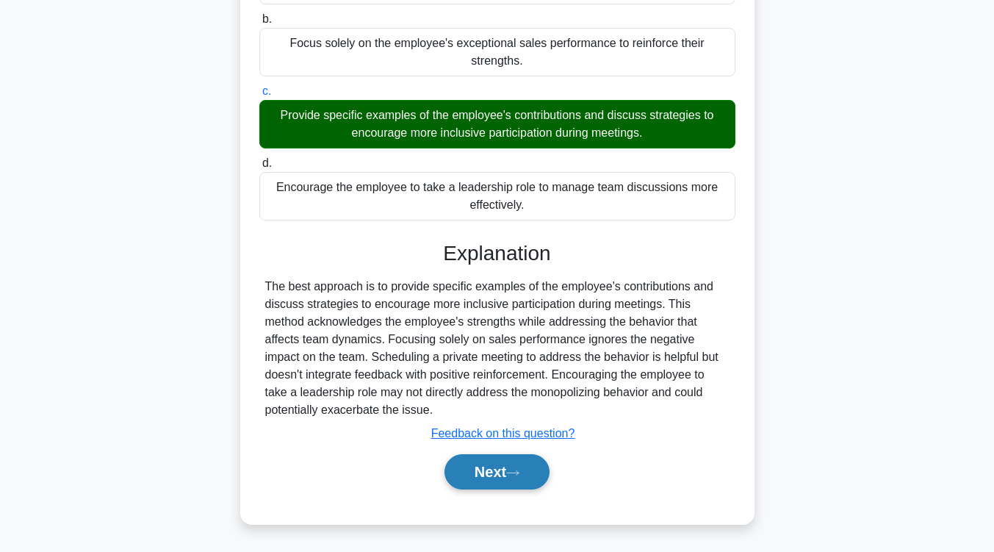
click at [543, 464] on button "Next" at bounding box center [497, 471] width 105 height 35
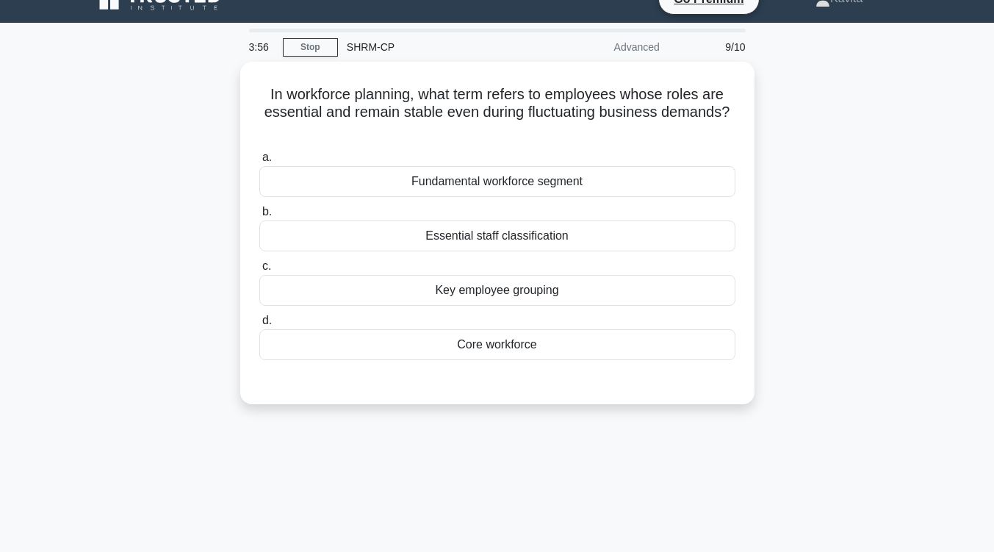
scroll to position [24, 0]
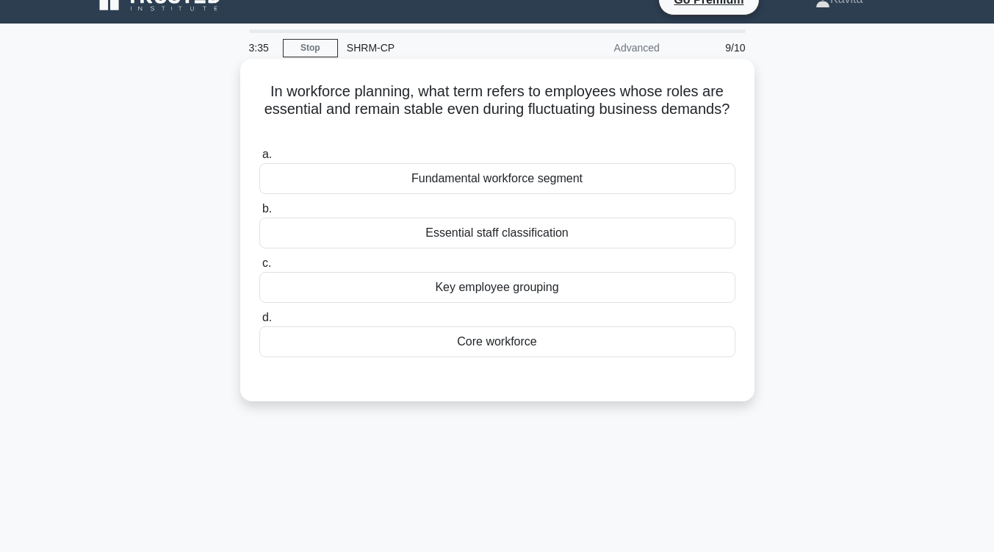
click at [527, 342] on div "Core workforce" at bounding box center [497, 341] width 476 height 31
click at [259, 323] on input "d. Core workforce" at bounding box center [259, 318] width 0 height 10
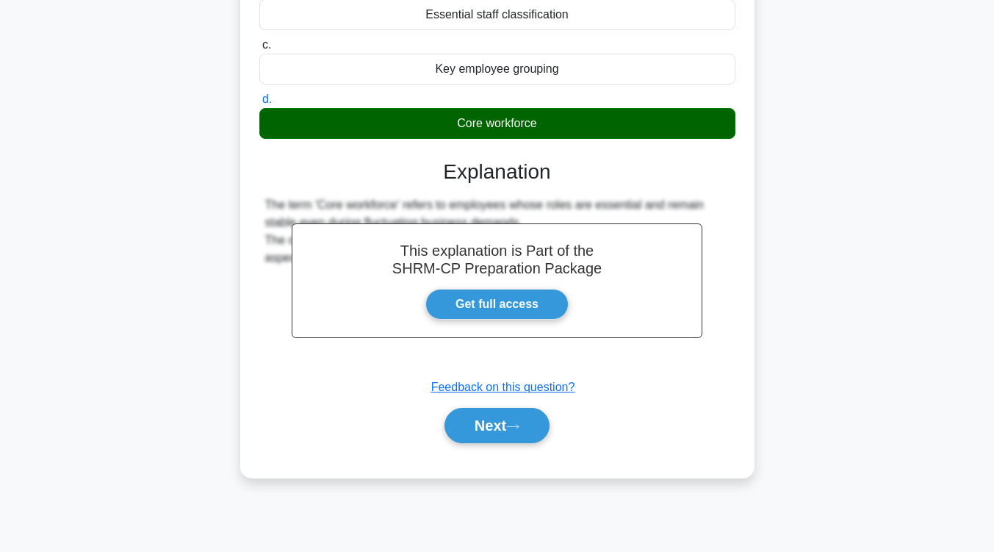
scroll to position [241, 0]
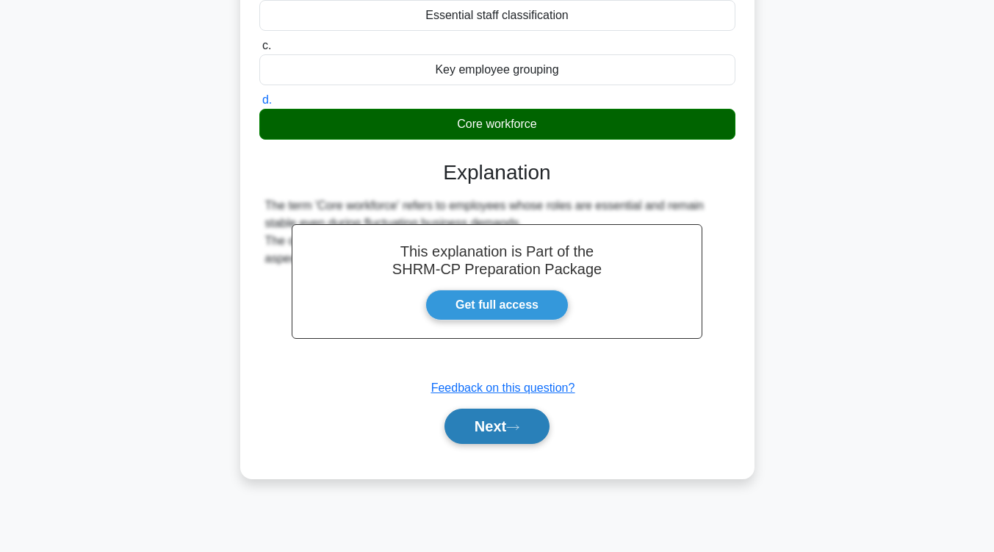
click at [512, 441] on button "Next" at bounding box center [497, 426] width 105 height 35
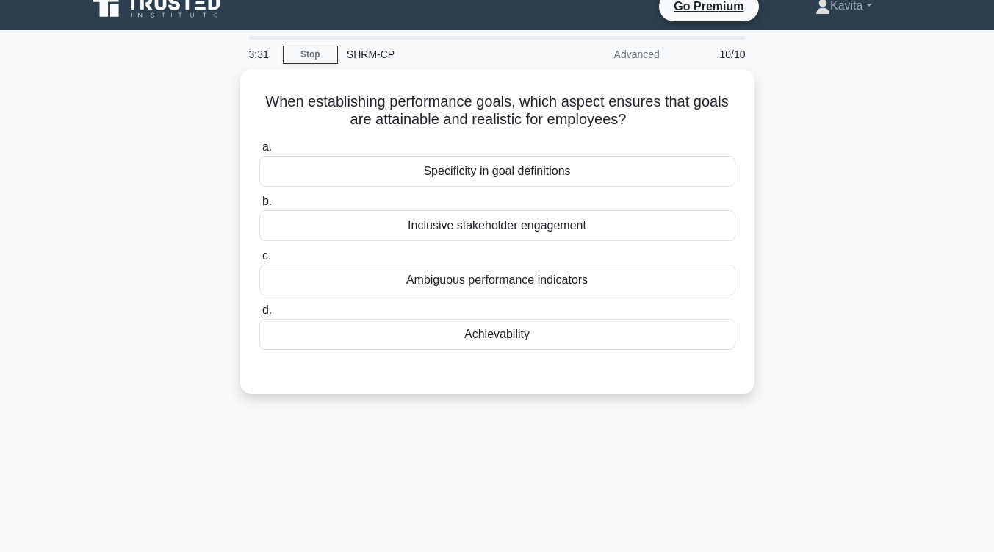
scroll to position [16, 0]
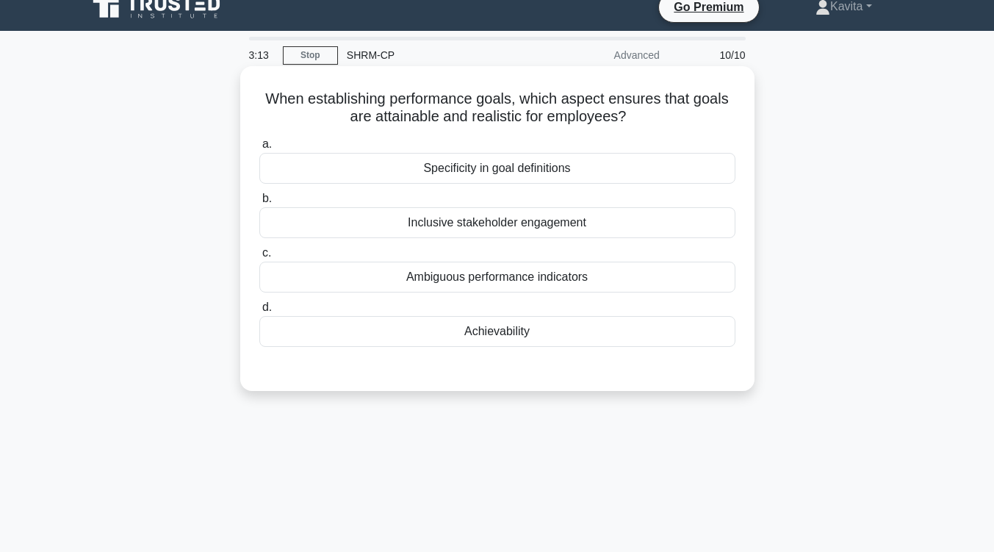
click at [507, 335] on div "Achievability" at bounding box center [497, 331] width 476 height 31
click at [259, 312] on input "d. Achievability" at bounding box center [259, 308] width 0 height 10
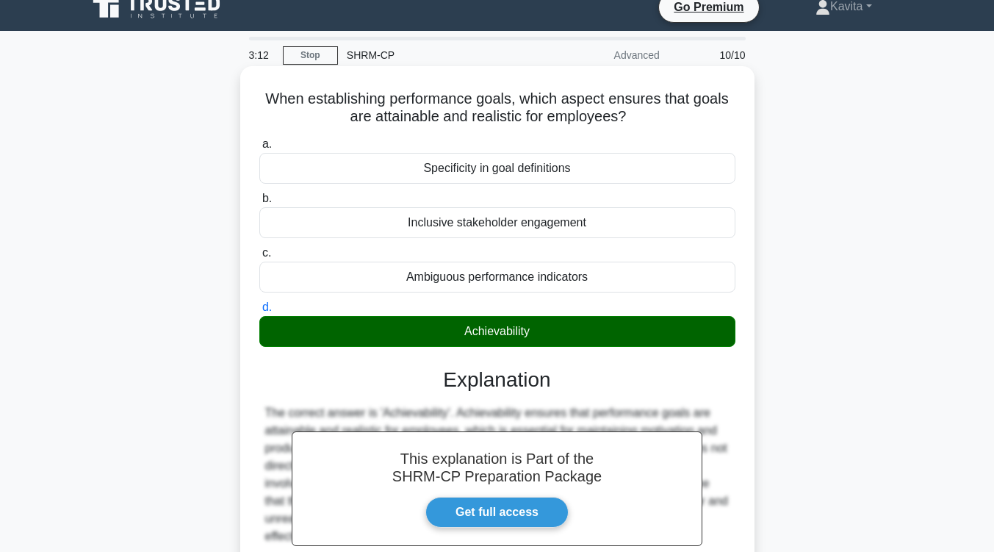
scroll to position [242, 0]
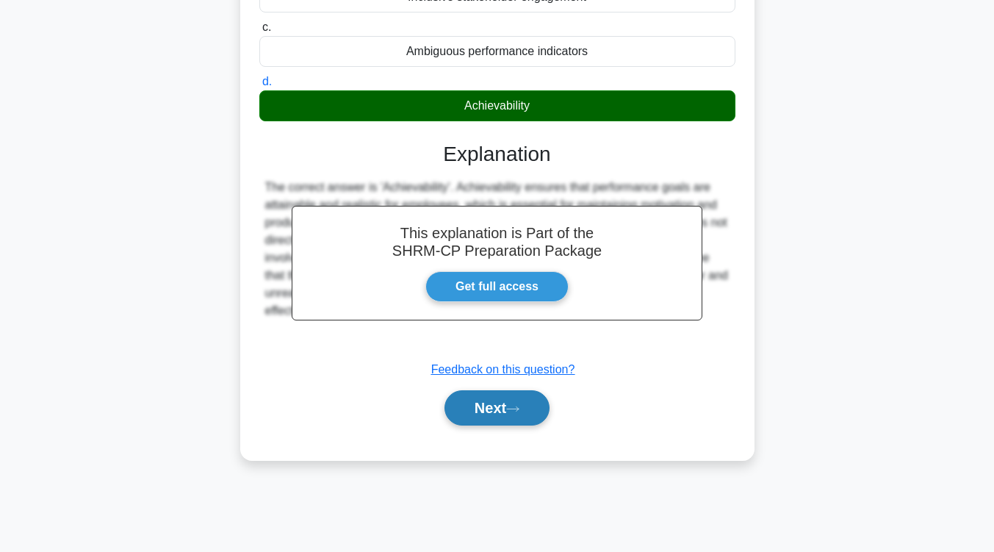
click at [498, 408] on button "Next" at bounding box center [497, 407] width 105 height 35
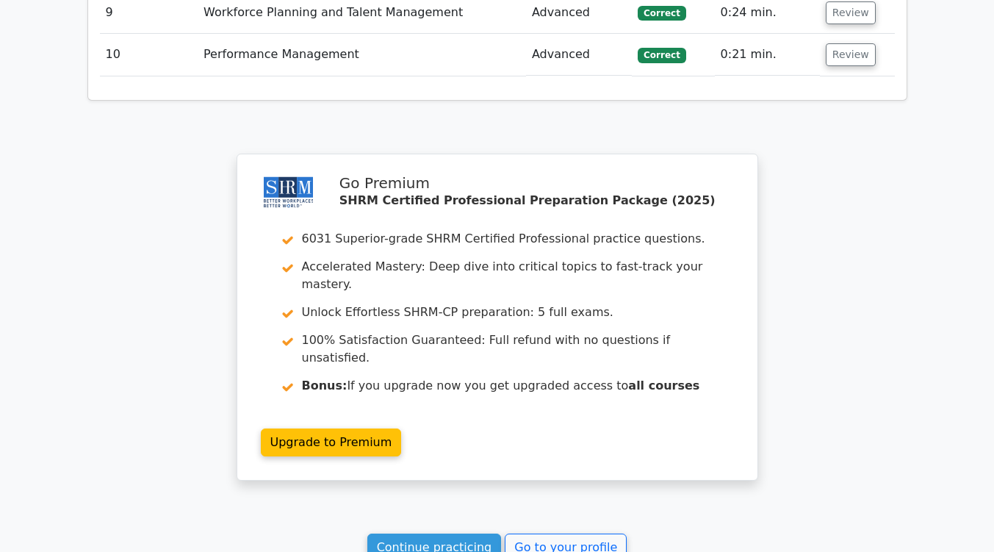
scroll to position [2345, 0]
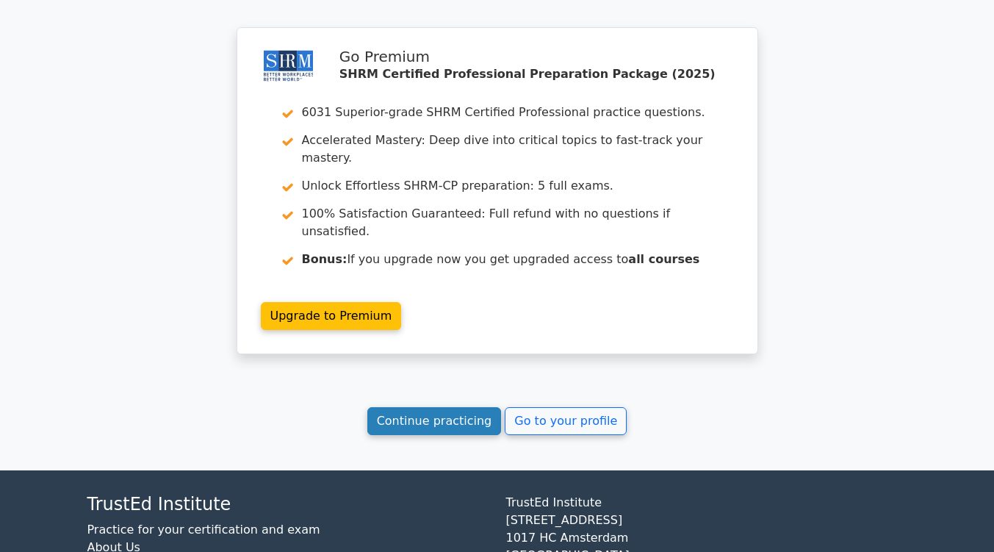
click at [459, 407] on link "Continue practicing" at bounding box center [434, 421] width 134 height 28
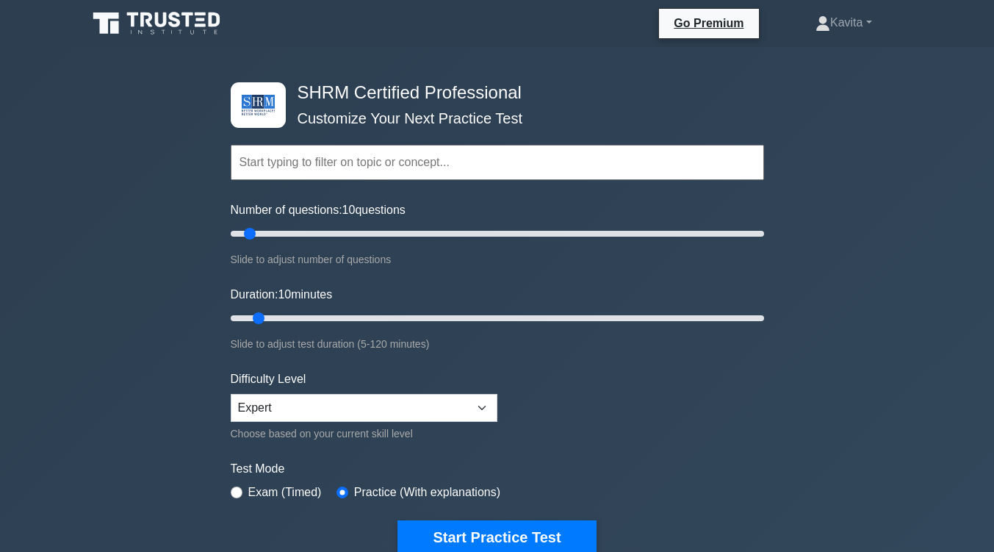
scroll to position [215, 0]
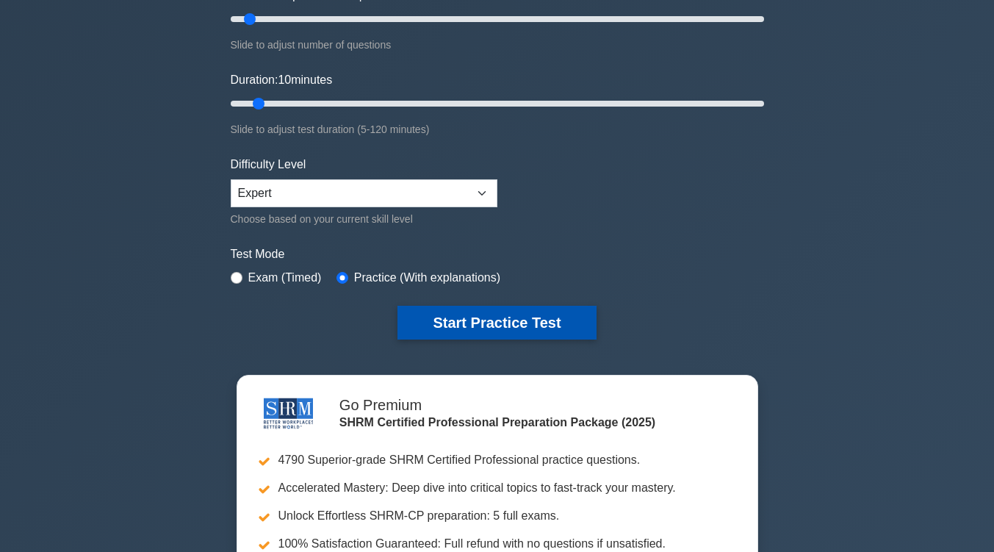
click at [465, 318] on button "Start Practice Test" at bounding box center [497, 323] width 198 height 34
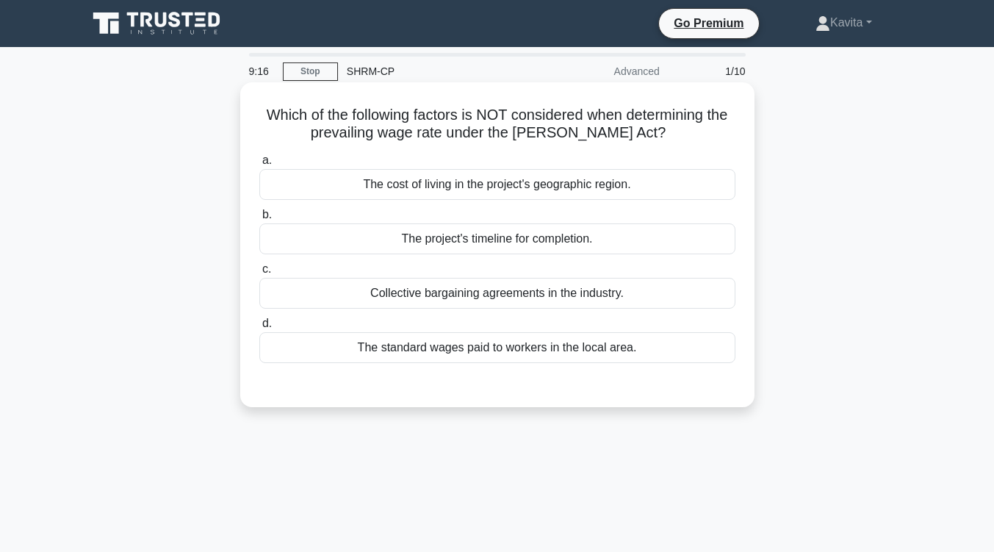
click at [468, 241] on div "The project's timeline for completion." at bounding box center [497, 238] width 476 height 31
click at [259, 220] on input "b. The project's timeline for completion." at bounding box center [259, 215] width 0 height 10
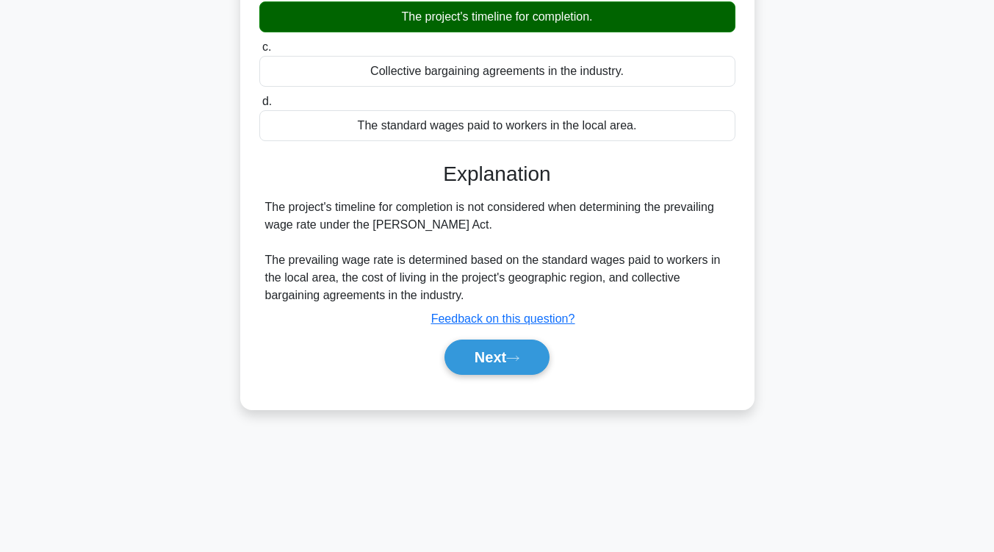
scroll to position [223, 0]
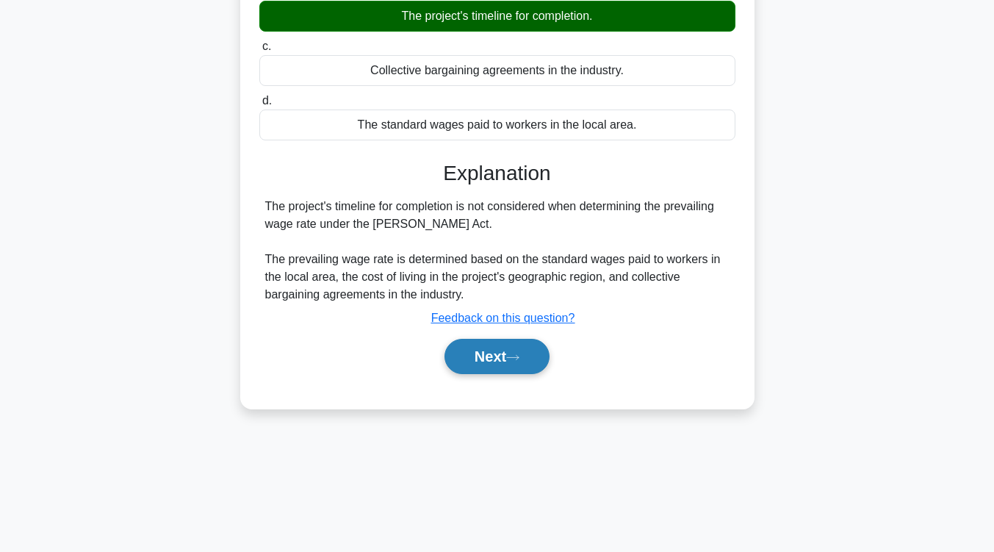
click at [473, 342] on button "Next" at bounding box center [497, 356] width 105 height 35
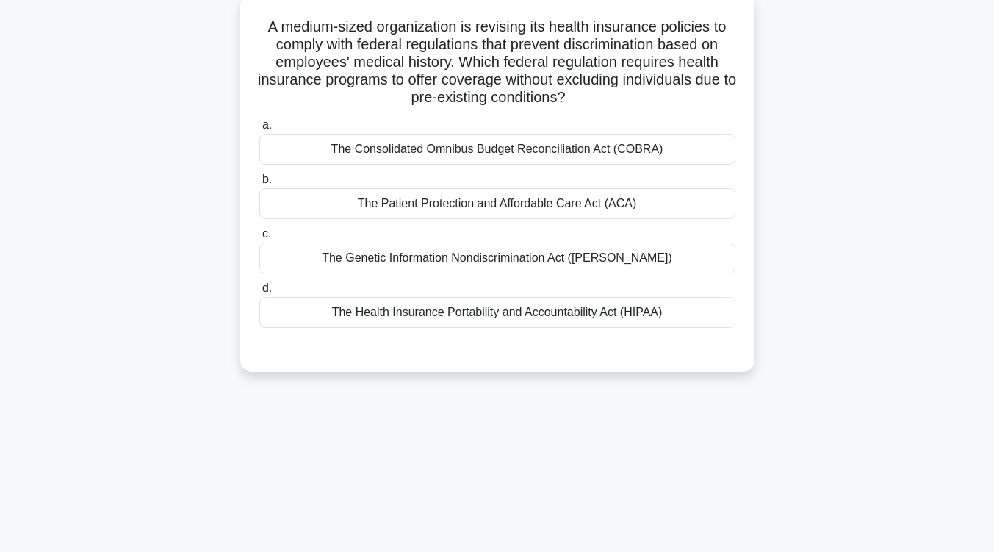
scroll to position [91, 0]
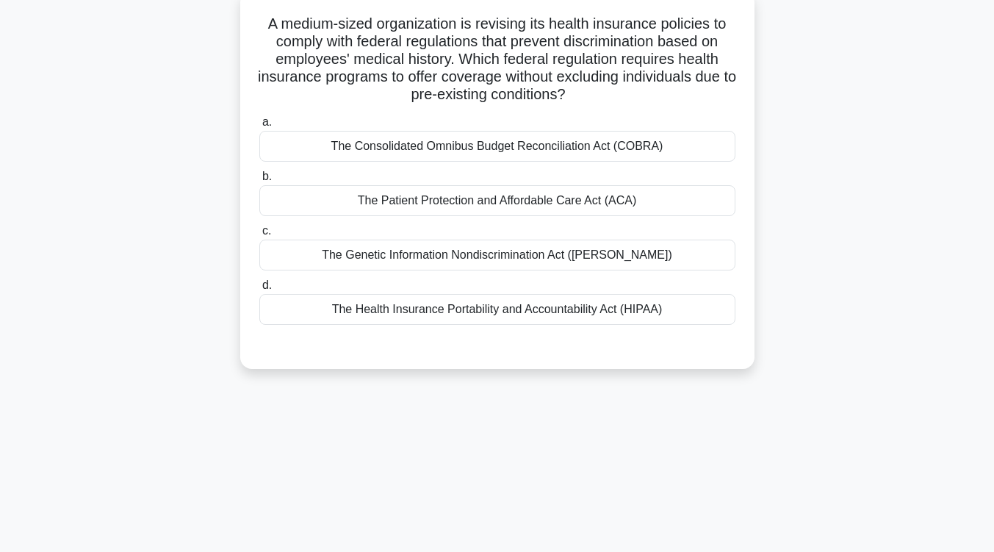
click at [501, 251] on div "The Genetic Information Nondiscrimination Act ([PERSON_NAME])" at bounding box center [497, 255] width 476 height 31
click at [259, 236] on input "c. The Genetic Information Nondiscrimination Act ([PERSON_NAME])" at bounding box center [259, 231] width 0 height 10
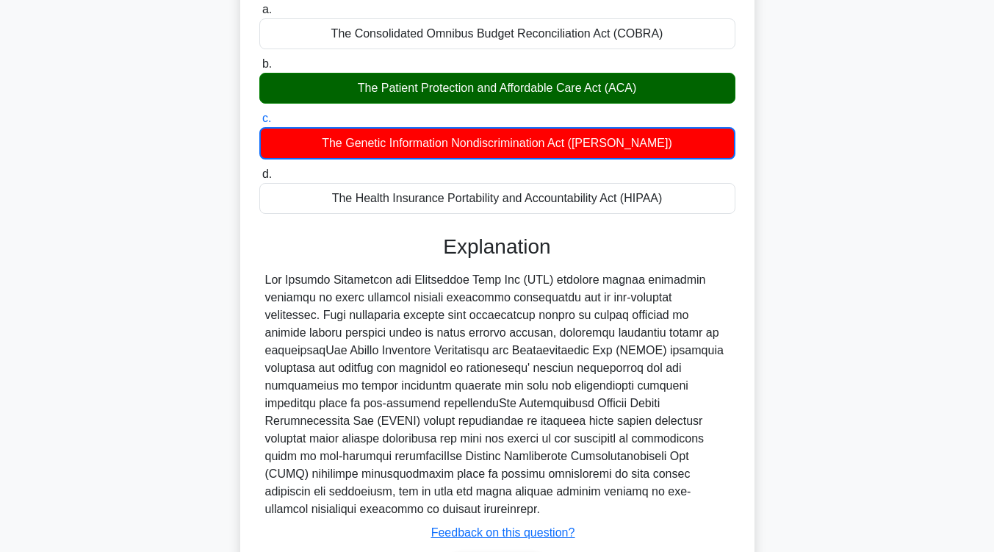
scroll to position [286, 0]
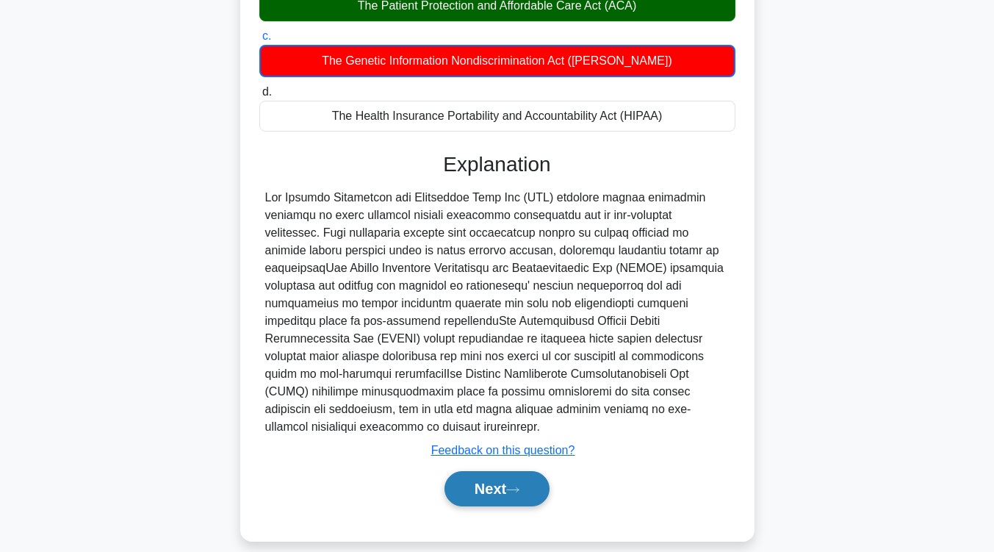
click at [485, 478] on button "Next" at bounding box center [497, 488] width 105 height 35
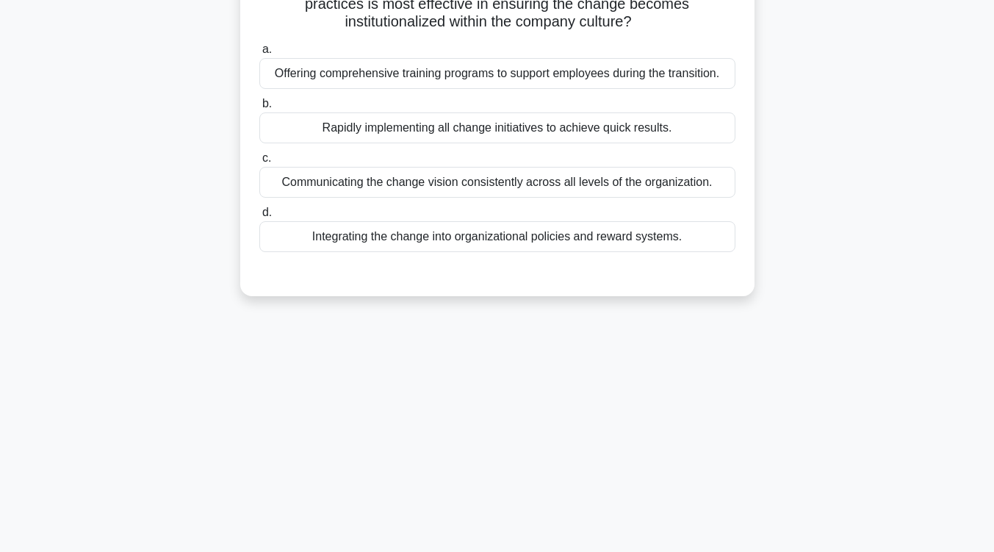
scroll to position [0, 0]
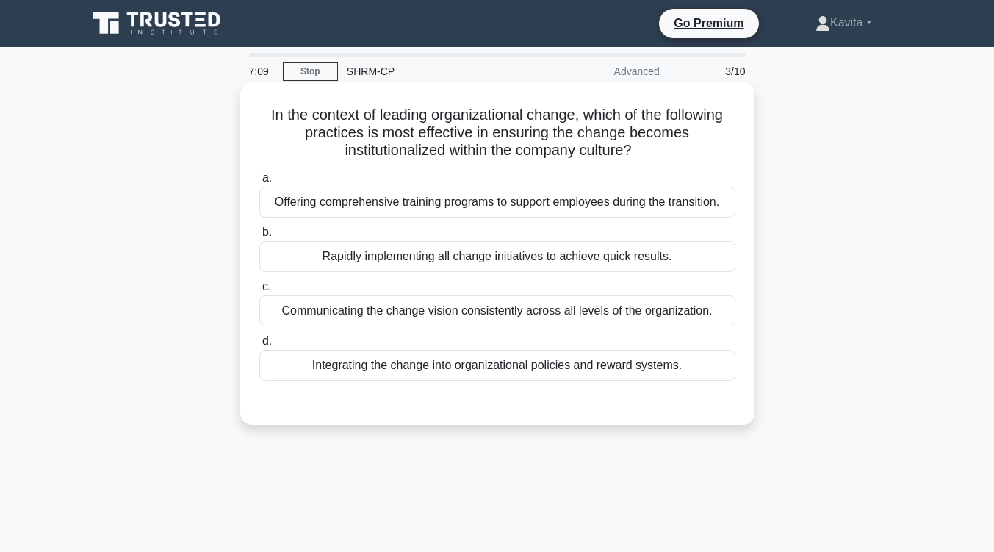
click at [506, 316] on div "Communicating the change vision consistently across all levels of the organizat…" at bounding box center [497, 310] width 476 height 31
click at [259, 292] on input "c. Communicating the change vision consistently across all levels of the organi…" at bounding box center [259, 287] width 0 height 10
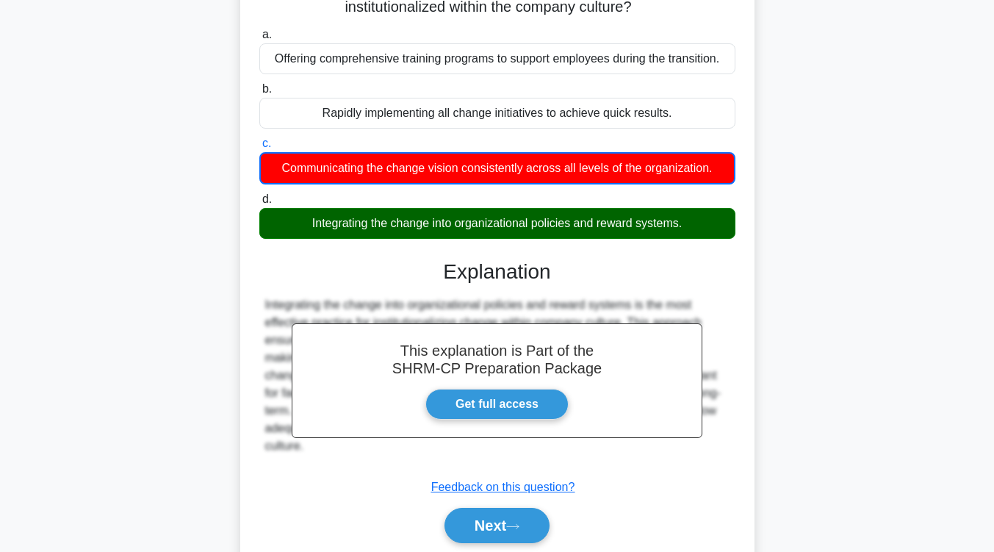
scroll to position [159, 0]
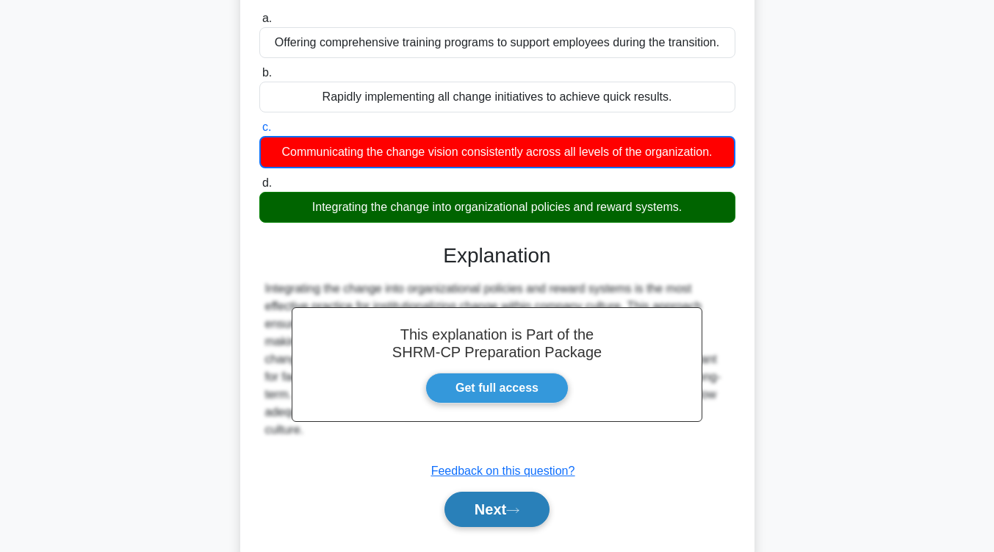
click at [483, 524] on button "Next" at bounding box center [497, 509] width 105 height 35
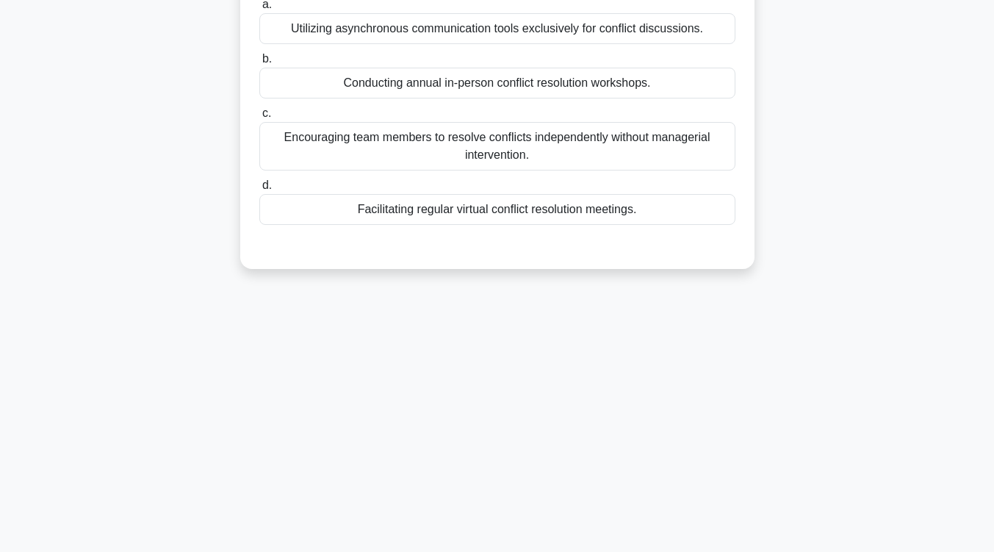
scroll to position [0, 0]
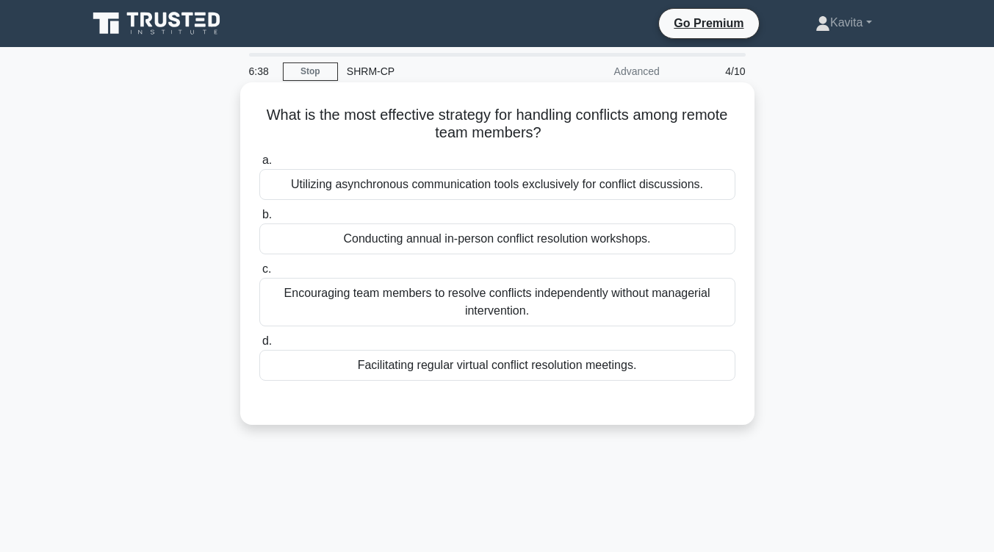
click at [501, 366] on div "Facilitating regular virtual conflict resolution meetings." at bounding box center [497, 365] width 476 height 31
click at [259, 346] on input "d. Facilitating regular virtual conflict resolution meetings." at bounding box center [259, 342] width 0 height 10
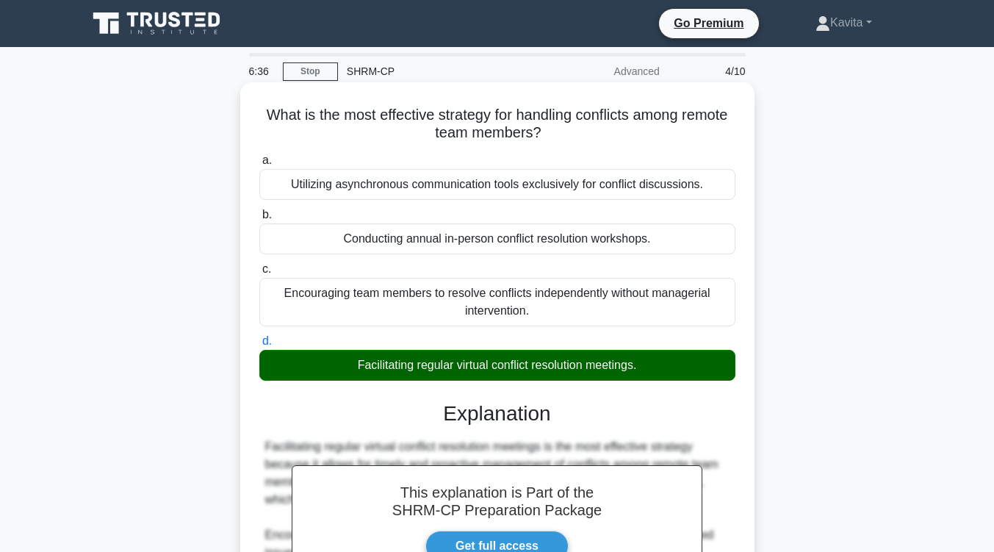
scroll to position [242, 0]
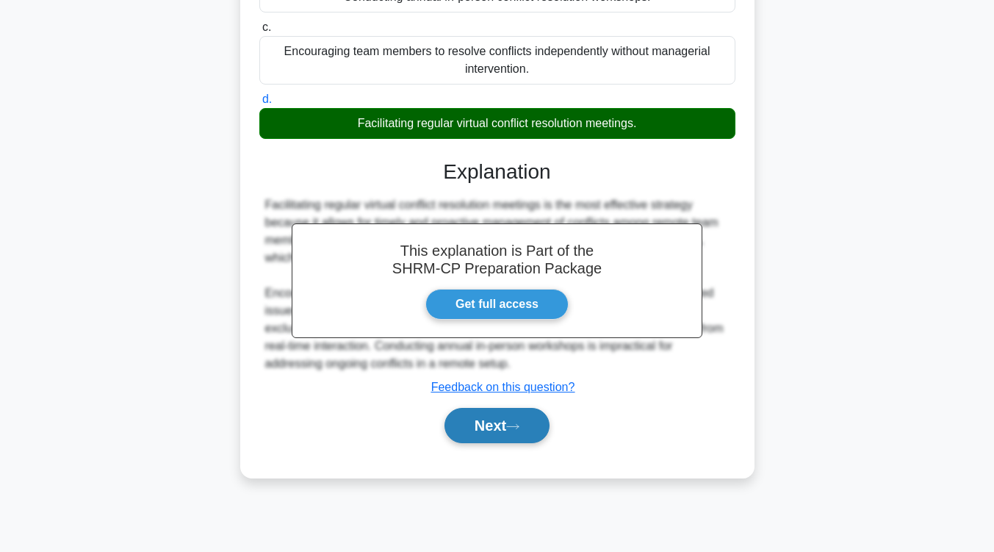
click at [495, 420] on button "Next" at bounding box center [497, 425] width 105 height 35
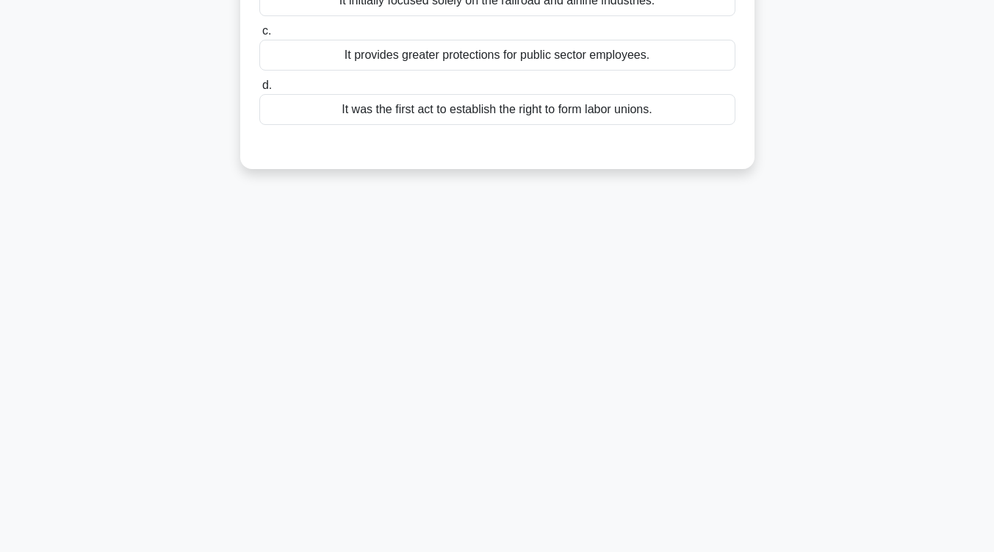
scroll to position [32, 0]
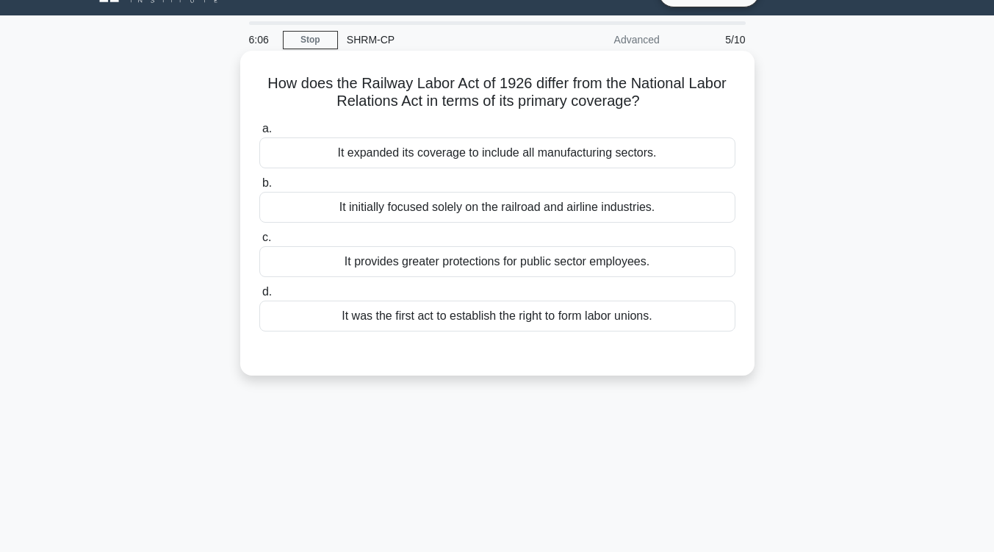
click at [564, 317] on div "It was the first act to establish the right to form labor unions." at bounding box center [497, 316] width 476 height 31
click at [259, 297] on input "d. It was the first act to establish the right to form labor unions." at bounding box center [259, 292] width 0 height 10
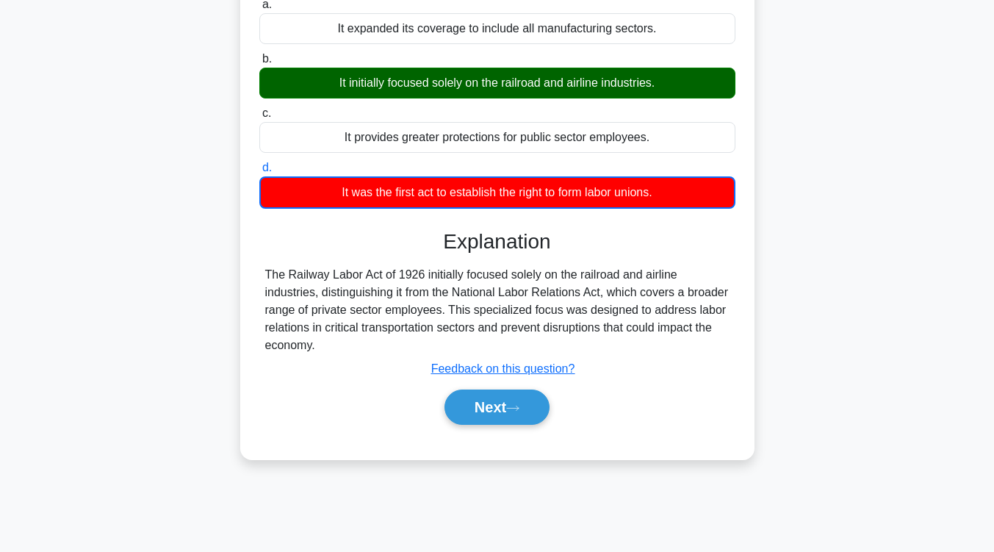
scroll to position [154, 0]
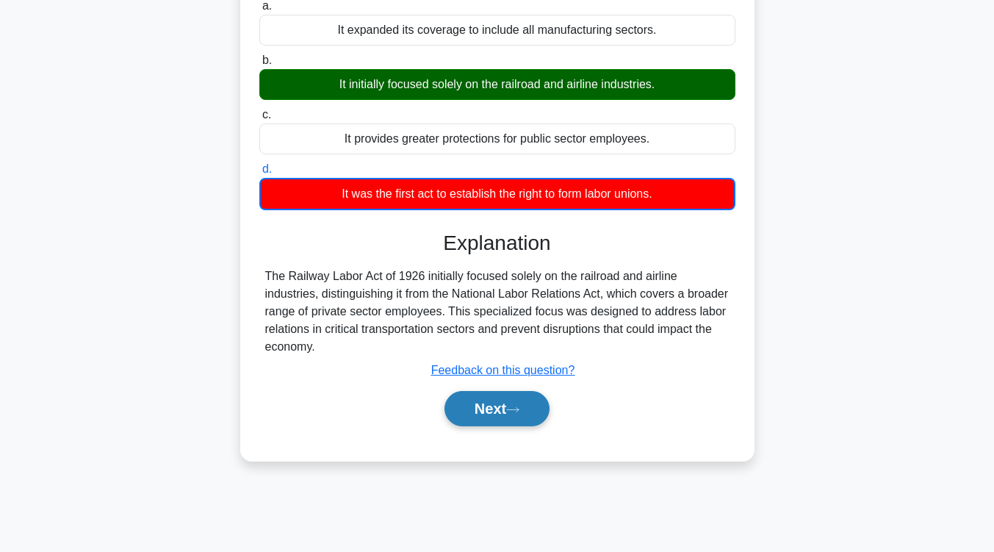
click at [534, 407] on button "Next" at bounding box center [497, 408] width 105 height 35
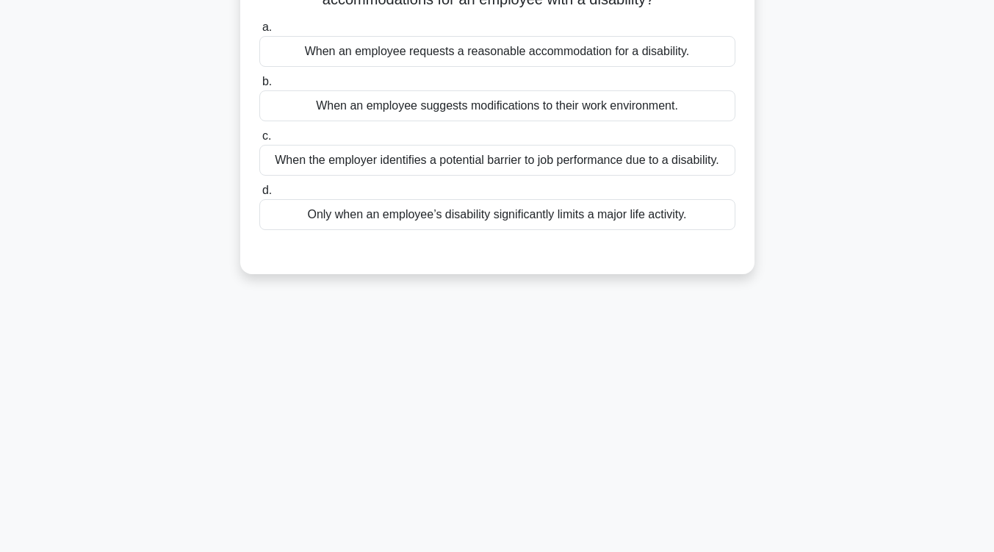
scroll to position [0, 0]
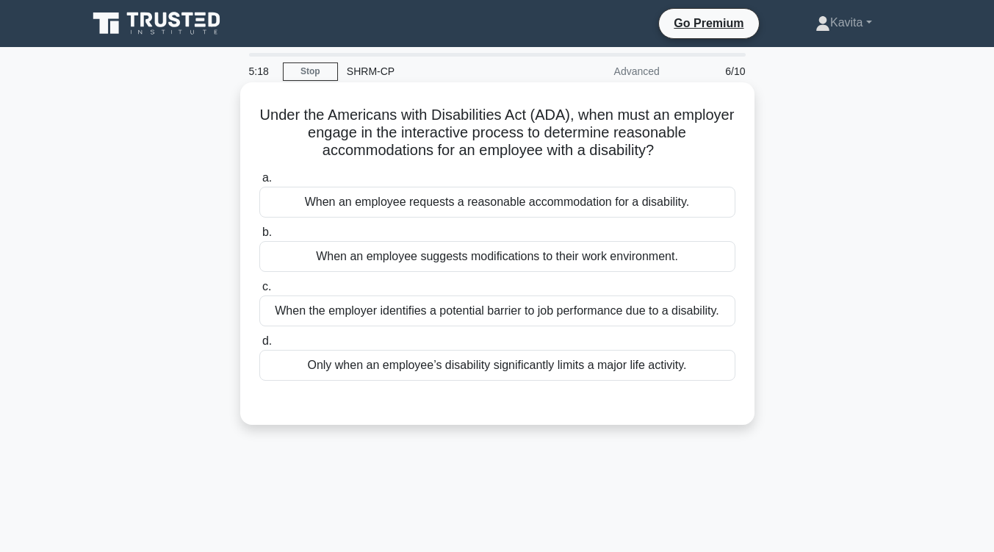
click at [553, 363] on div "Only when an employee’s disability significantly limits a major life activity." at bounding box center [497, 365] width 476 height 31
click at [259, 346] on input "d. Only when an employee’s disability significantly limits a major life activit…" at bounding box center [259, 342] width 0 height 10
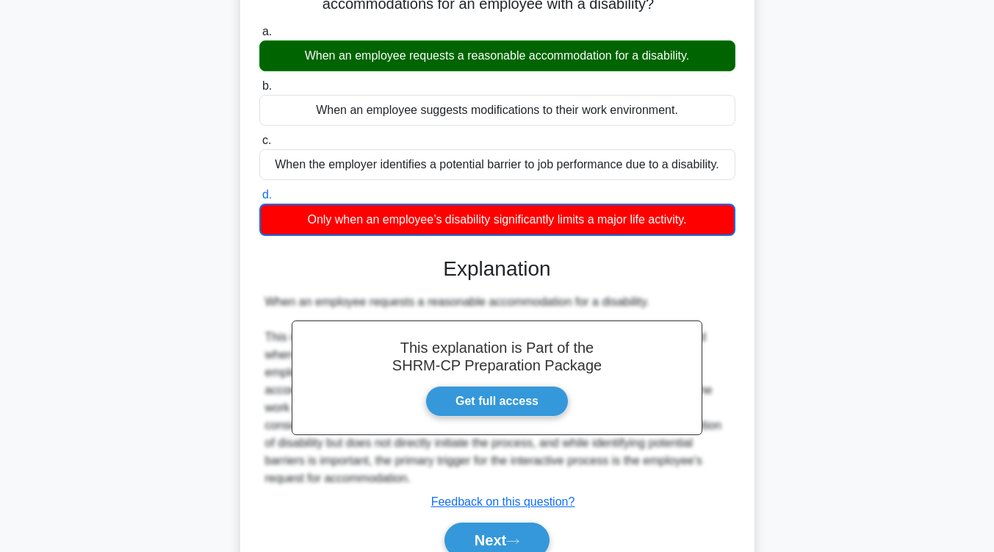
scroll to position [242, 0]
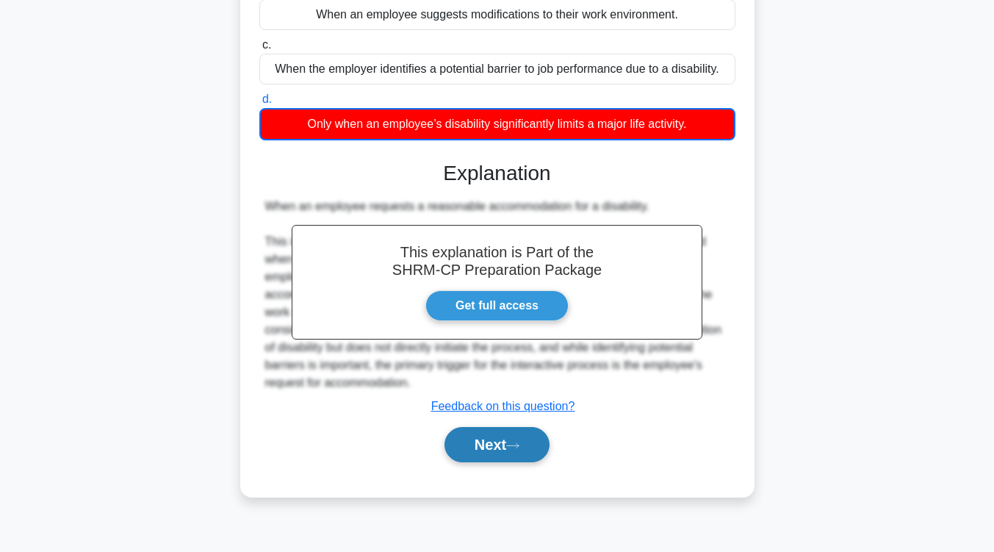
click at [525, 440] on button "Next" at bounding box center [497, 444] width 105 height 35
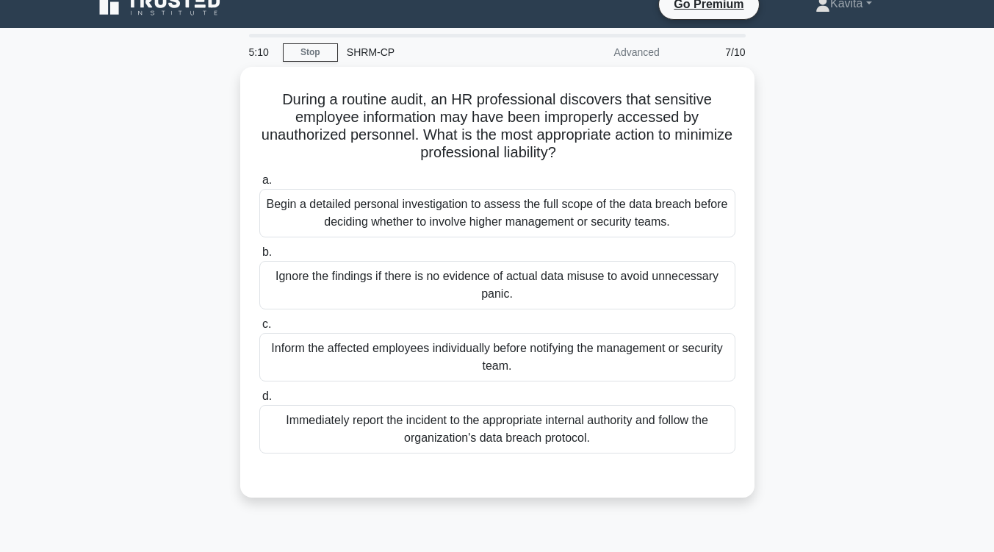
scroll to position [18, 0]
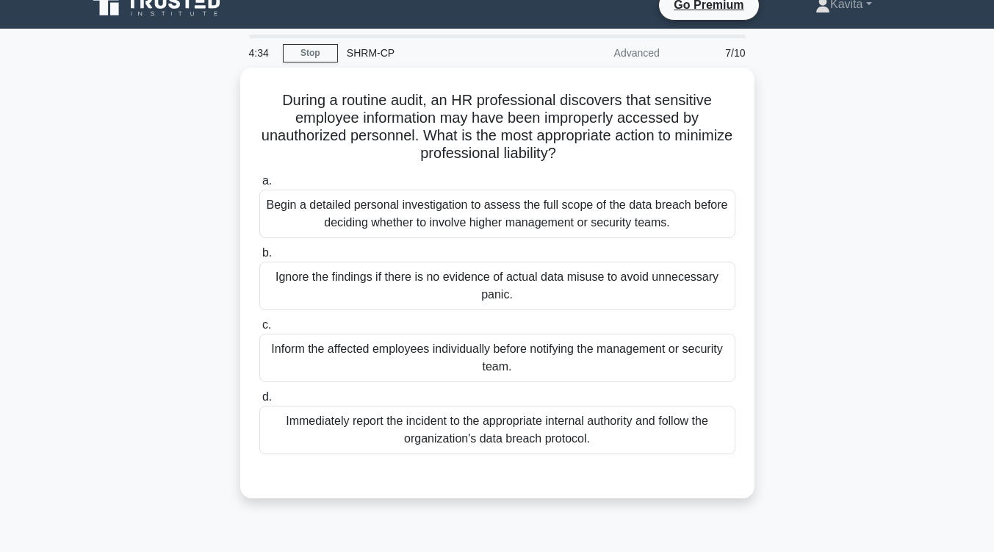
click at [525, 440] on div "Immediately report the incident to the appropriate internal authority and follo…" at bounding box center [497, 430] width 476 height 49
click at [259, 402] on input "d. Immediately report the incident to the appropriate internal authority and fo…" at bounding box center [259, 397] width 0 height 10
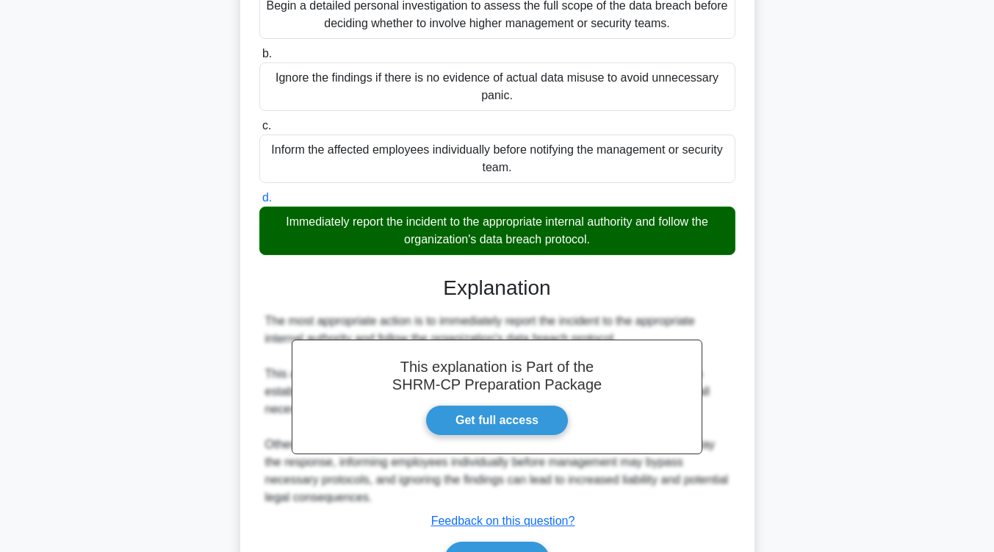
scroll to position [302, 0]
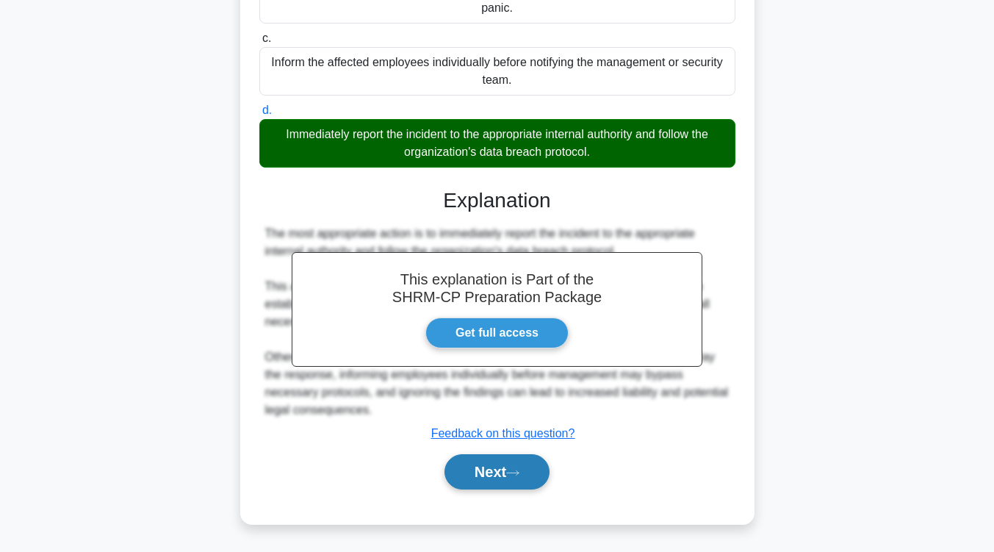
click at [528, 472] on button "Next" at bounding box center [497, 471] width 105 height 35
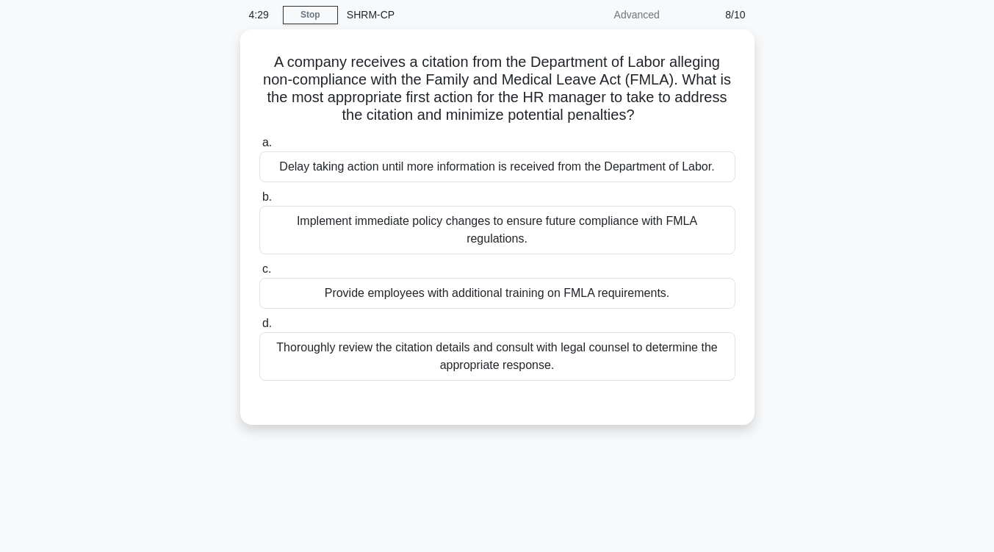
scroll to position [56, 0]
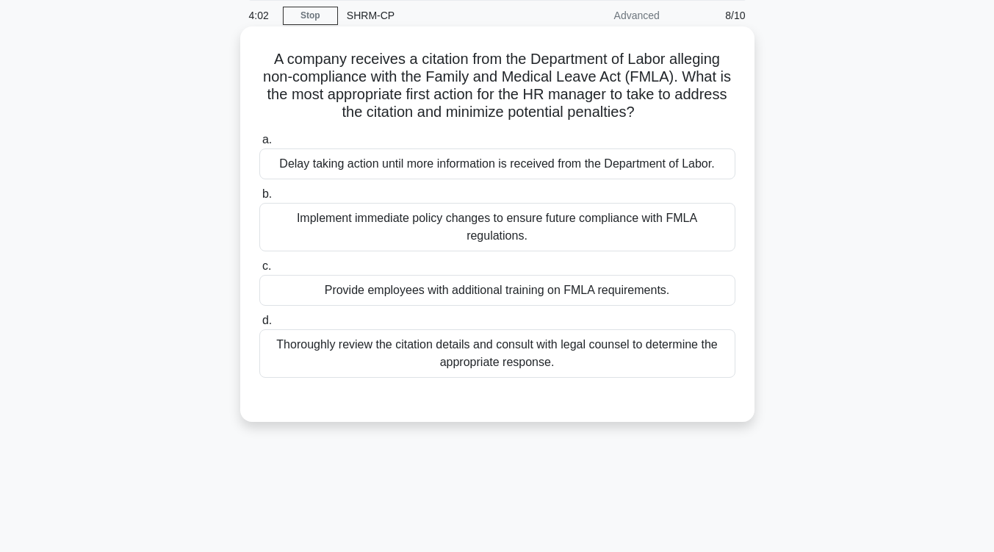
click at [649, 358] on div "Thoroughly review the citation details and consult with legal counsel to determ…" at bounding box center [497, 353] width 476 height 49
click at [259, 326] on input "d. Thoroughly review the citation details and consult with legal counsel to det…" at bounding box center [259, 321] width 0 height 10
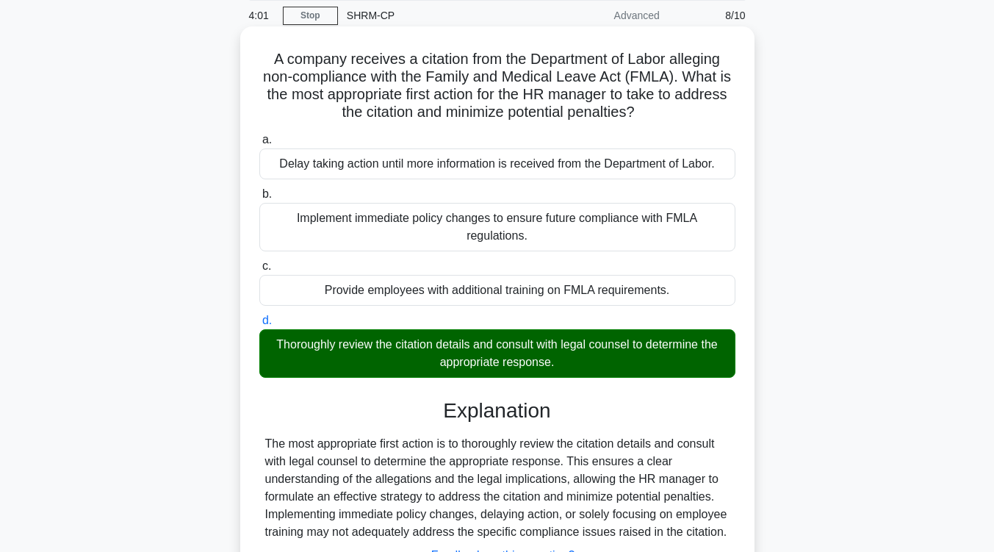
scroll to position [242, 0]
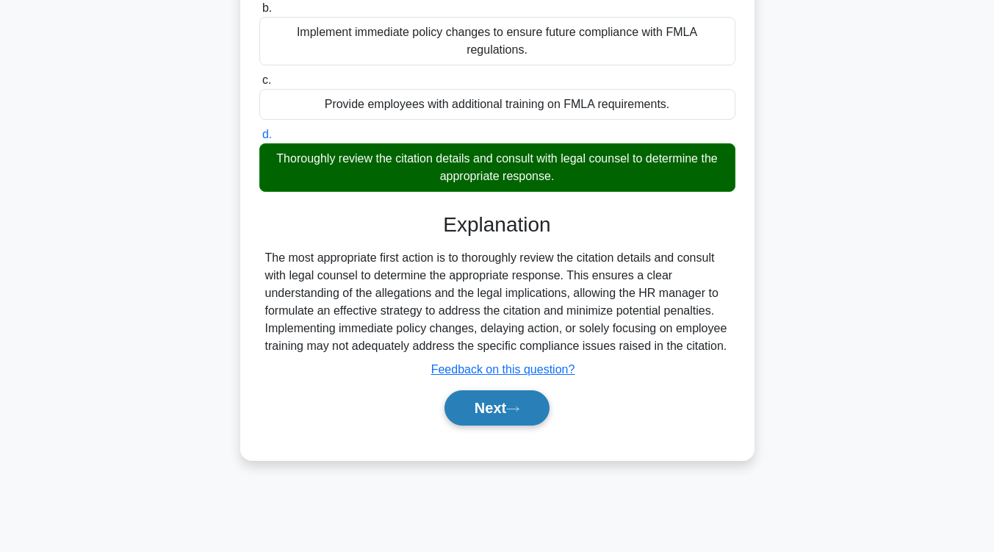
click at [542, 406] on button "Next" at bounding box center [497, 407] width 105 height 35
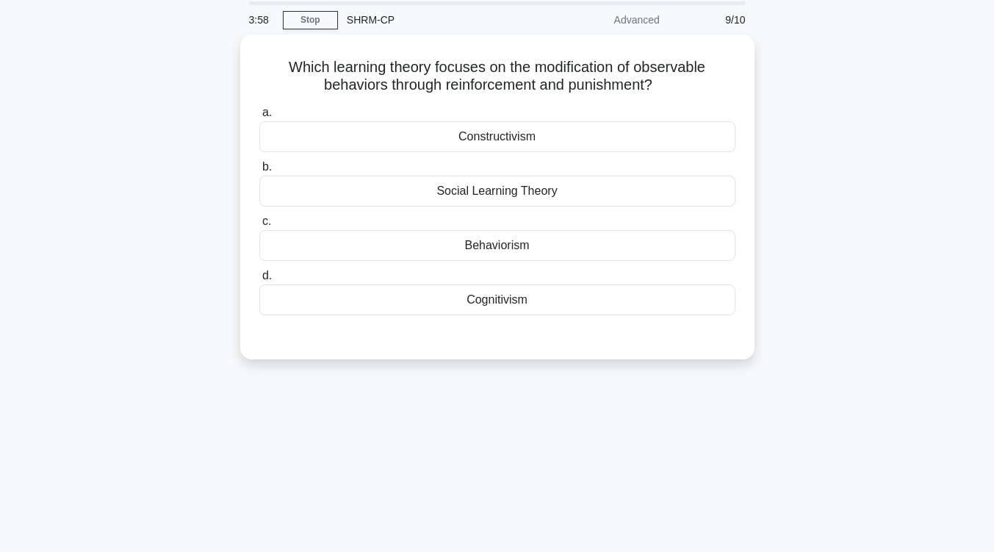
scroll to position [0, 0]
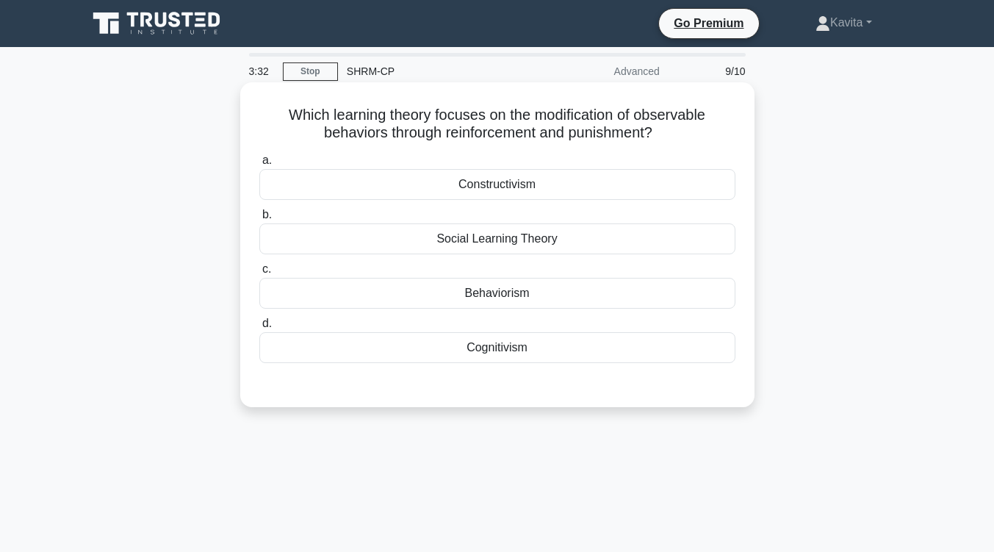
click at [508, 345] on div "Cognitivism" at bounding box center [497, 347] width 476 height 31
click at [259, 329] on input "d. Cognitivism" at bounding box center [259, 324] width 0 height 10
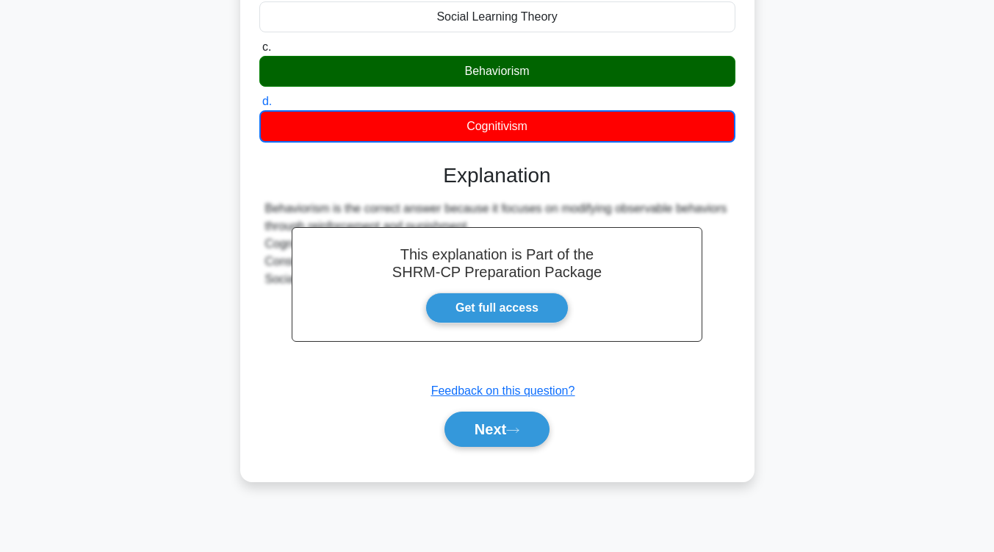
scroll to position [223, 0]
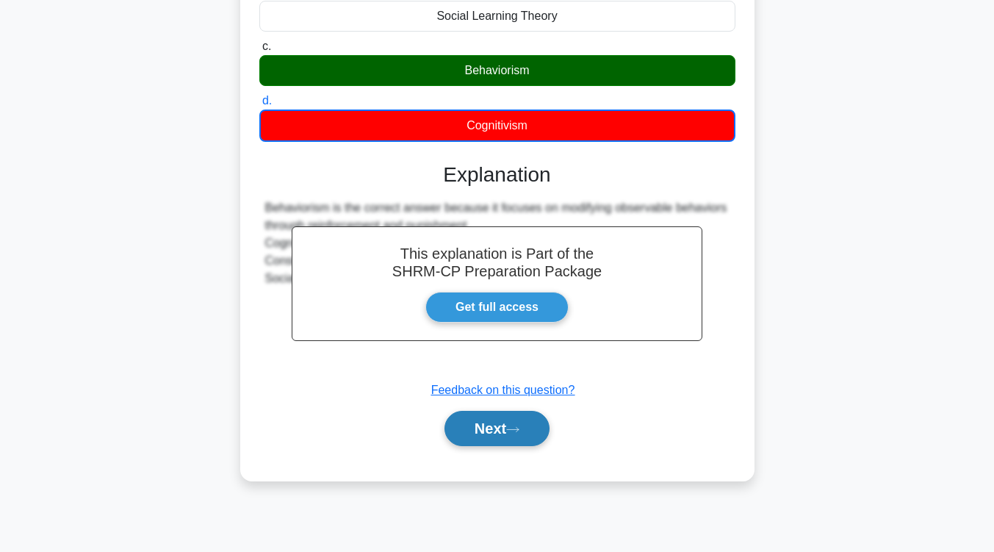
click at [520, 437] on button "Next" at bounding box center [497, 428] width 105 height 35
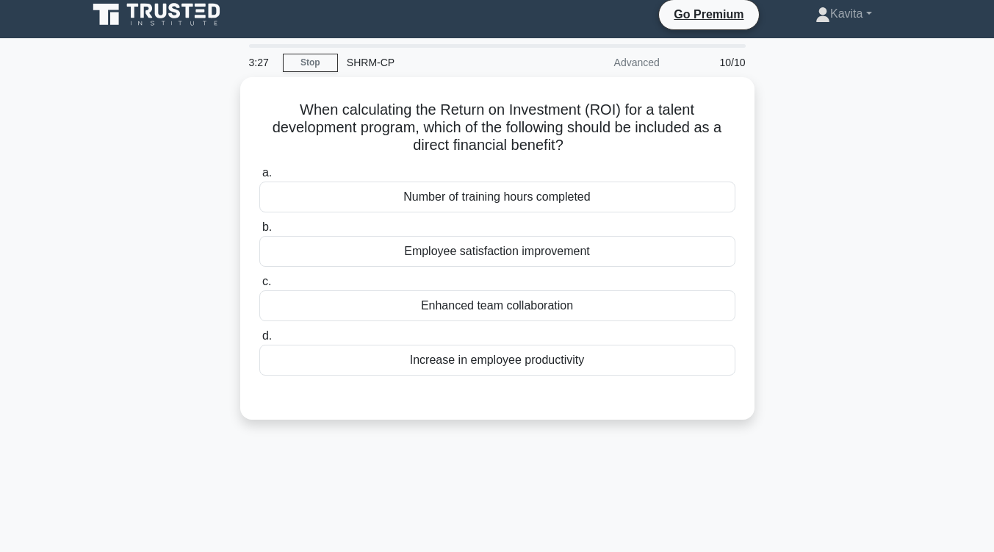
scroll to position [8, 0]
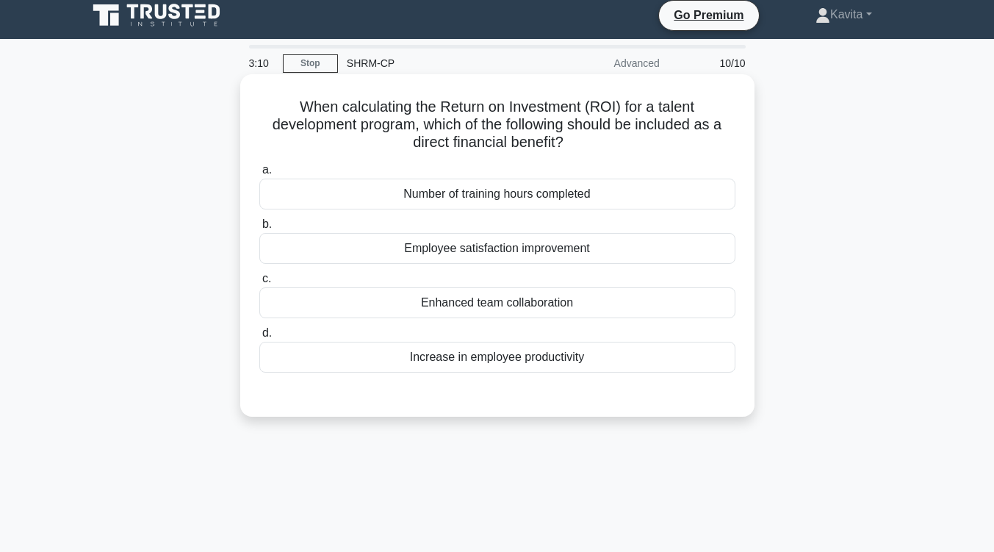
click at [525, 370] on div "Increase in employee productivity" at bounding box center [497, 357] width 476 height 31
click at [259, 338] on input "d. Increase in employee productivity" at bounding box center [259, 334] width 0 height 10
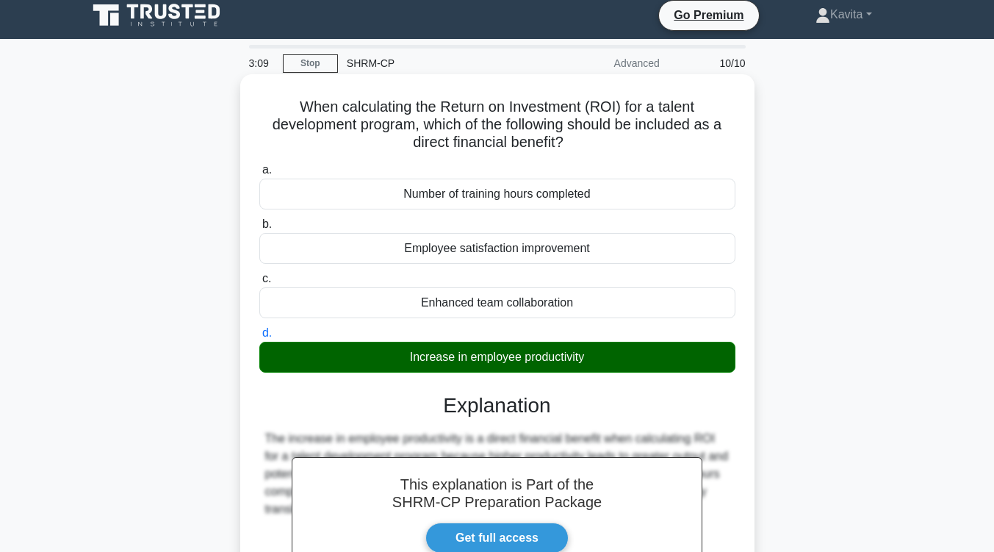
scroll to position [242, 0]
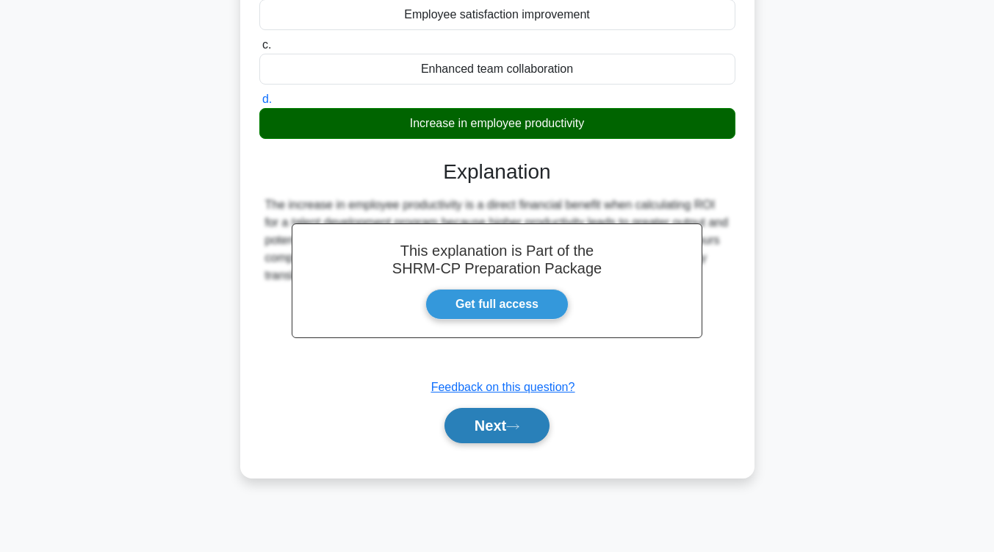
click at [521, 440] on button "Next" at bounding box center [497, 425] width 105 height 35
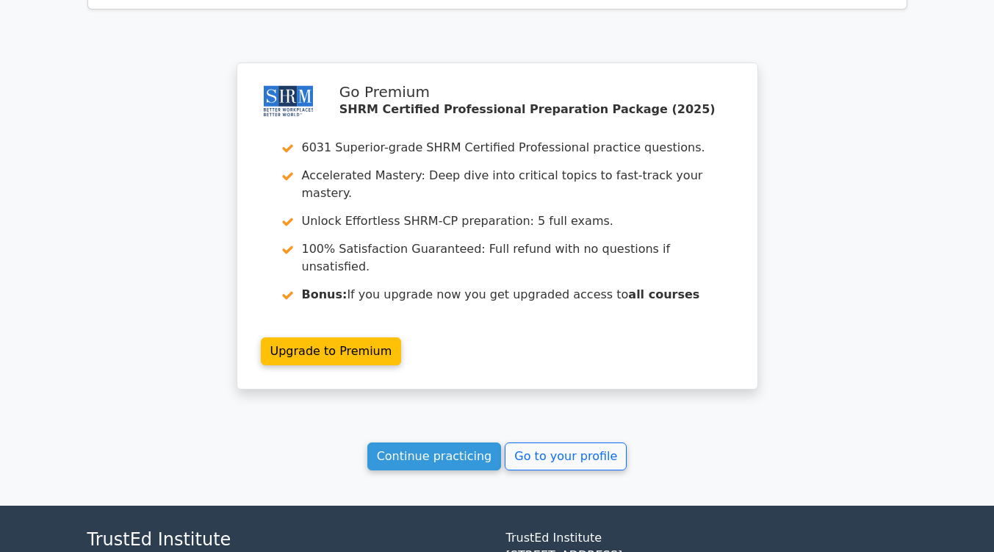
scroll to position [2111, 0]
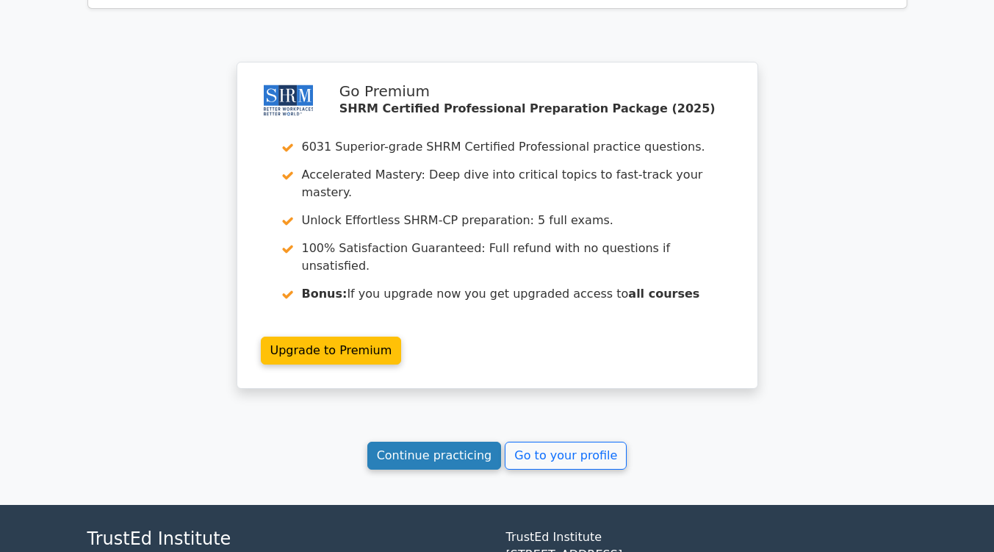
click at [469, 442] on link "Continue practicing" at bounding box center [434, 456] width 134 height 28
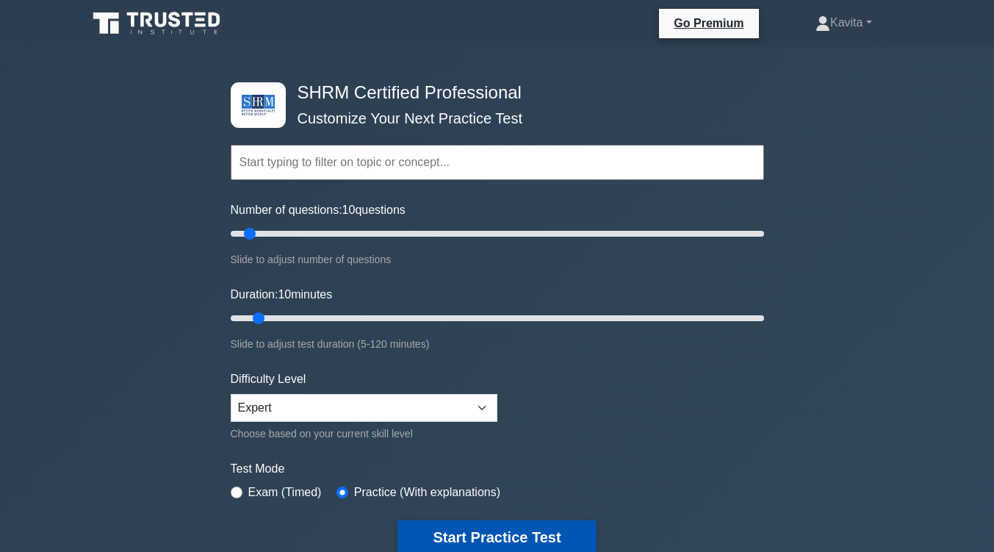
click at [526, 531] on button "Start Practice Test" at bounding box center [497, 537] width 198 height 34
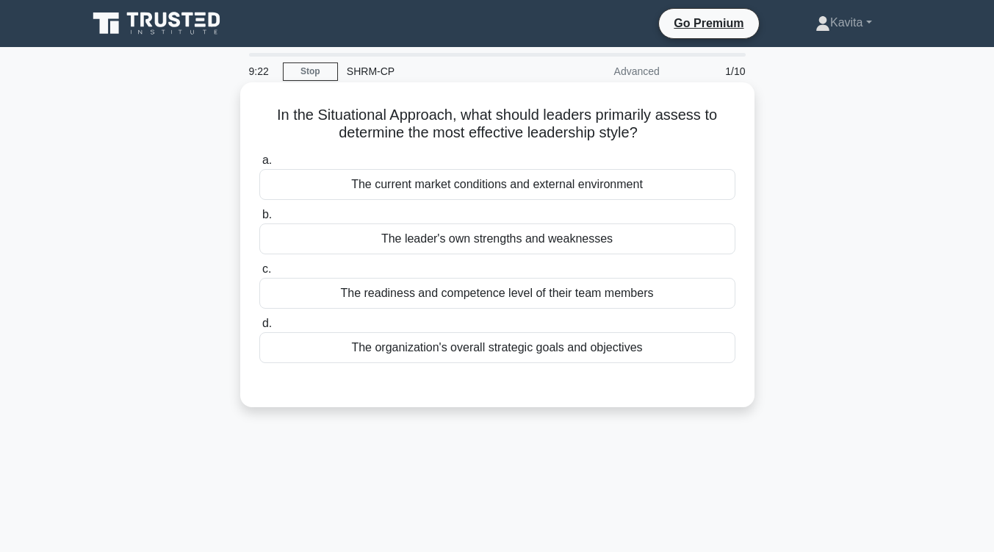
click at [573, 182] on div "The current market conditions and external environment" at bounding box center [497, 184] width 476 height 31
click at [259, 165] on input "a. The current market conditions and external environment" at bounding box center [259, 161] width 0 height 10
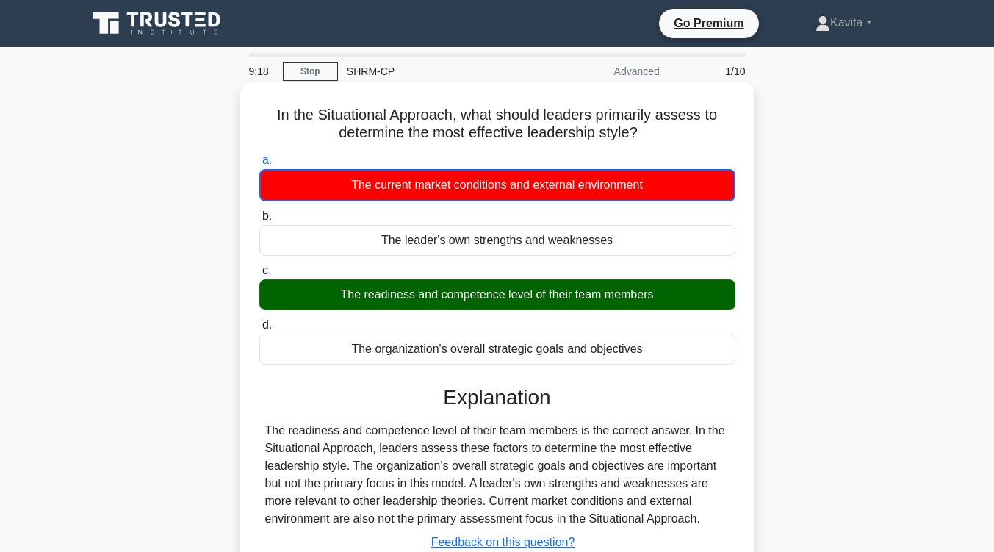
scroll to position [188, 0]
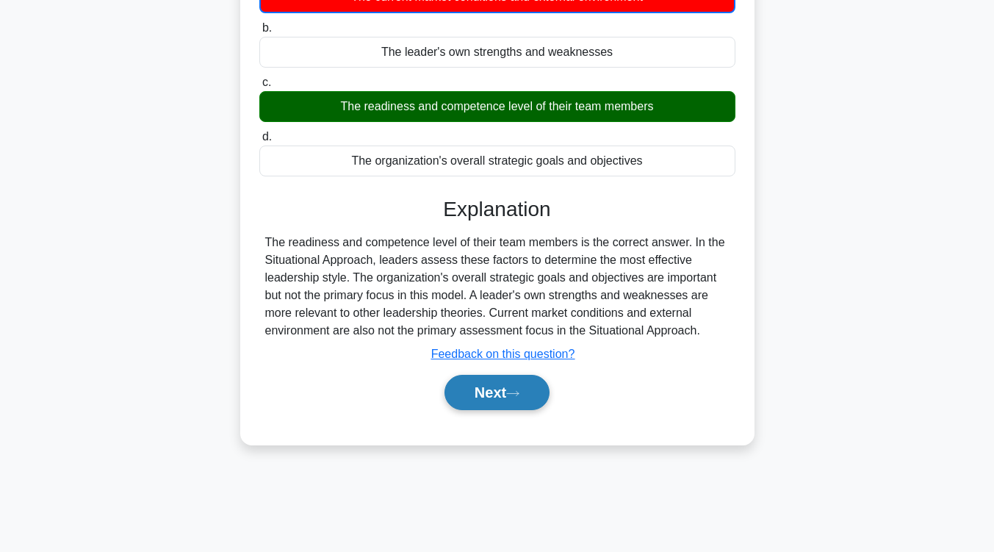
click at [514, 408] on button "Next" at bounding box center [497, 392] width 105 height 35
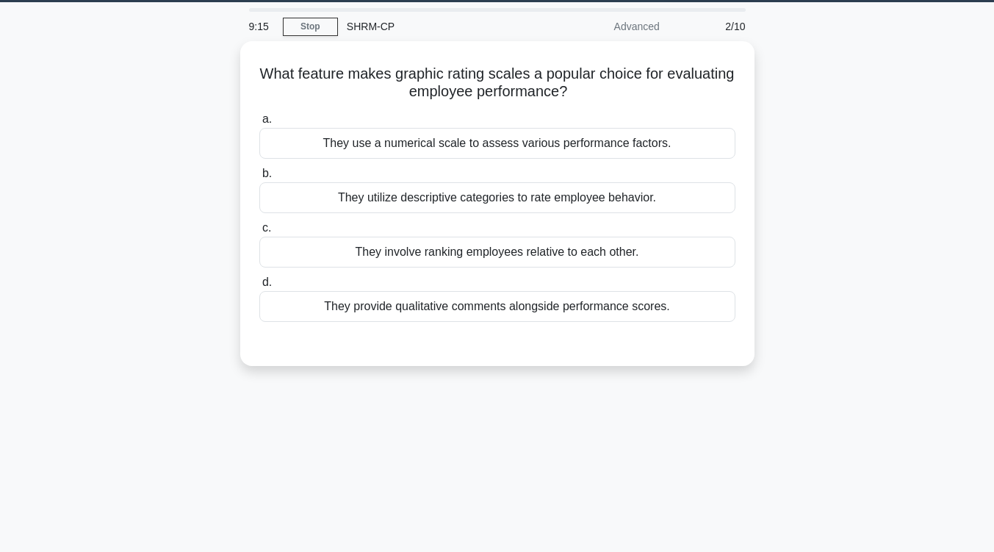
scroll to position [44, 0]
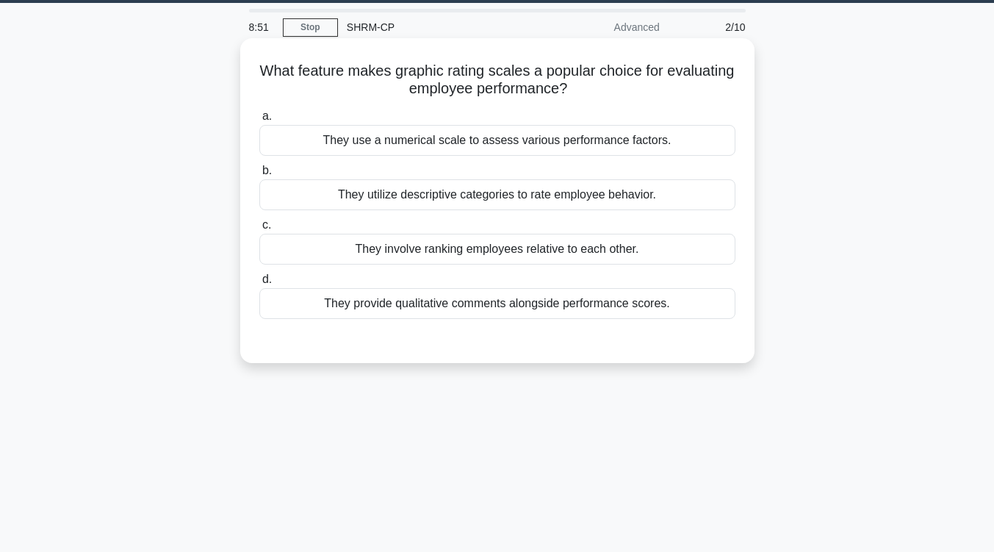
click at [640, 150] on div "They use a numerical scale to assess various performance factors." at bounding box center [497, 140] width 476 height 31
click at [259, 121] on input "a. They use a numerical scale to assess various performance factors." at bounding box center [259, 117] width 0 height 10
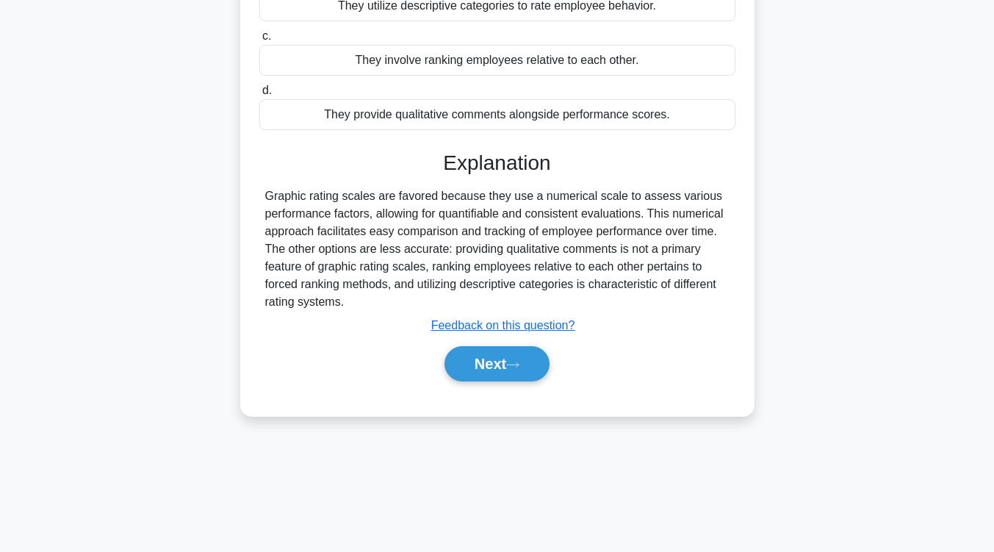
scroll to position [234, 0]
click at [520, 363] on icon at bounding box center [512, 364] width 13 height 8
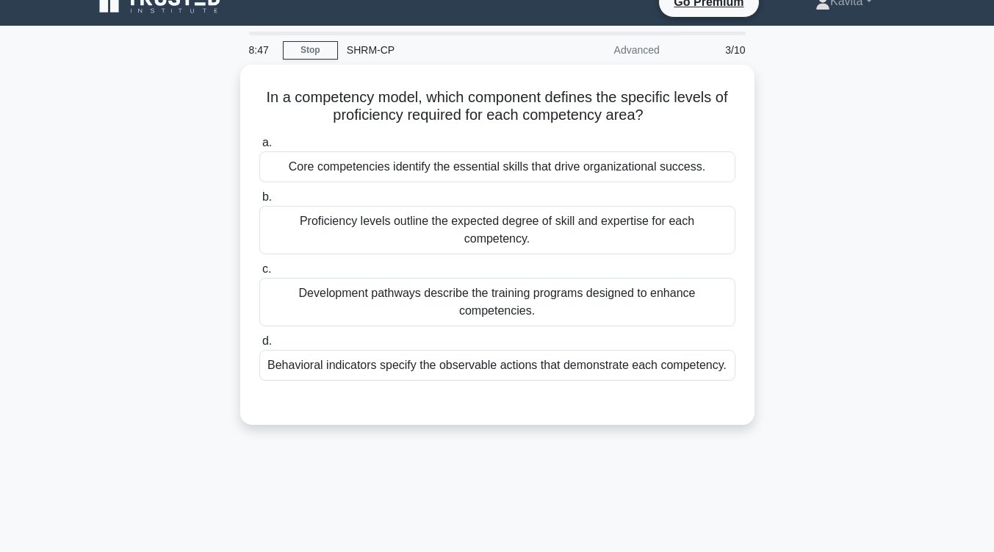
scroll to position [20, 0]
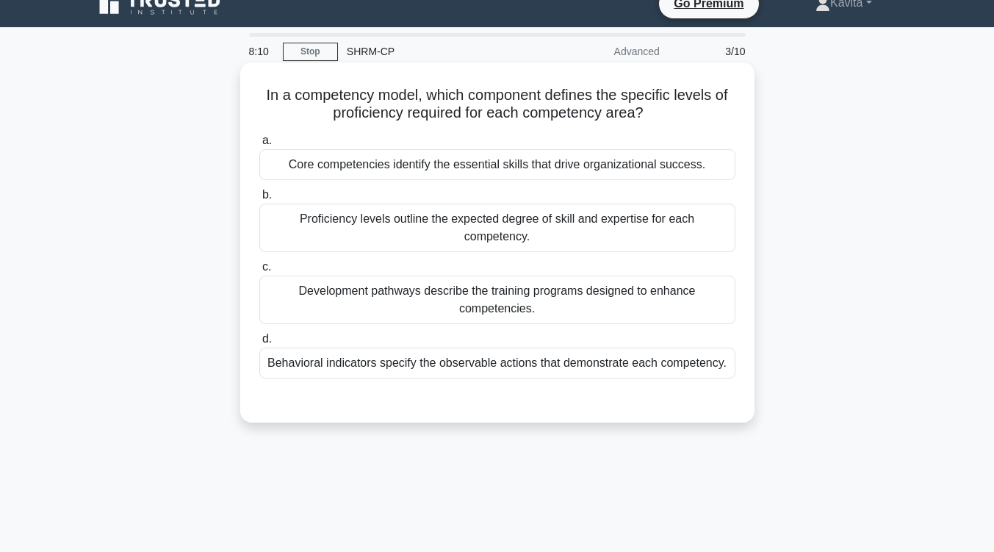
click at [546, 227] on div "Proficiency levels outline the expected degree of skill and expertise for each …" at bounding box center [497, 228] width 476 height 49
click at [259, 200] on input "b. Proficiency levels outline the expected degree of skill and expertise for ea…" at bounding box center [259, 195] width 0 height 10
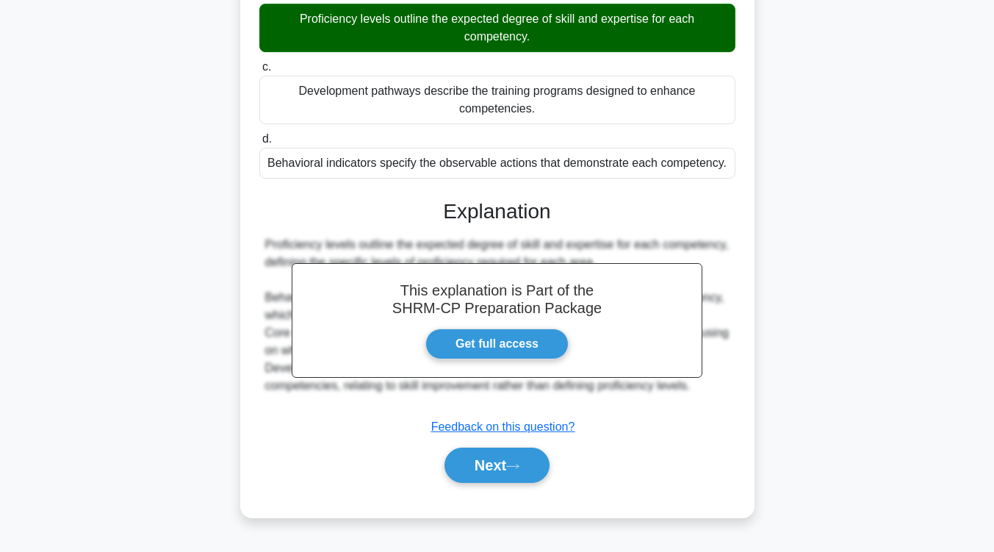
scroll to position [237, 0]
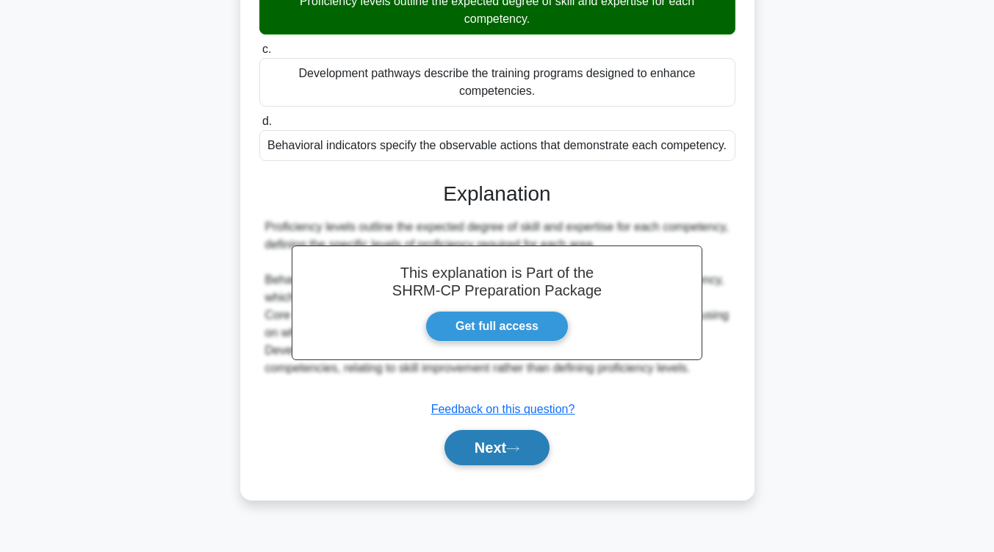
click at [465, 454] on button "Next" at bounding box center [497, 447] width 105 height 35
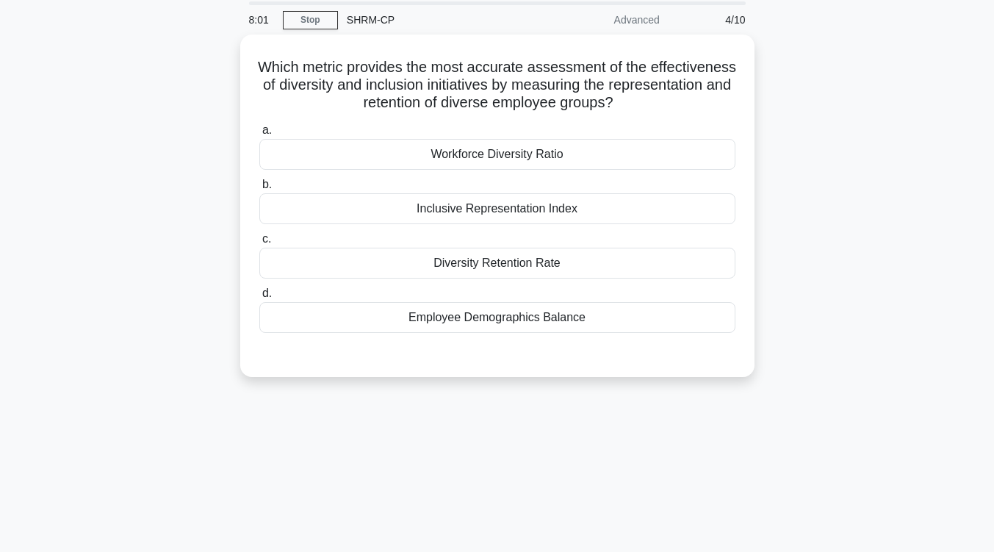
scroll to position [0, 0]
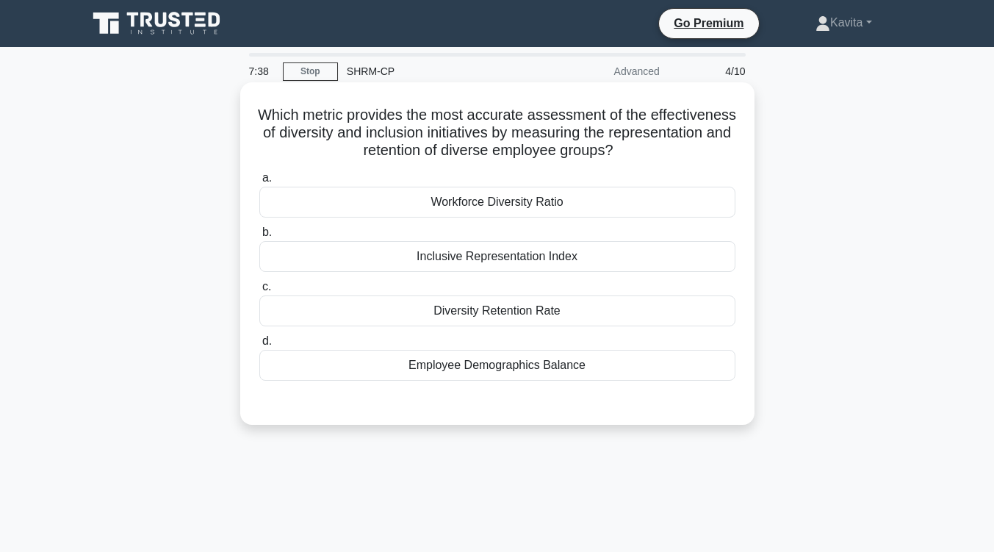
click at [496, 215] on div "Workforce Diversity Ratio" at bounding box center [497, 202] width 476 height 31
click at [259, 183] on input "a. Workforce Diversity Ratio" at bounding box center [259, 178] width 0 height 10
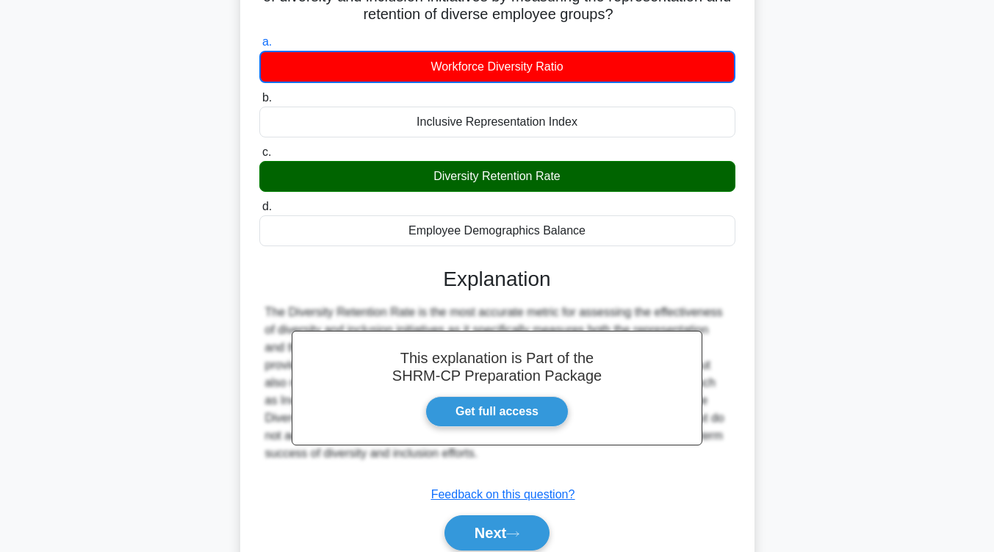
scroll to position [137, 0]
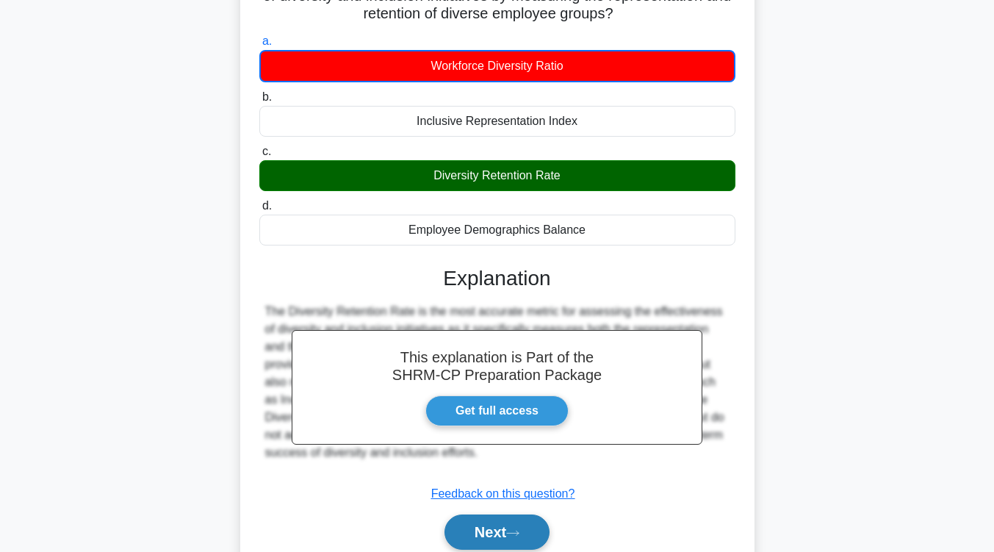
click at [520, 531] on icon at bounding box center [512, 533] width 13 height 8
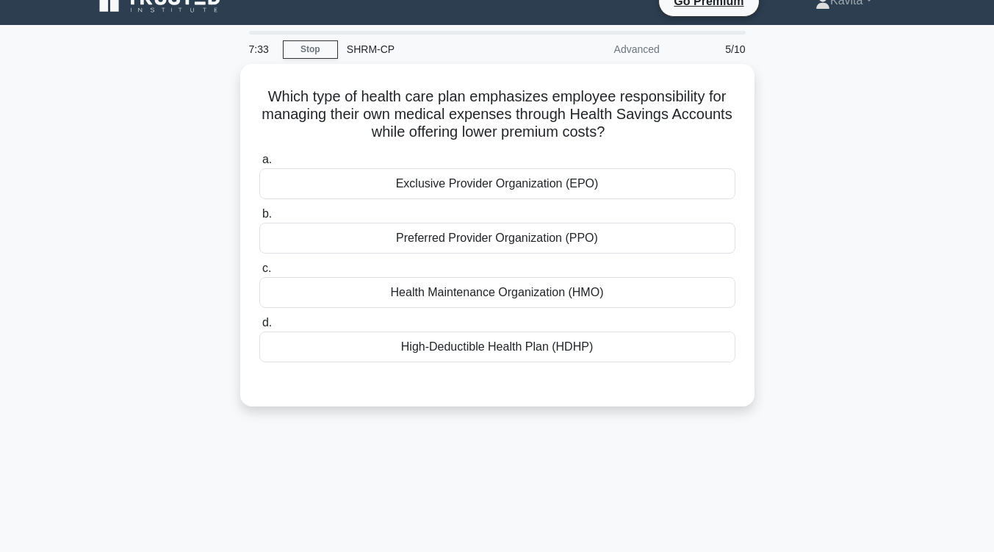
scroll to position [3, 0]
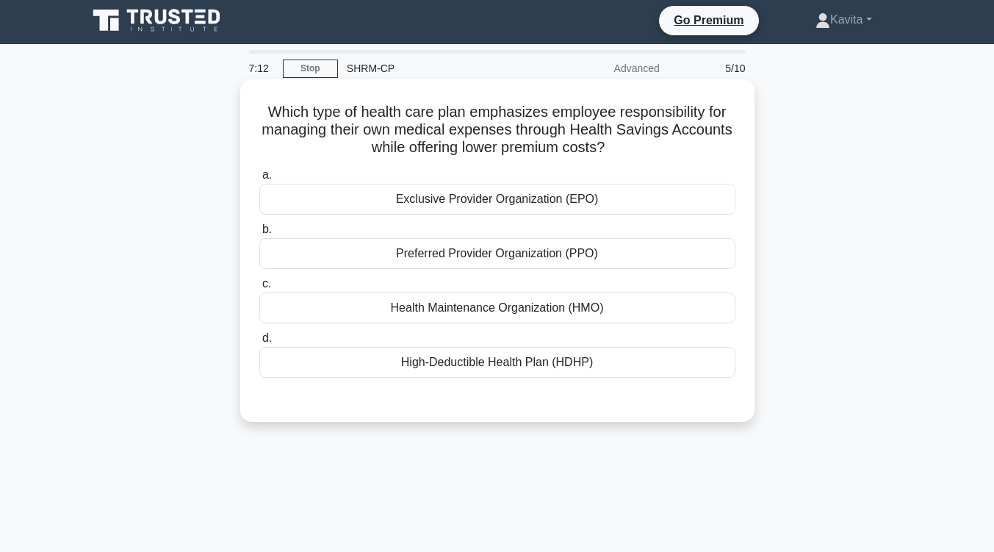
click at [515, 256] on div "Preferred Provider Organization (PPO)" at bounding box center [497, 253] width 476 height 31
click at [259, 234] on input "b. Preferred Provider Organization (PPO)" at bounding box center [259, 230] width 0 height 10
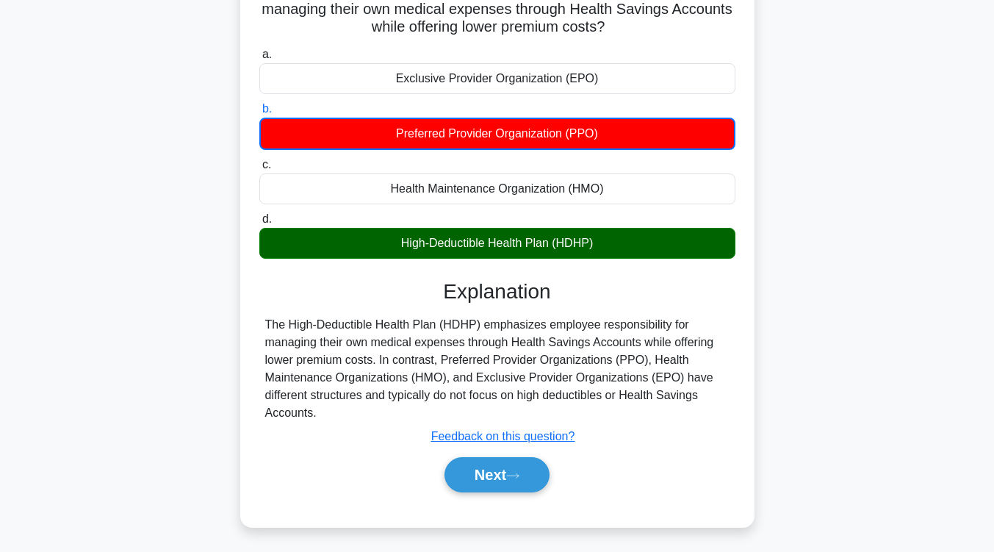
scroll to position [126, 0]
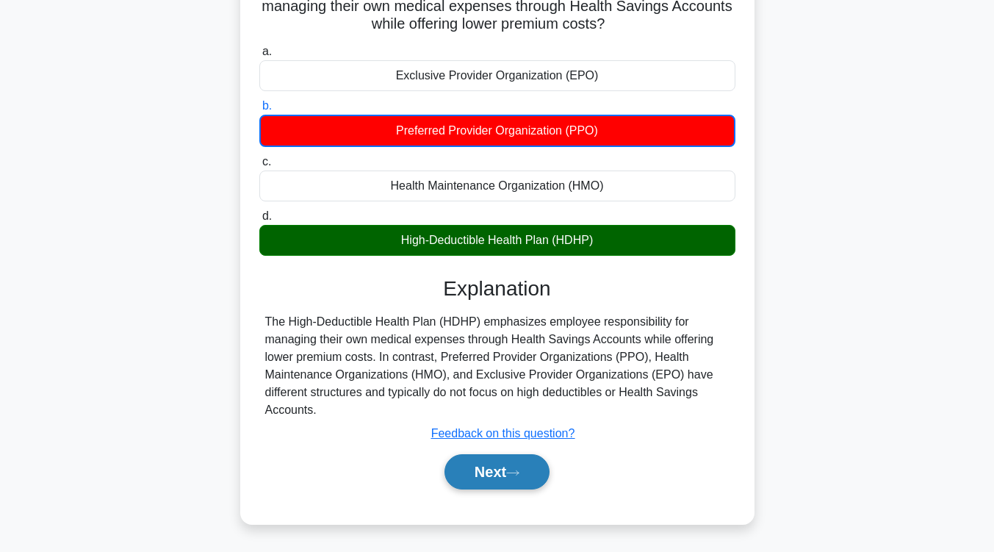
click at [533, 476] on button "Next" at bounding box center [497, 471] width 105 height 35
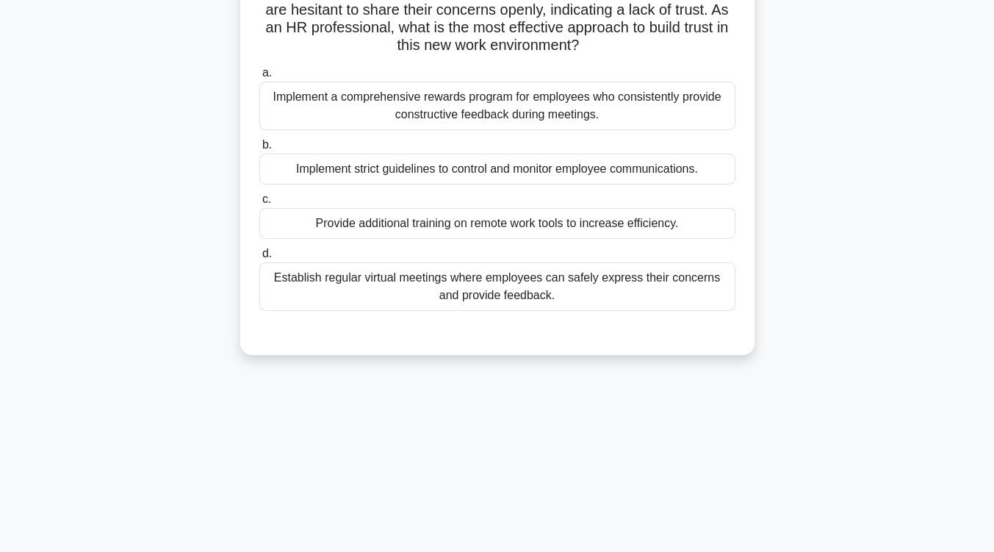
scroll to position [0, 0]
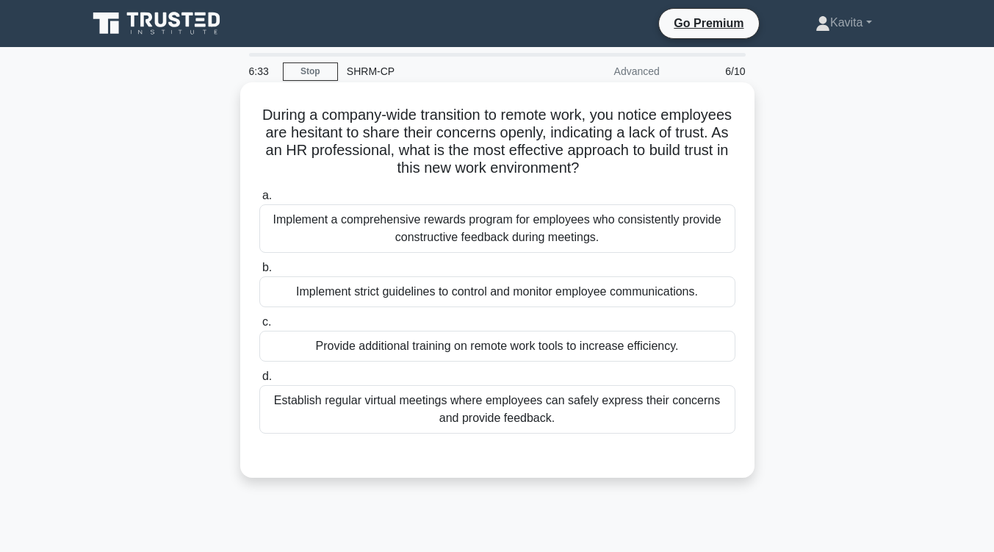
click at [548, 420] on div "Establish regular virtual meetings where employees can safely express their con…" at bounding box center [497, 409] width 476 height 49
click at [259, 381] on input "d. Establish regular virtual meetings where employees can safely express their …" at bounding box center [259, 377] width 0 height 10
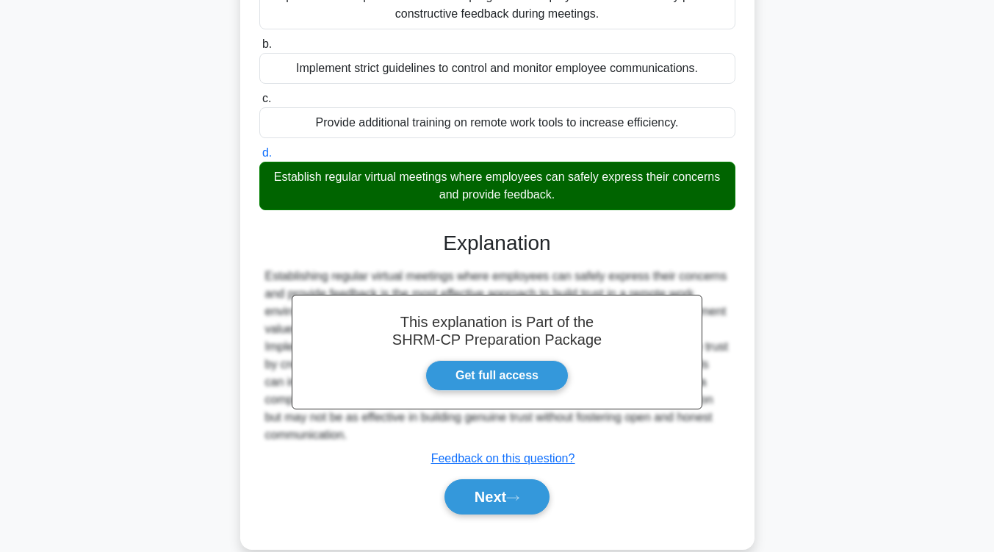
scroll to position [224, 0]
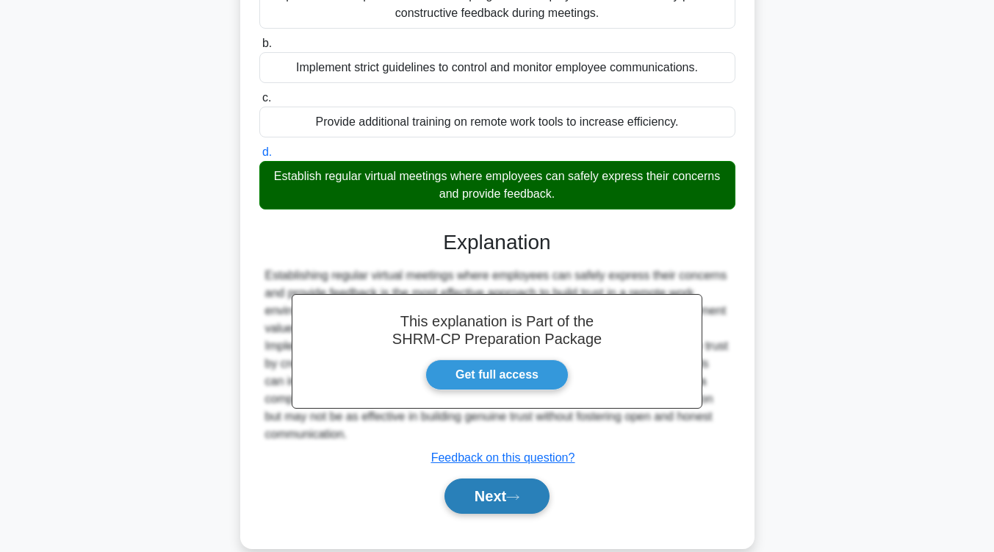
click at [539, 487] on button "Next" at bounding box center [497, 495] width 105 height 35
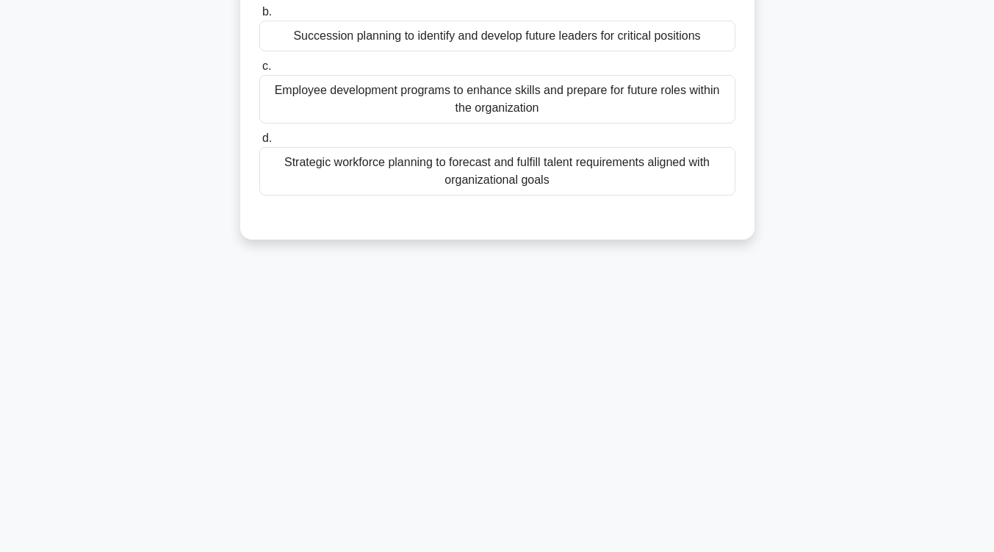
scroll to position [0, 0]
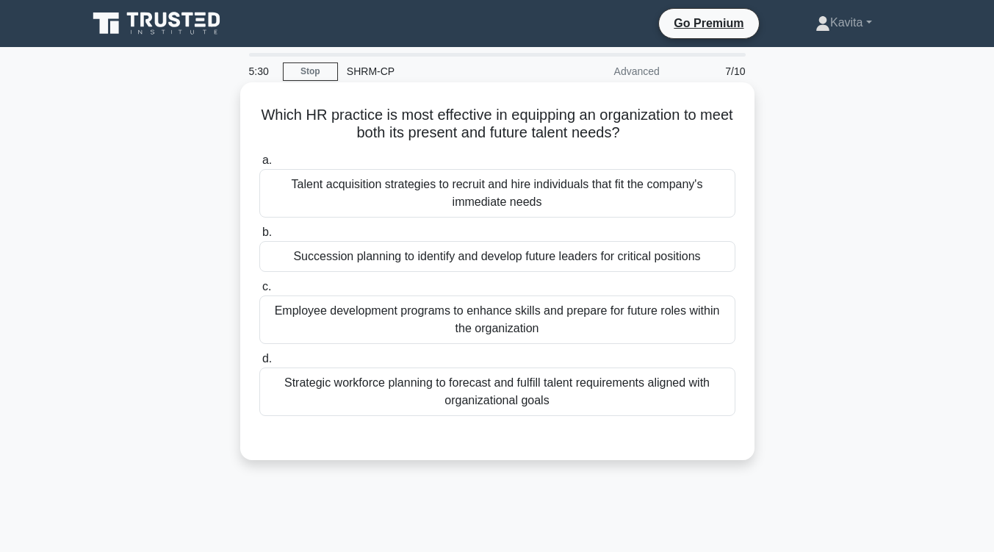
click at [561, 403] on div "Strategic workforce planning to forecast and fulfill talent requirements aligne…" at bounding box center [497, 391] width 476 height 49
click at [259, 364] on input "d. Strategic workforce planning to forecast and fulfill talent requirements ali…" at bounding box center [259, 359] width 0 height 10
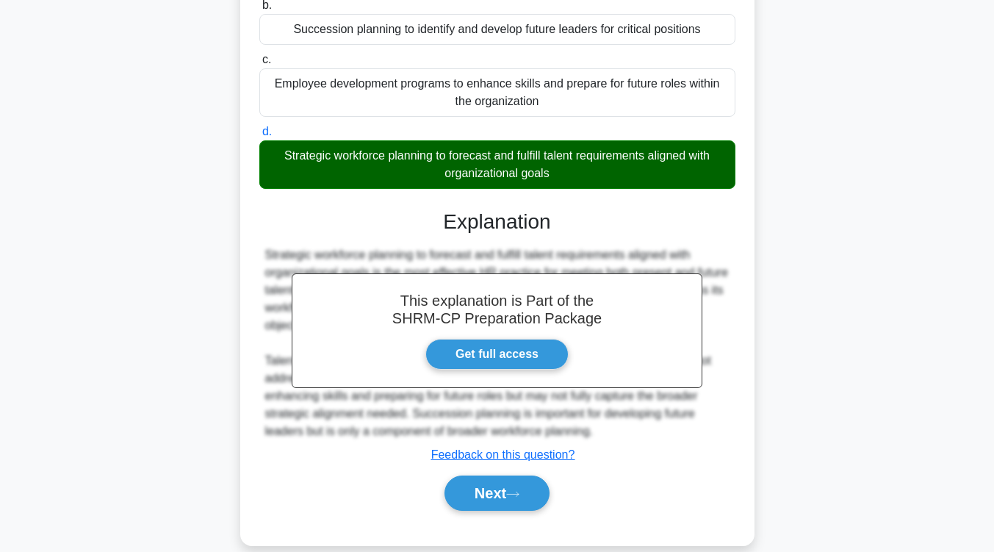
scroll to position [249, 0]
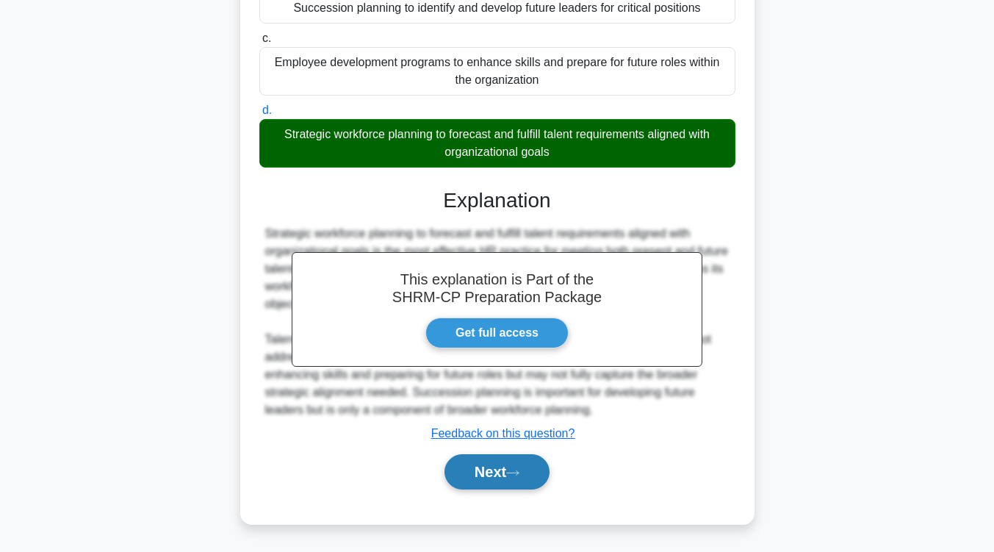
click at [509, 464] on button "Next" at bounding box center [497, 471] width 105 height 35
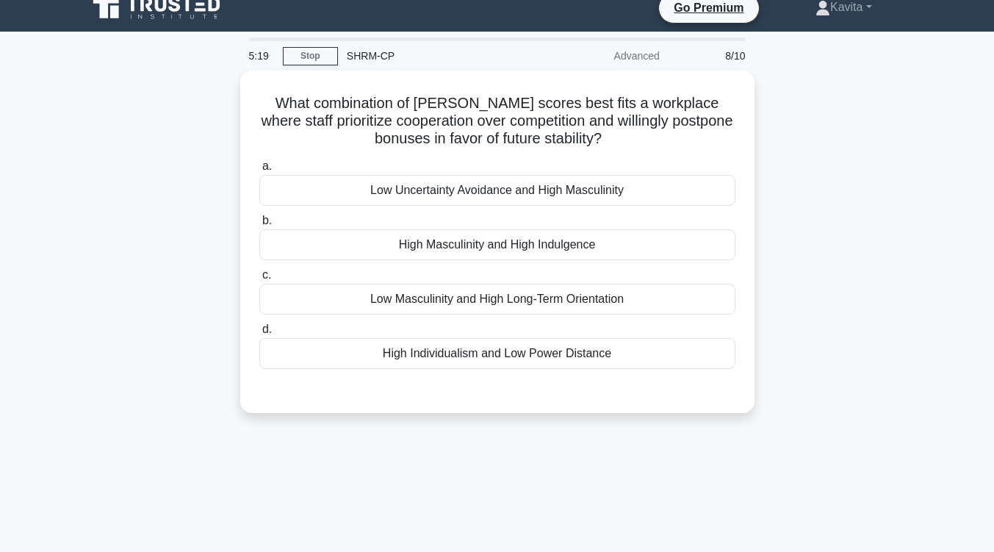
scroll to position [0, 0]
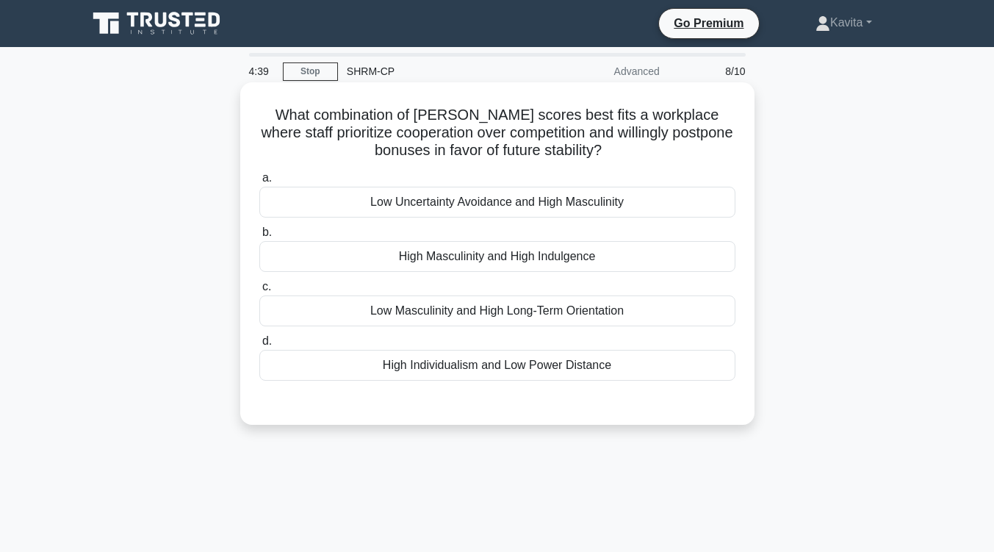
click at [645, 307] on div "Low Masculinity and High Long-Term Orientation" at bounding box center [497, 310] width 476 height 31
click at [259, 292] on input "c. Low Masculinity and High Long-Term Orientation" at bounding box center [259, 287] width 0 height 10
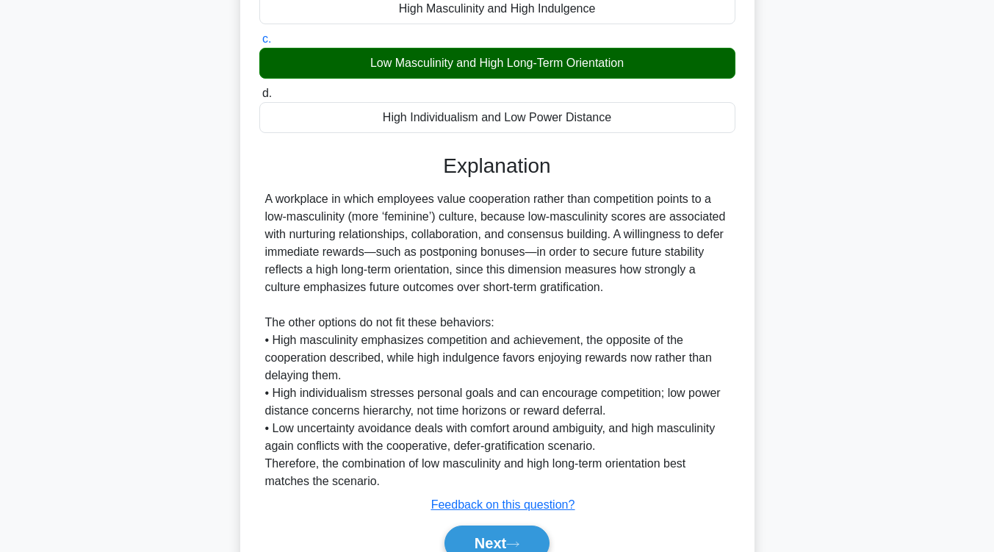
scroll to position [320, 0]
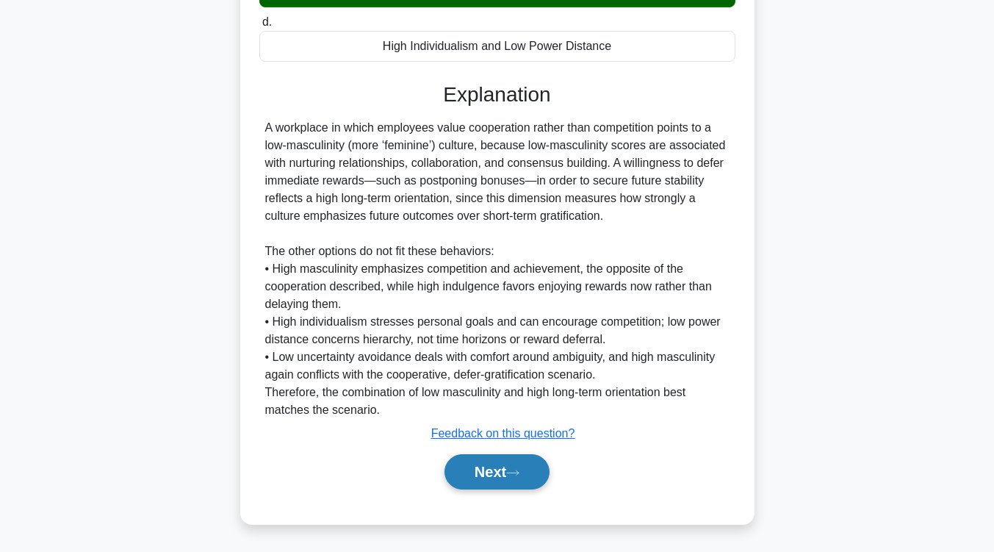
click at [517, 481] on button "Next" at bounding box center [497, 471] width 105 height 35
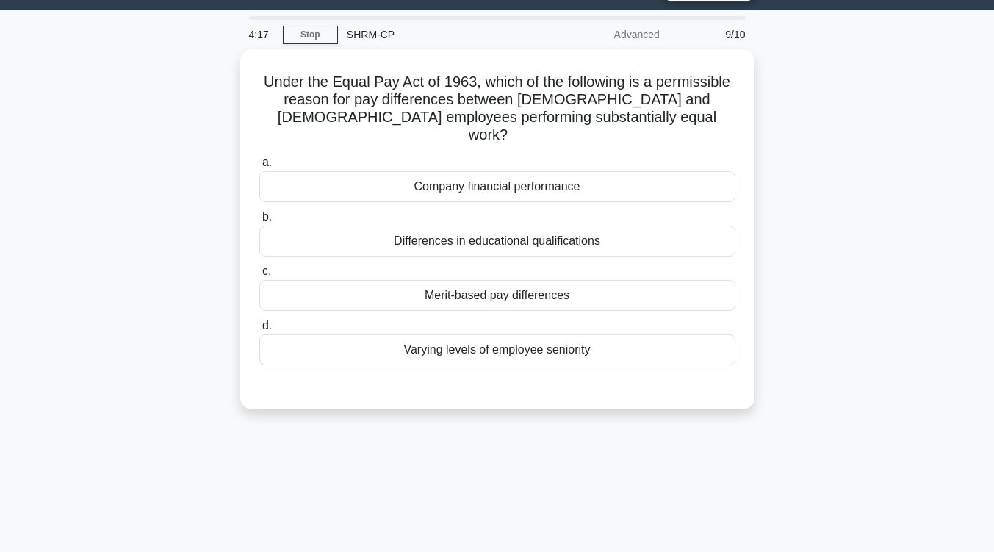
scroll to position [0, 0]
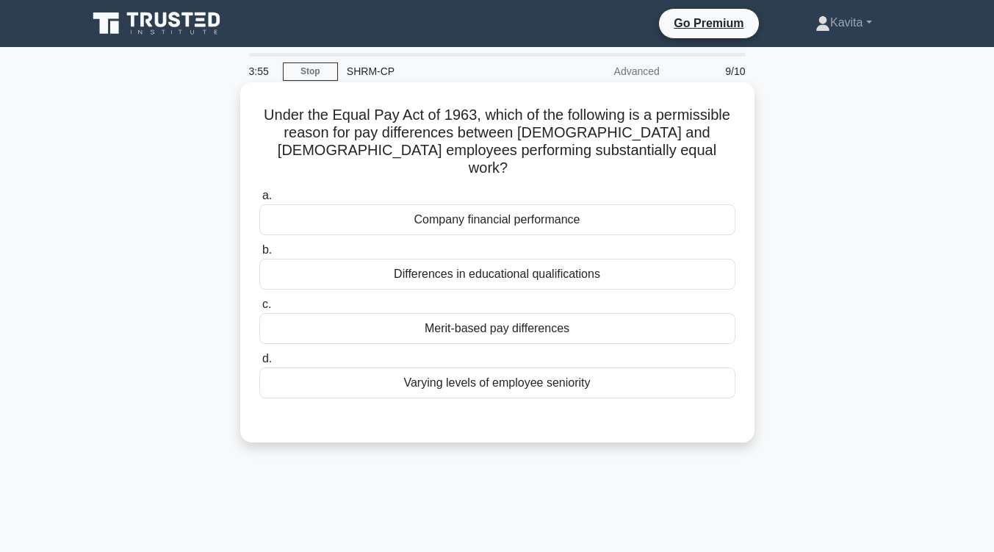
click at [531, 370] on div "Varying levels of employee seniority" at bounding box center [497, 382] width 476 height 31
click at [259, 364] on input "d. Varying levels of employee seniority" at bounding box center [259, 359] width 0 height 10
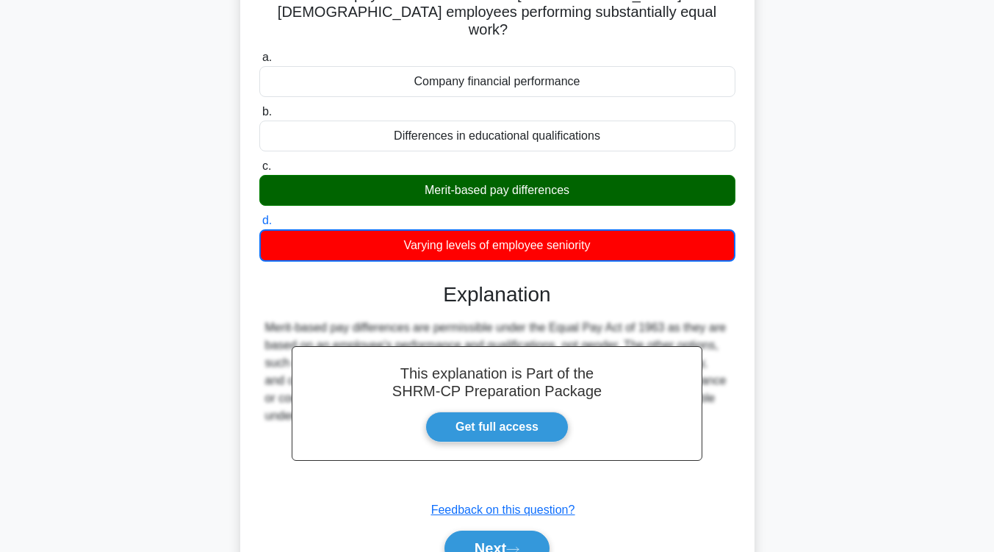
scroll to position [242, 0]
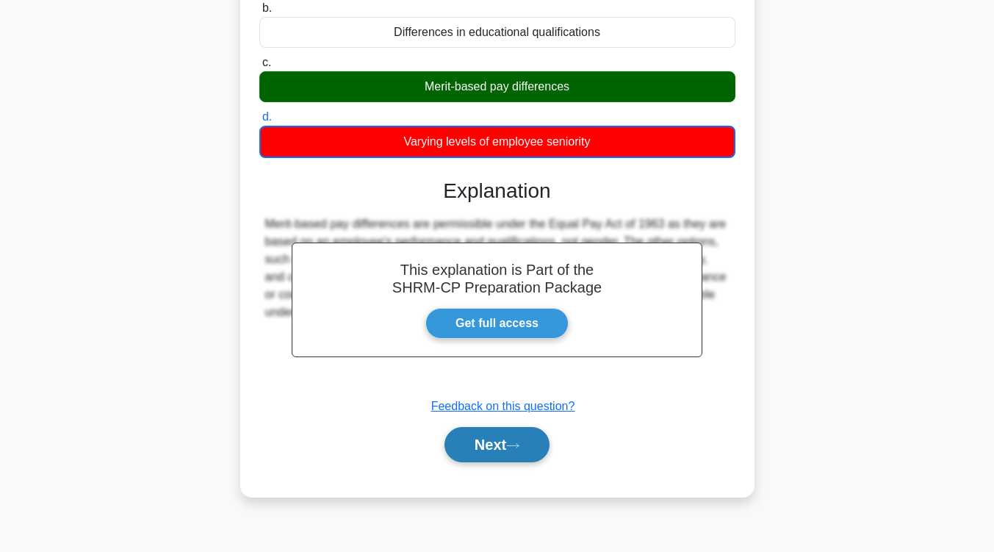
click at [495, 437] on button "Next" at bounding box center [497, 444] width 105 height 35
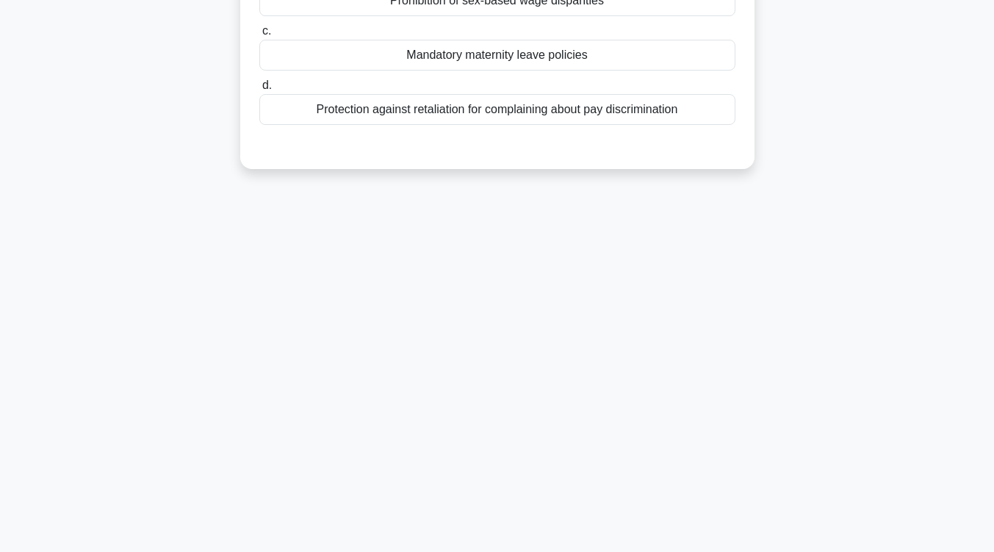
scroll to position [0, 0]
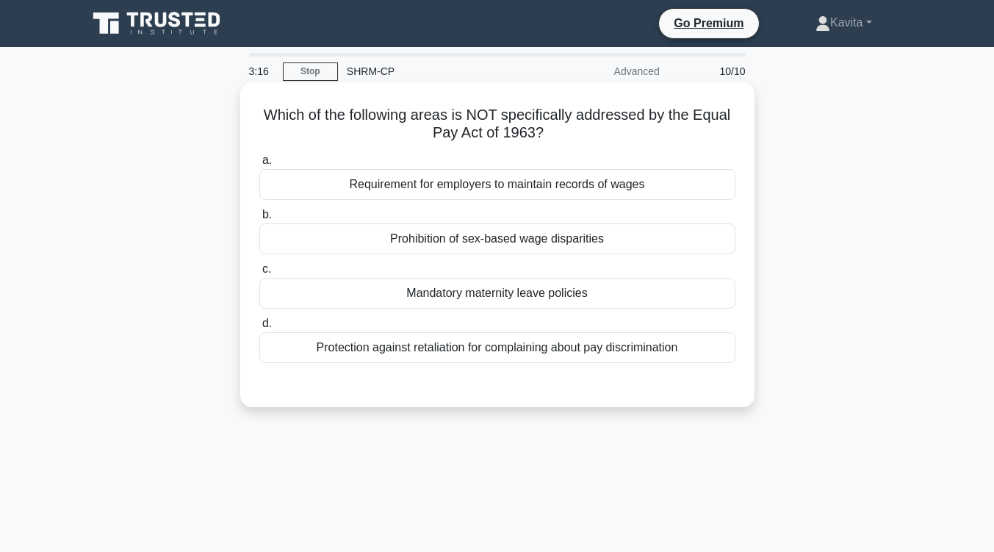
click at [554, 352] on div "Protection against retaliation for complaining about pay discrimination" at bounding box center [497, 347] width 476 height 31
click at [259, 329] on input "d. Protection against retaliation for complaining about pay discrimination" at bounding box center [259, 324] width 0 height 10
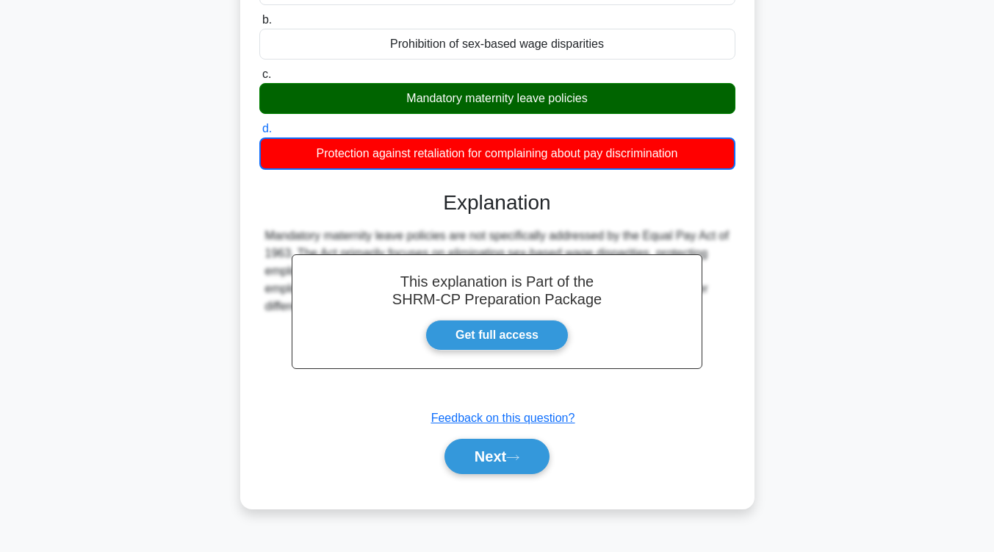
scroll to position [242, 0]
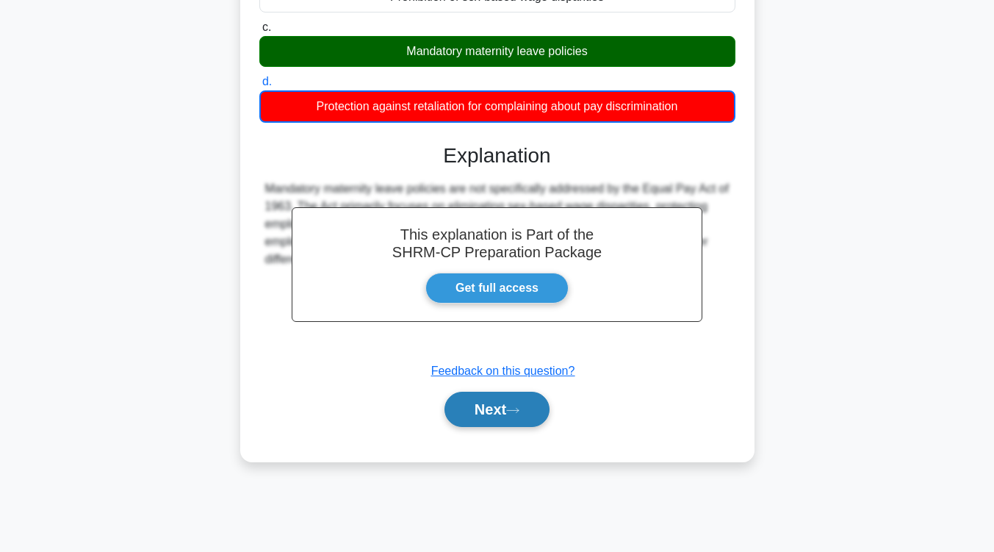
click at [520, 395] on button "Next" at bounding box center [497, 409] width 105 height 35
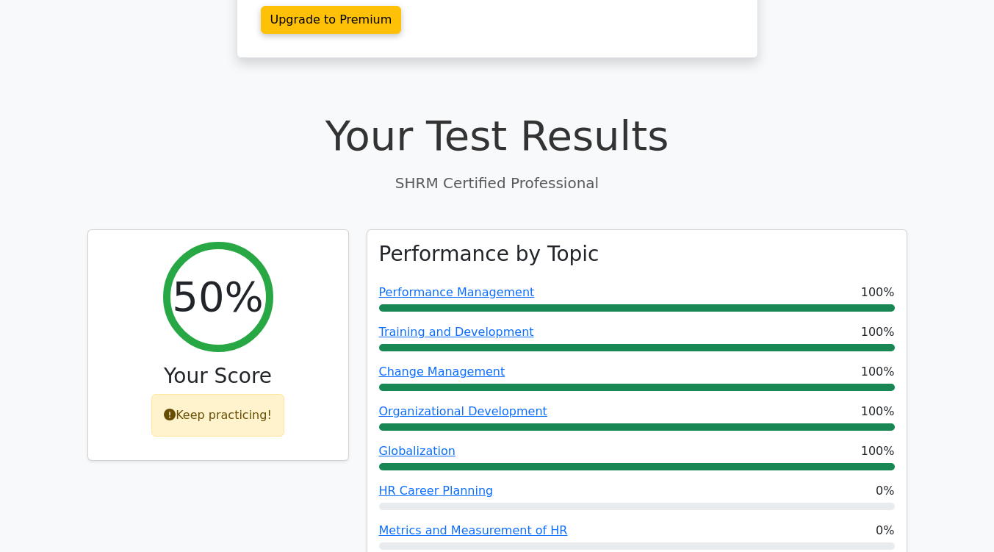
scroll to position [147, 0]
